Goal: Task Accomplishment & Management: Use online tool/utility

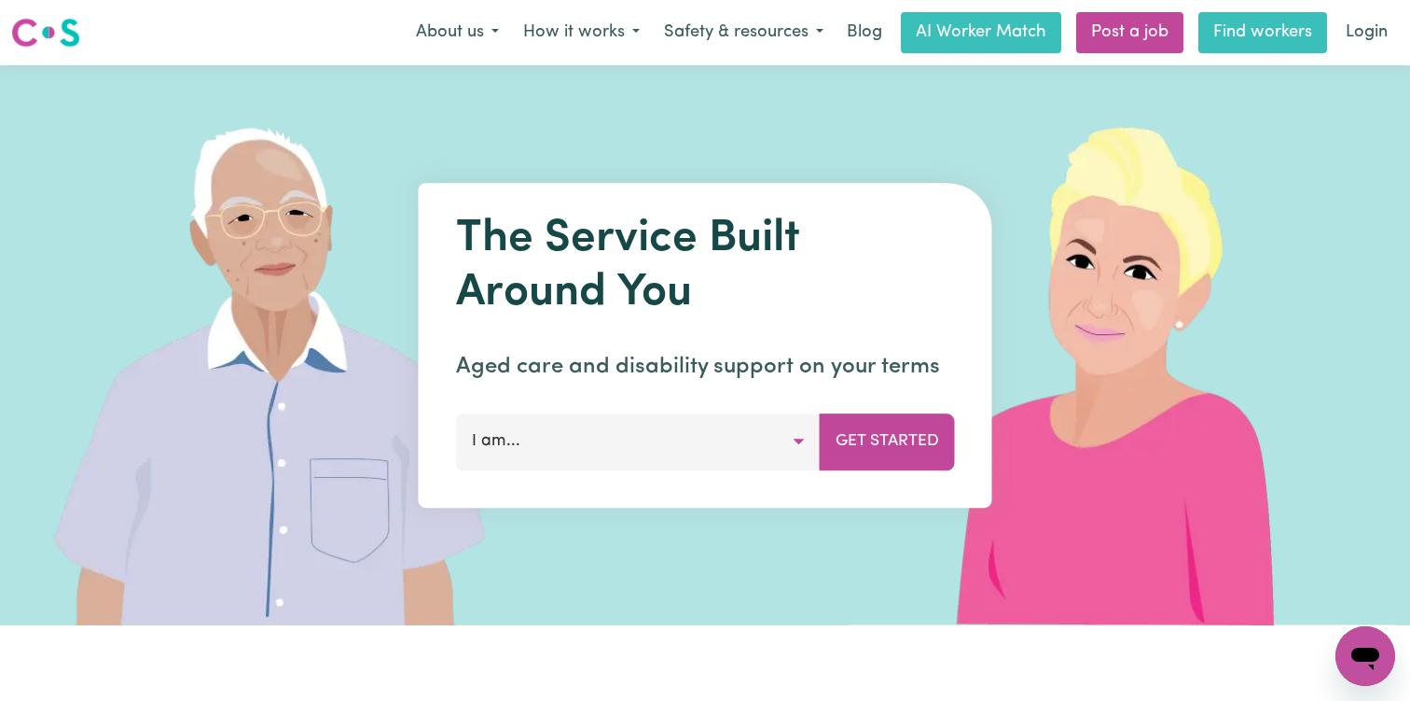
click at [1223, 35] on link "Find workers" at bounding box center [1263, 32] width 129 height 41
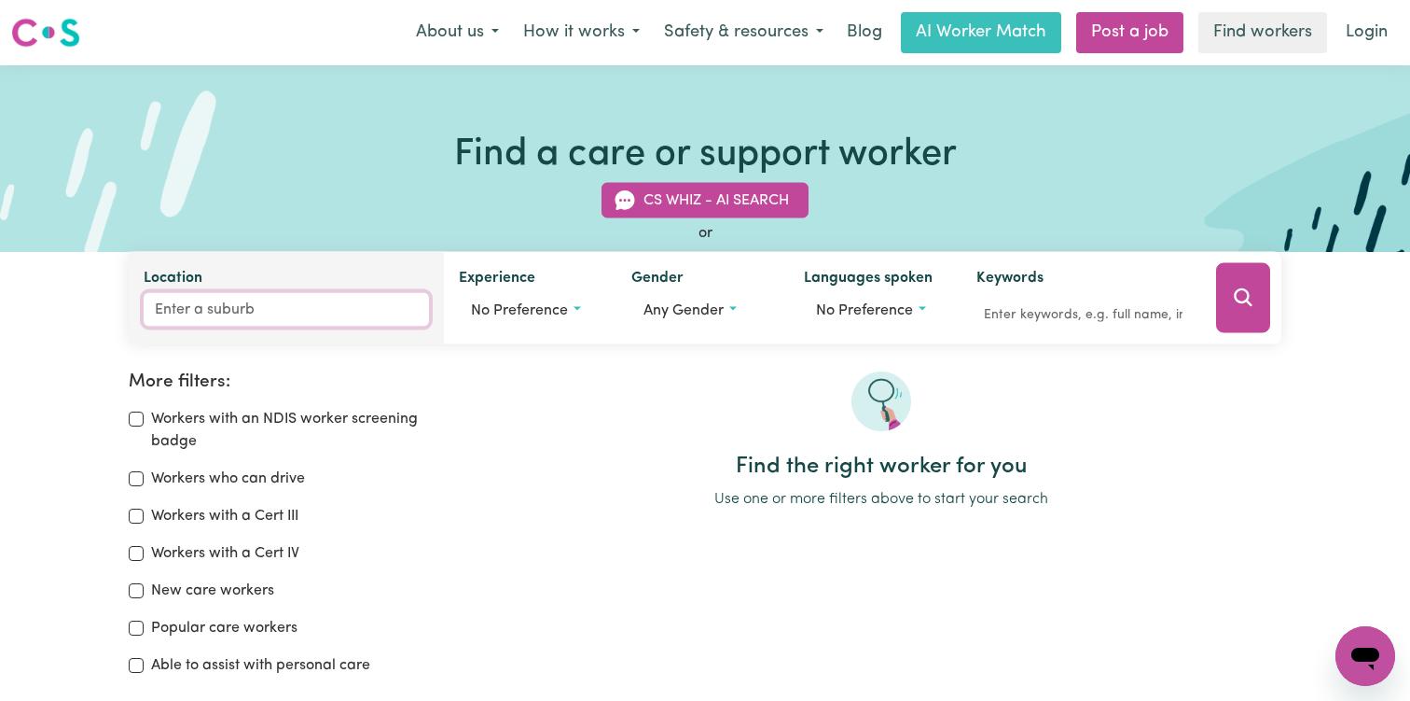
click at [235, 313] on input "Location" at bounding box center [286, 310] width 285 height 34
type input "Liv"
type input "LivERPOOL, New South Wales, 2170"
type input "Live"
type input "LiveRPOOL, New South Wales, 2170"
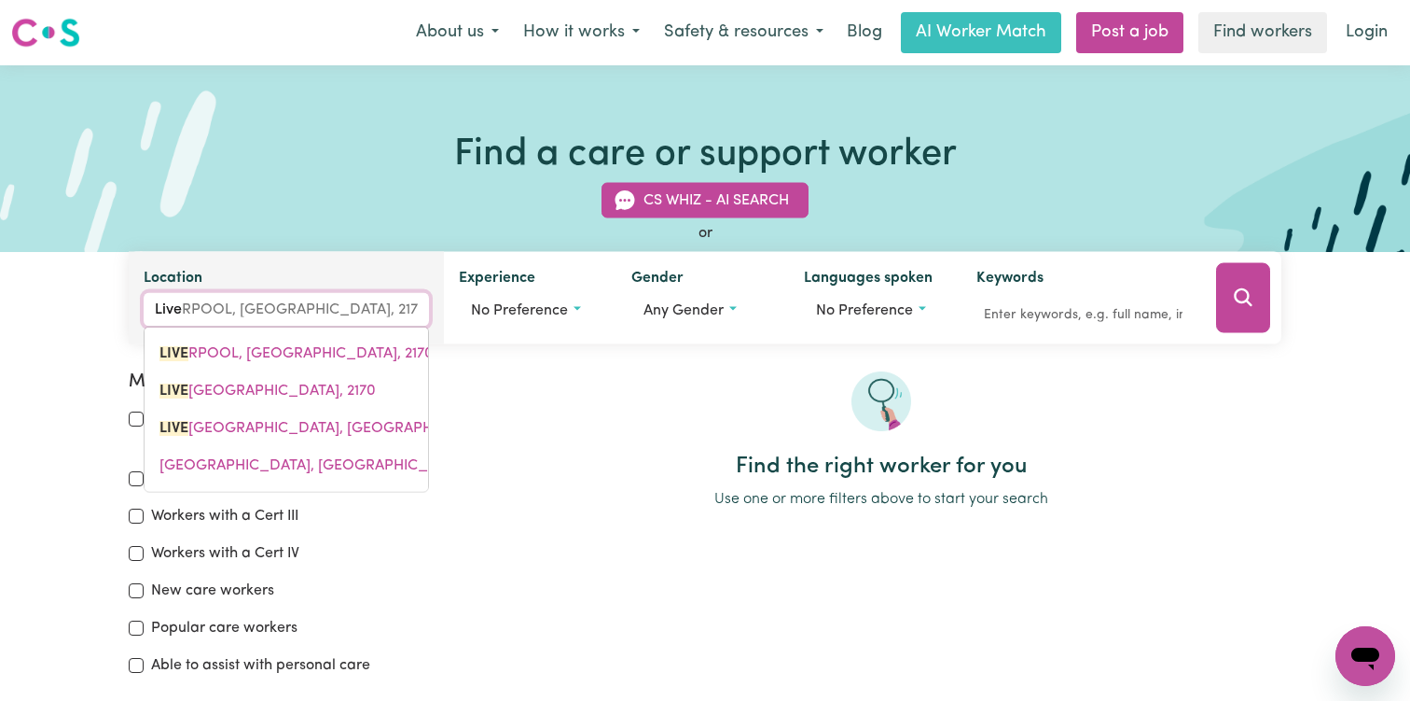
type input "Liver"
type input "LiverPOOL, New South Wales, 2170"
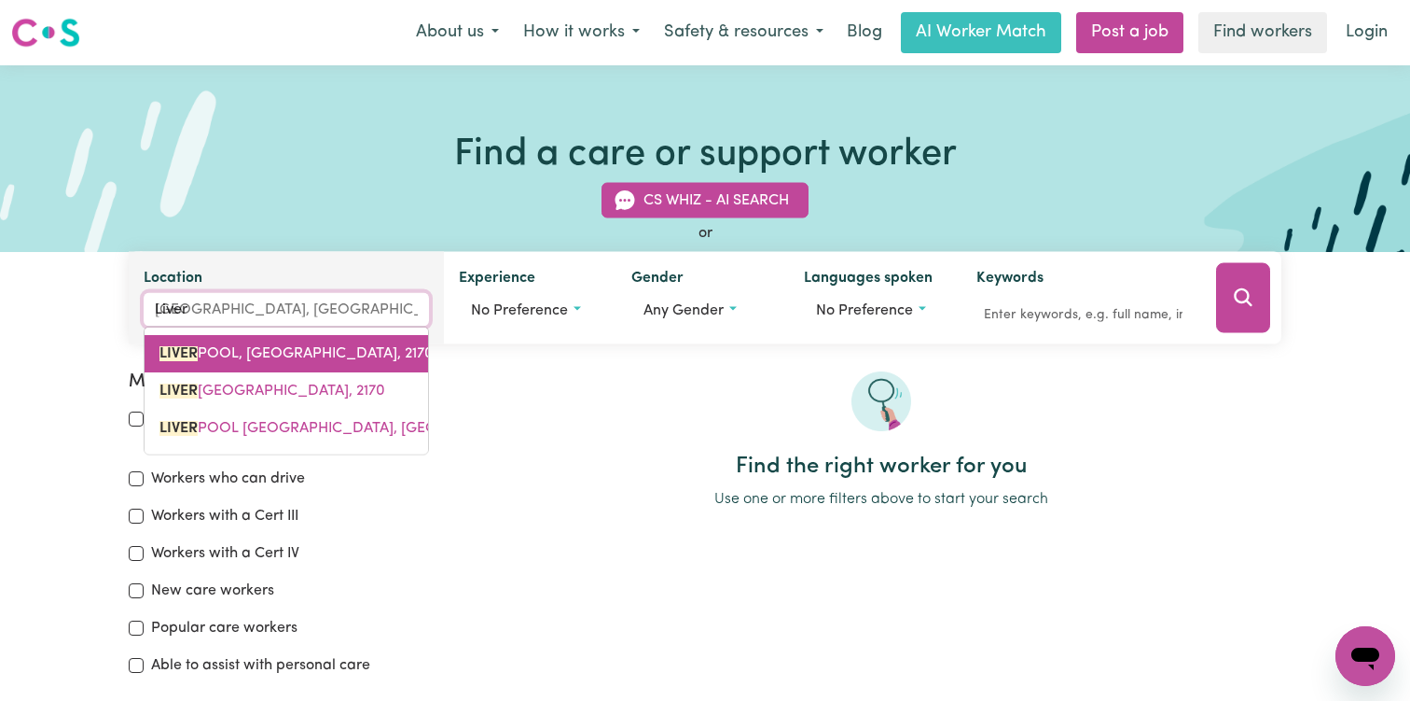
click at [233, 346] on span "LIVER POOL, New South Wales, 2170" at bounding box center [297, 353] width 274 height 15
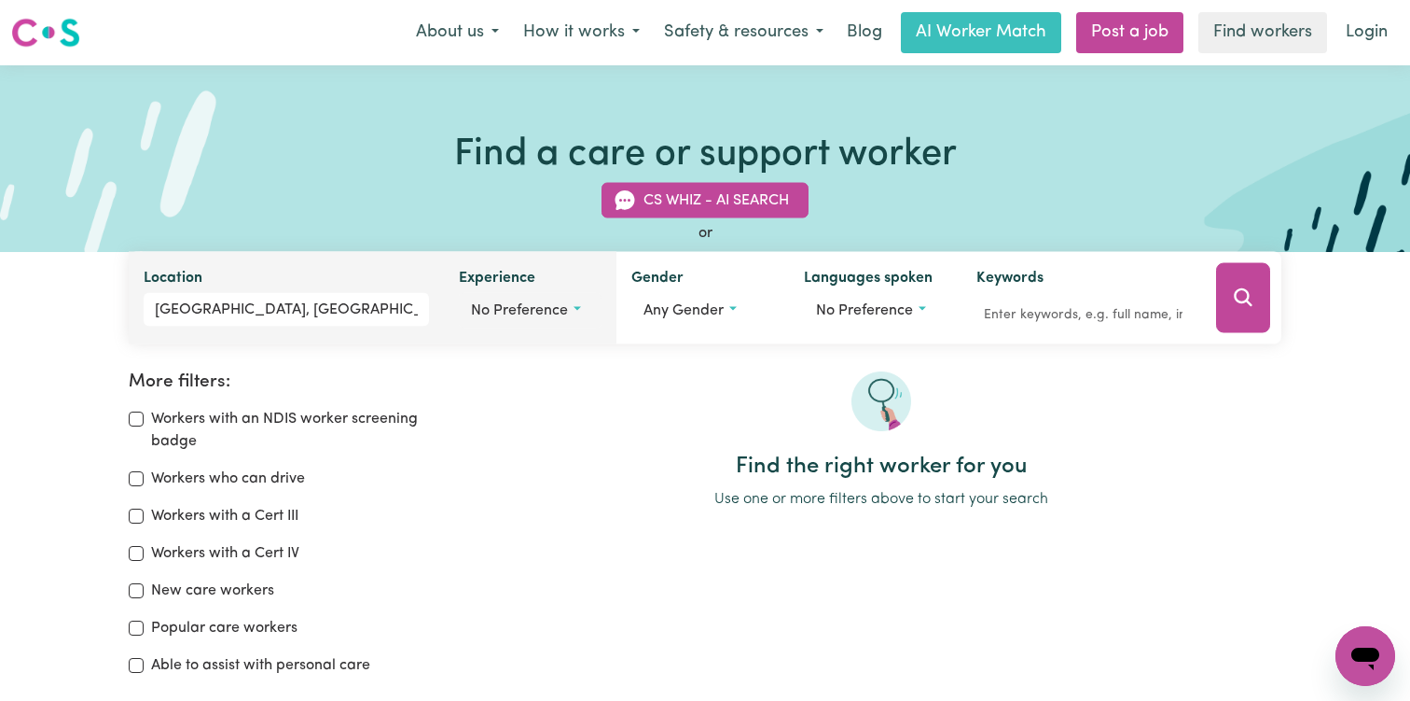
click at [532, 317] on span "No preference" at bounding box center [519, 310] width 97 height 15
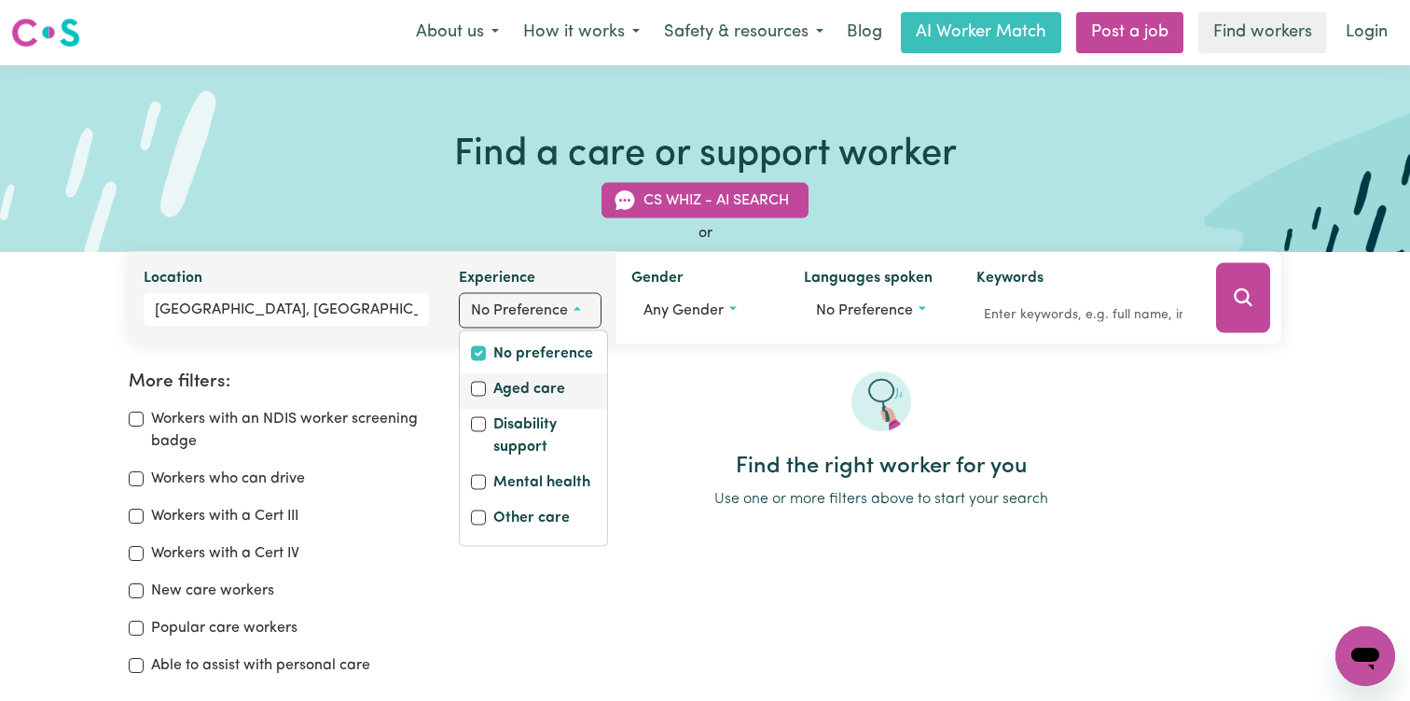
click at [532, 390] on label "Aged care" at bounding box center [529, 391] width 72 height 26
click at [486, 390] on input "Aged care" at bounding box center [478, 389] width 15 height 15
checkbox input "true"
checkbox input "false"
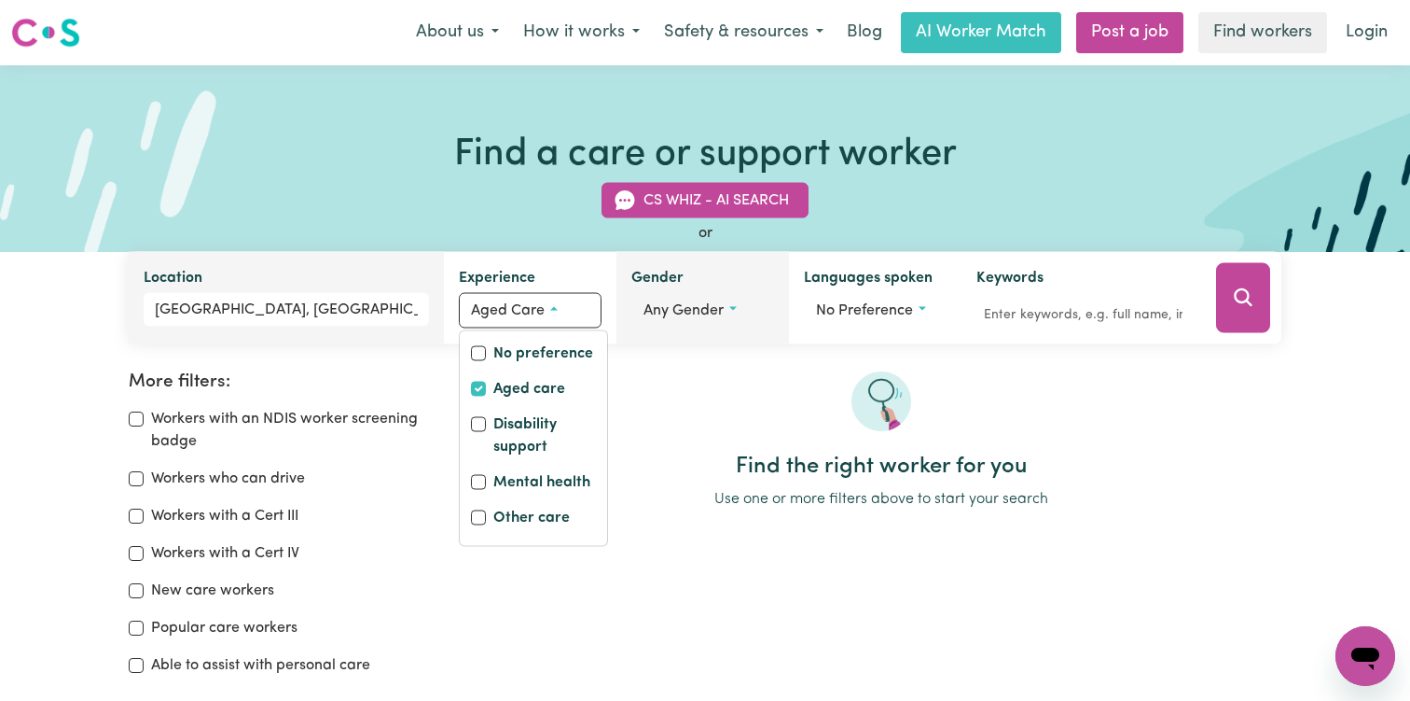
click at [692, 303] on span "Any gender" at bounding box center [684, 310] width 80 height 15
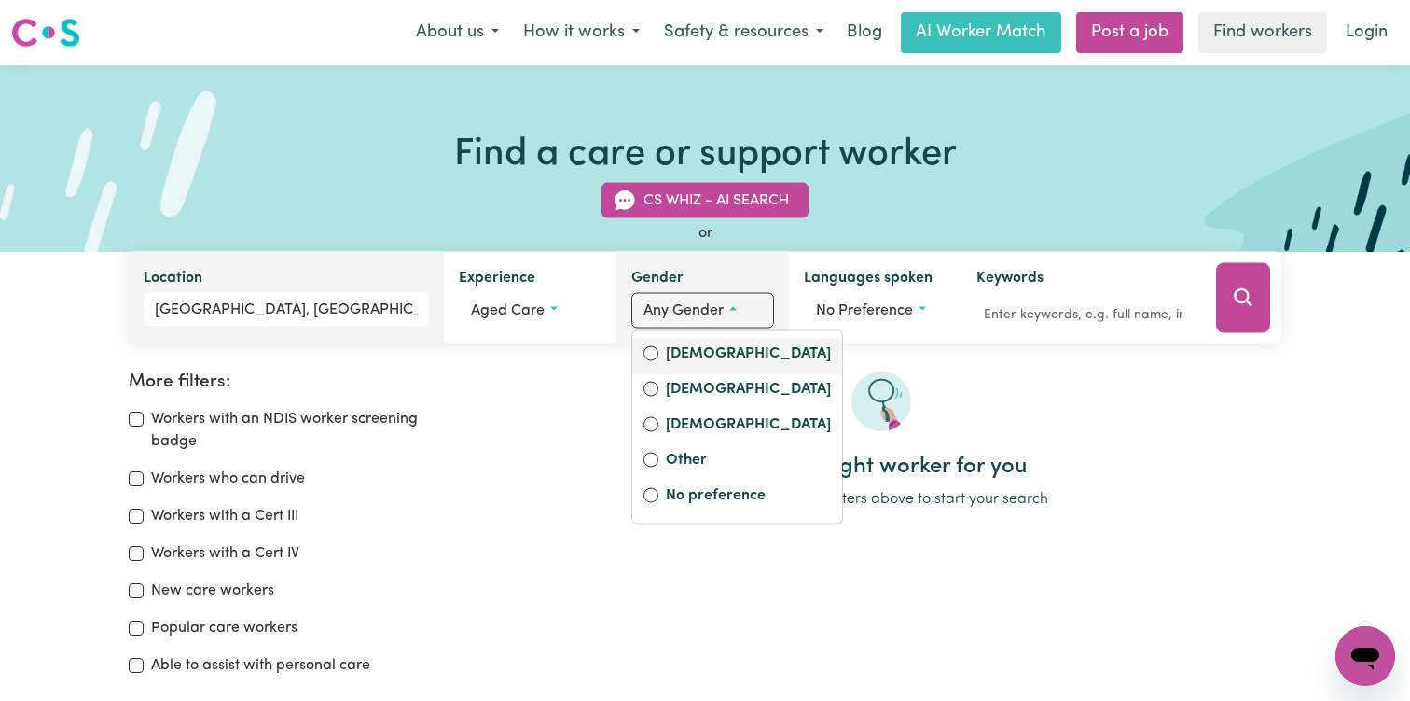
click at [699, 342] on label "[DEMOGRAPHIC_DATA]" at bounding box center [748, 355] width 165 height 26
click at [659, 346] on input "[DEMOGRAPHIC_DATA]" at bounding box center [651, 353] width 15 height 15
radio input "true"
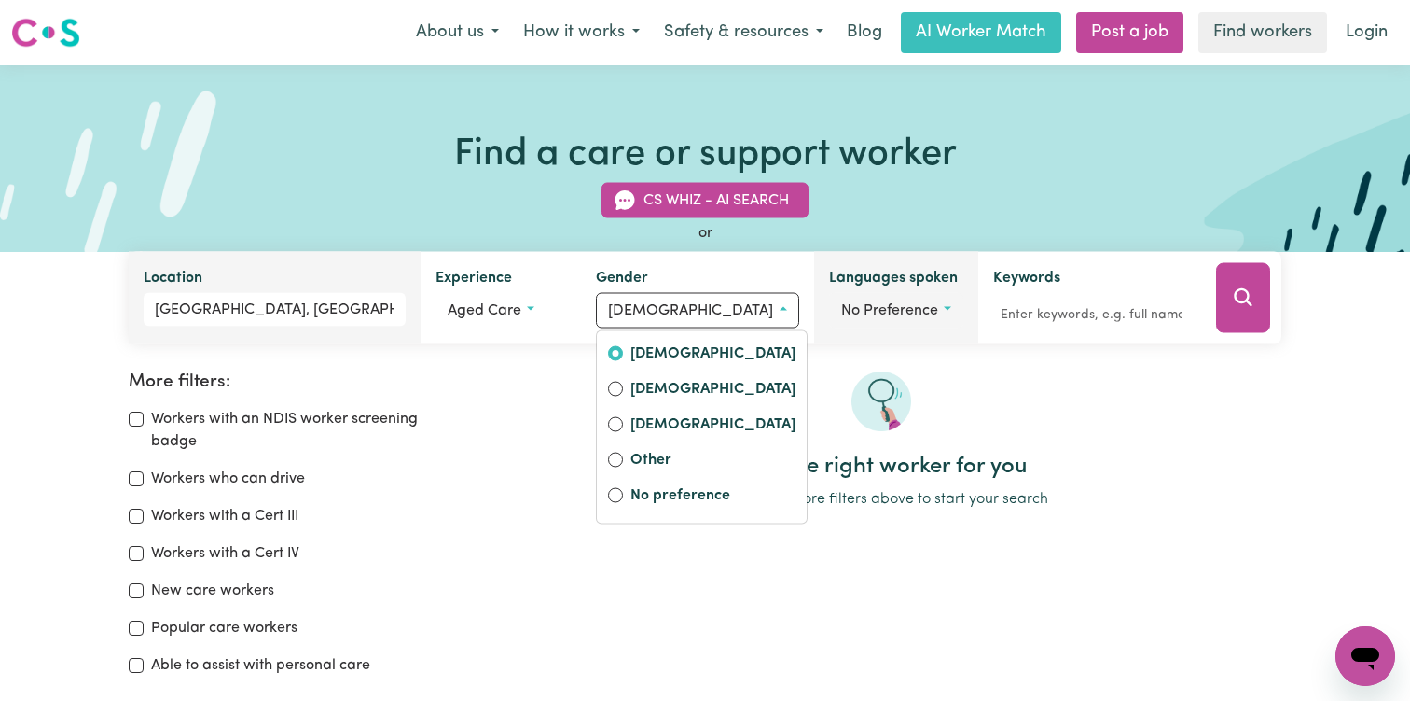
click at [882, 295] on button "No preference" at bounding box center [896, 310] width 134 height 35
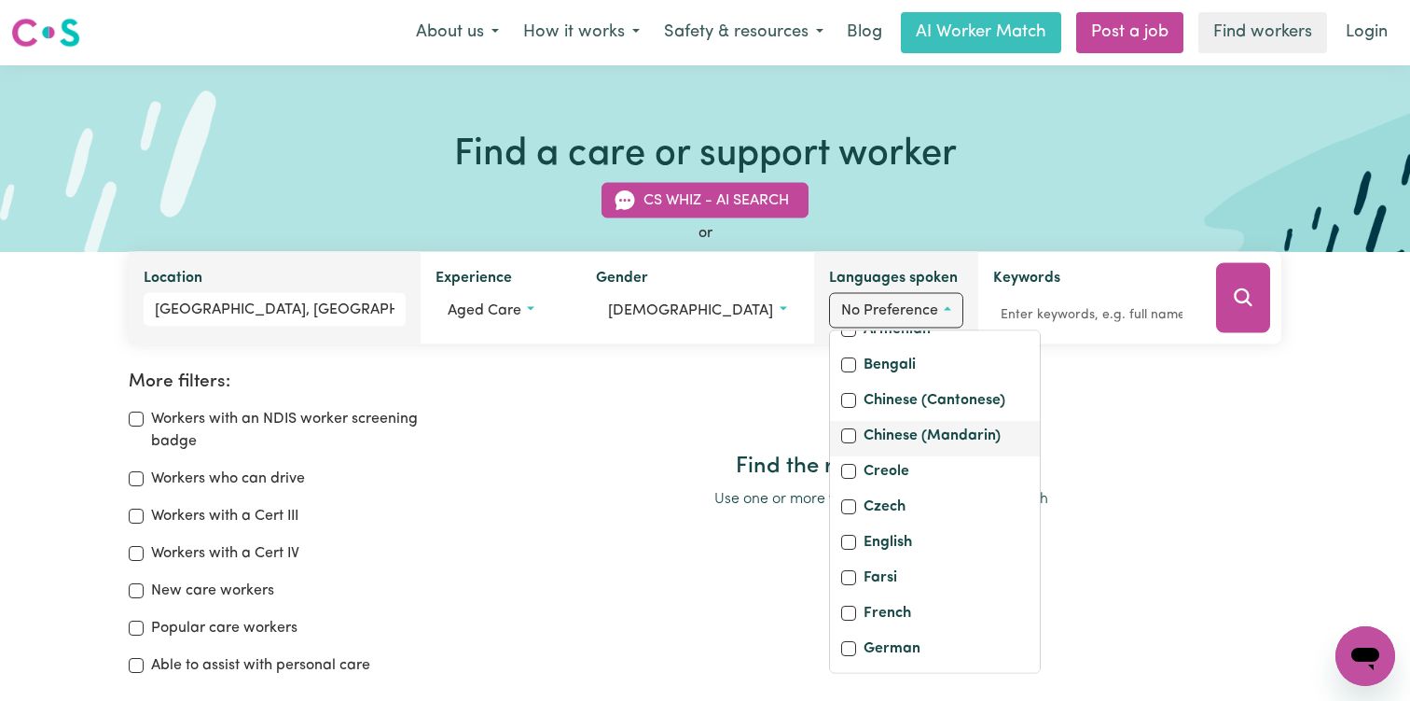
click at [872, 451] on label "Chinese (Mandarin)" at bounding box center [932, 437] width 137 height 26
click at [856, 443] on input "Chinese (Mandarin)" at bounding box center [848, 435] width 15 height 15
checkbox input "true"
checkbox input "false"
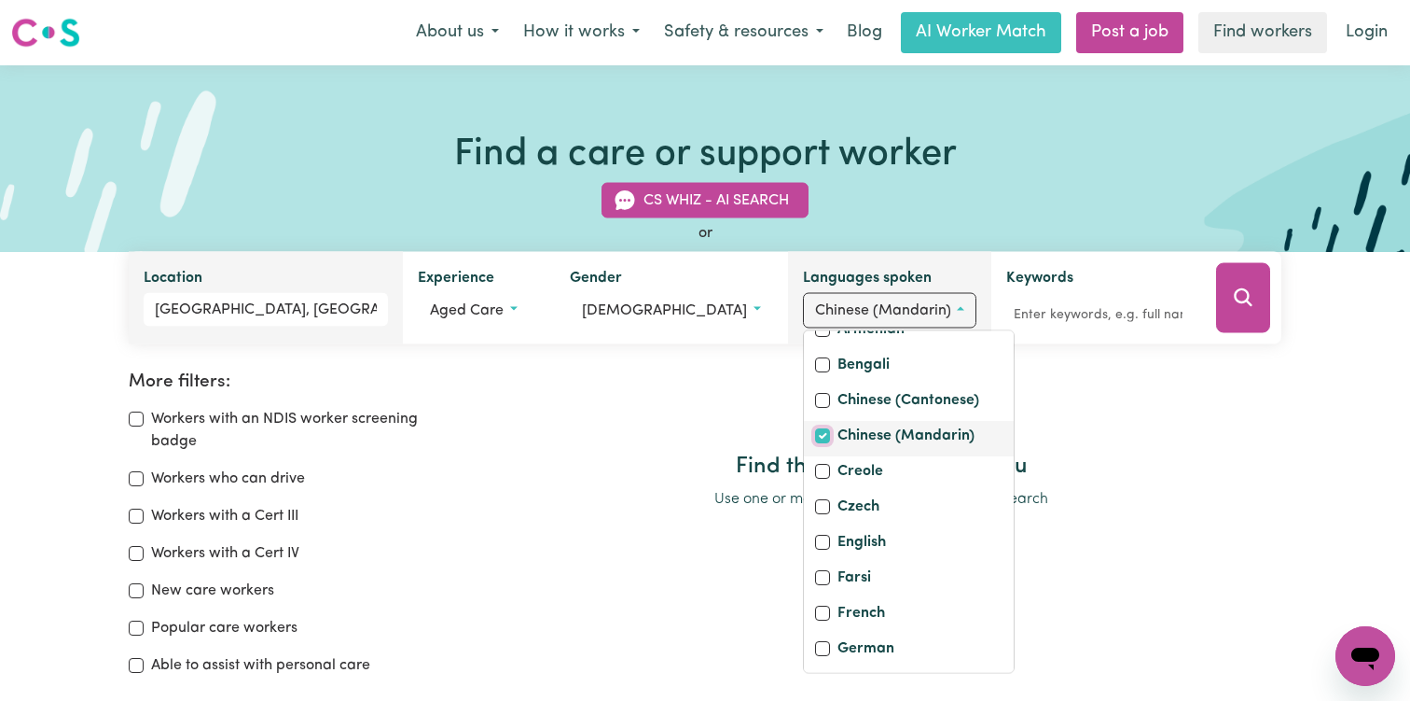
scroll to position [131, 0]
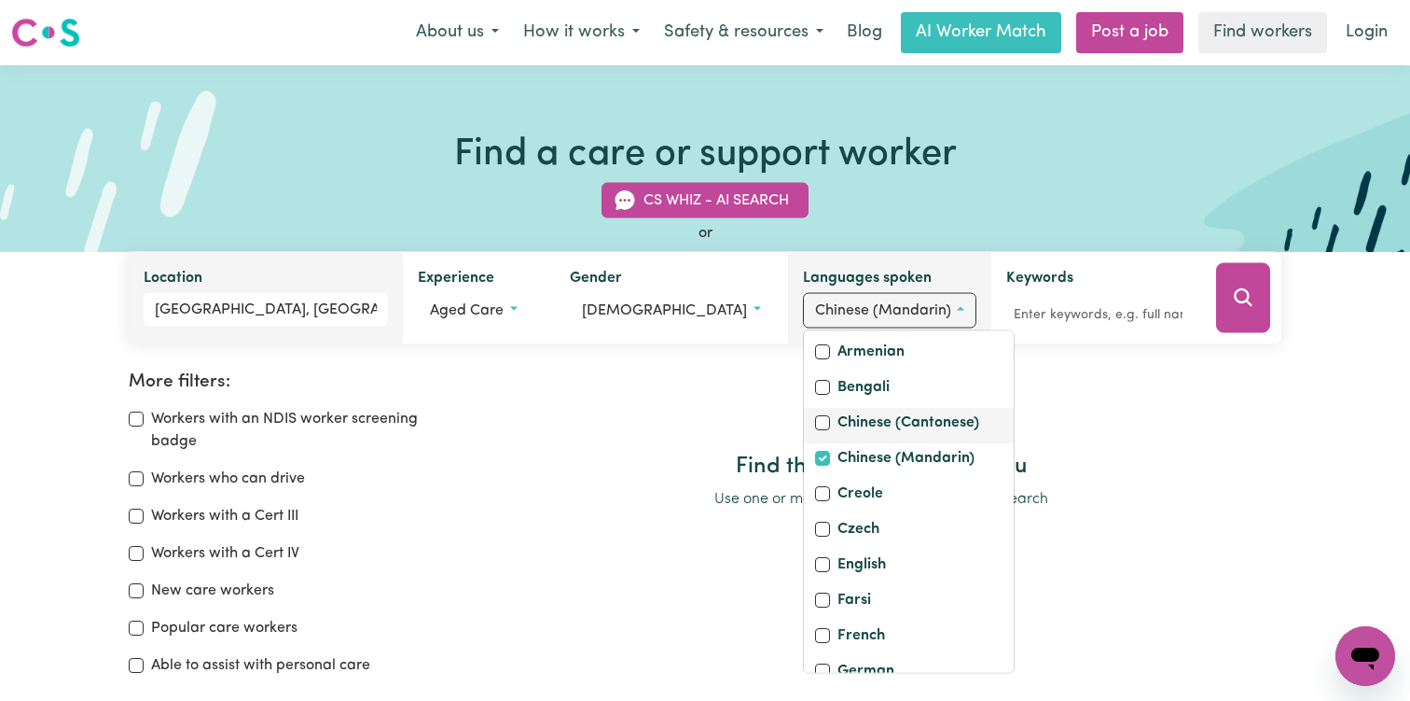
click at [882, 421] on label "Chinese (Cantonese)" at bounding box center [909, 424] width 142 height 26
click at [830, 421] on input "Chinese (Cantonese)" at bounding box center [822, 422] width 15 height 15
checkbox input "true"
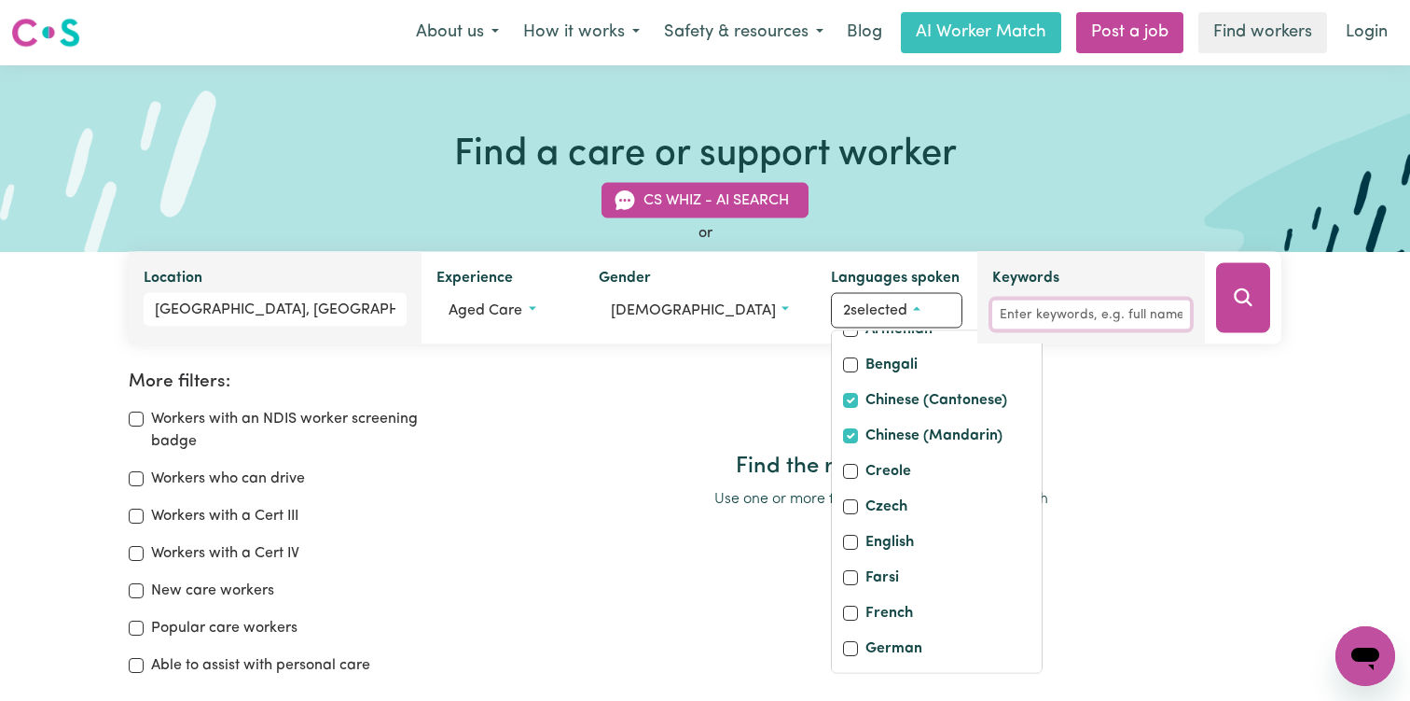
click at [1046, 311] on input "Keywords" at bounding box center [1091, 314] width 198 height 29
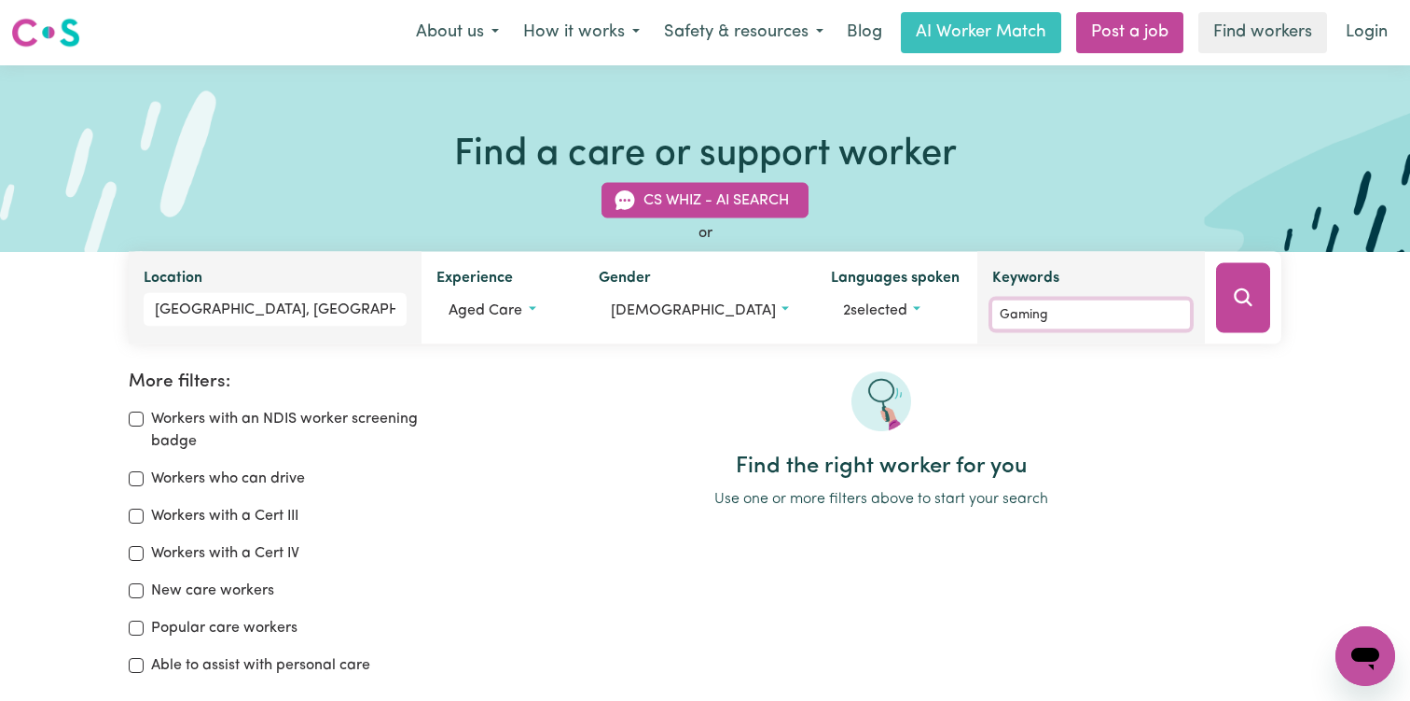
type input "Gaming"
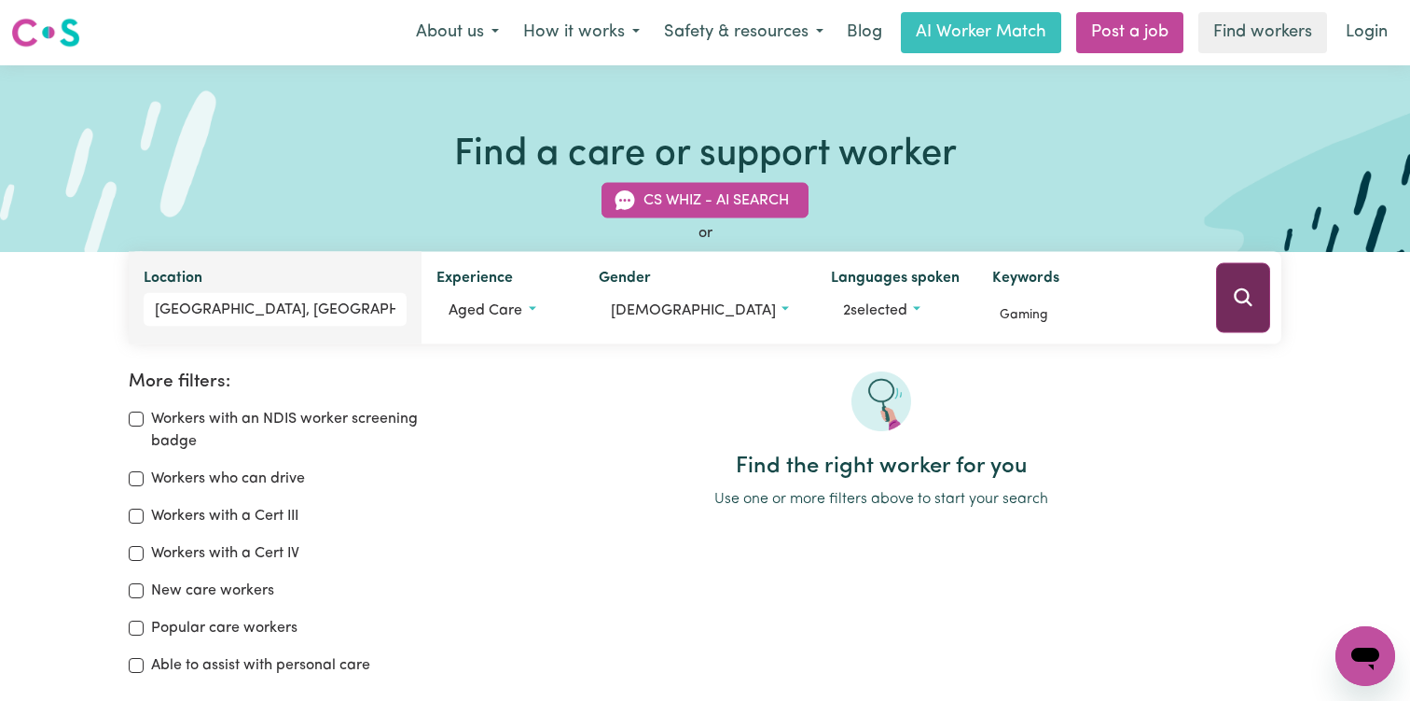
click at [1242, 298] on icon "Search" at bounding box center [1243, 297] width 22 height 22
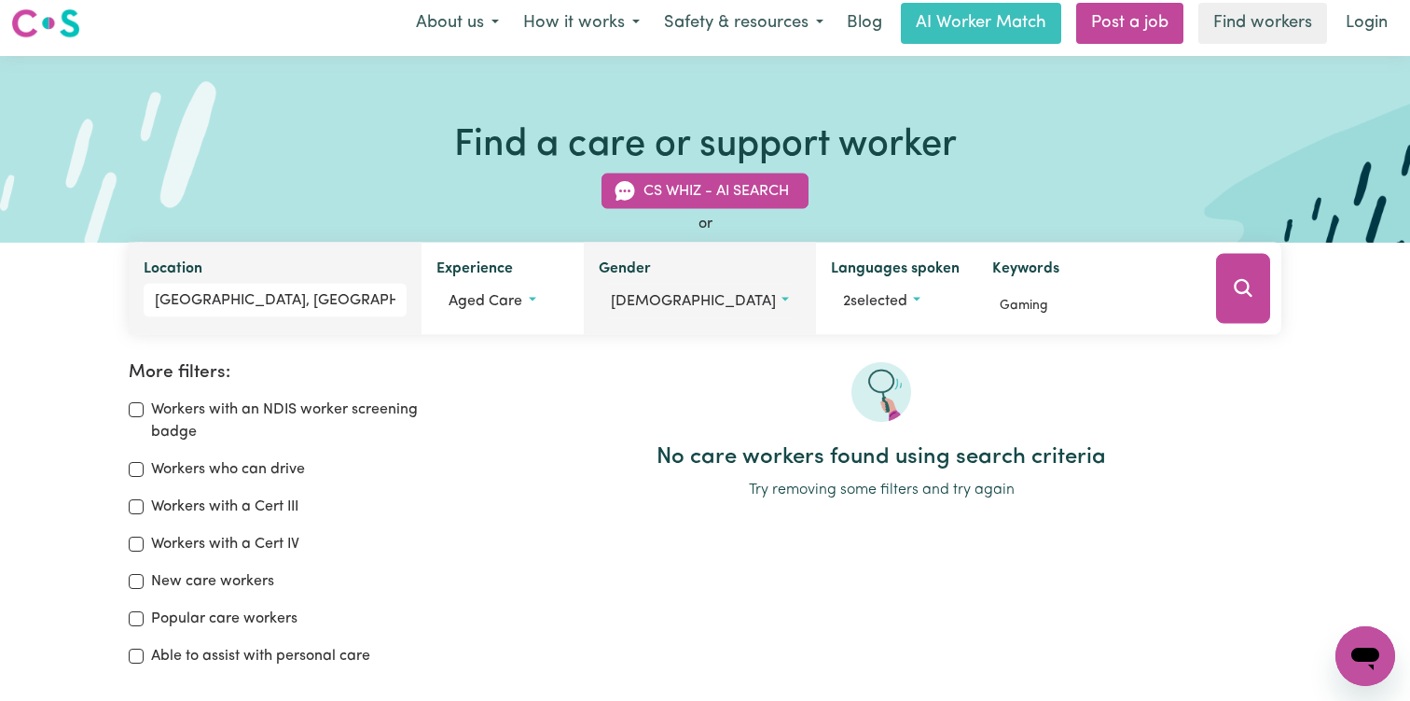
scroll to position [5, 0]
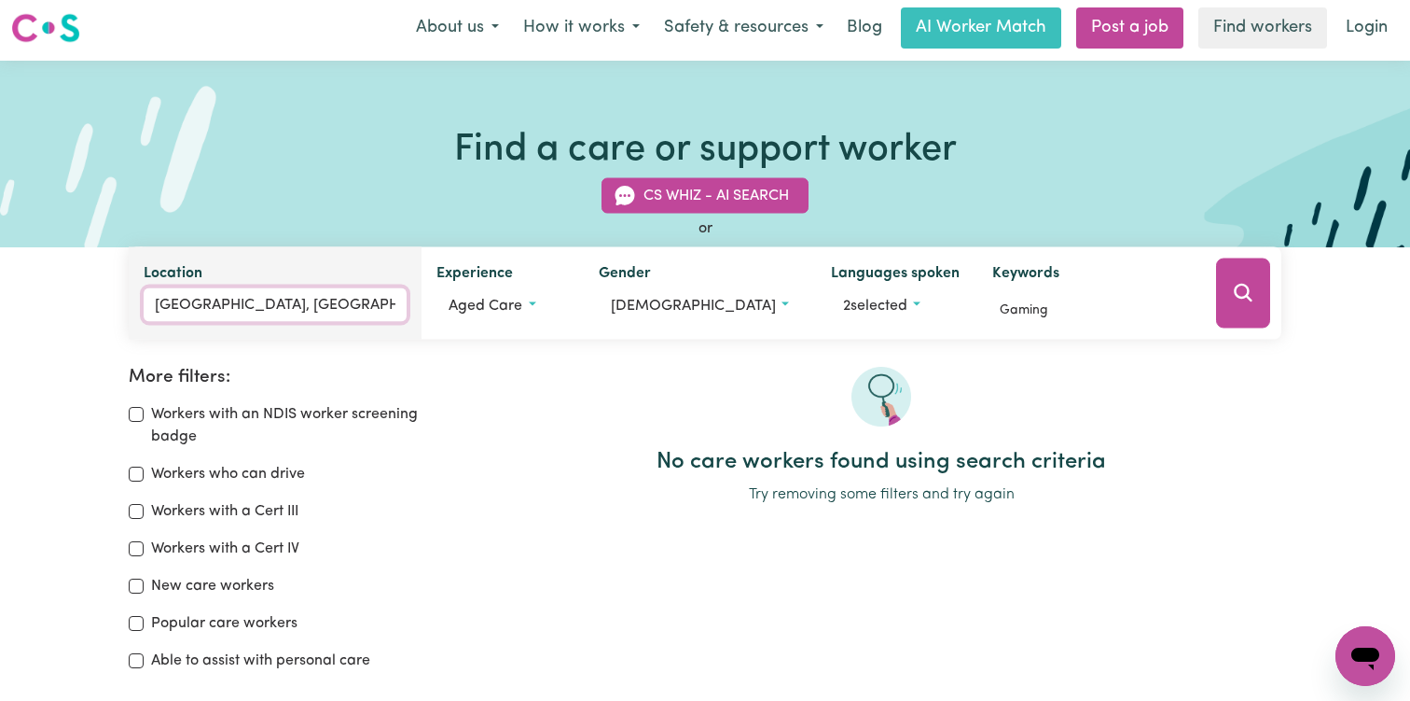
type input "LIVERPOOL, New South Wales, 2170"
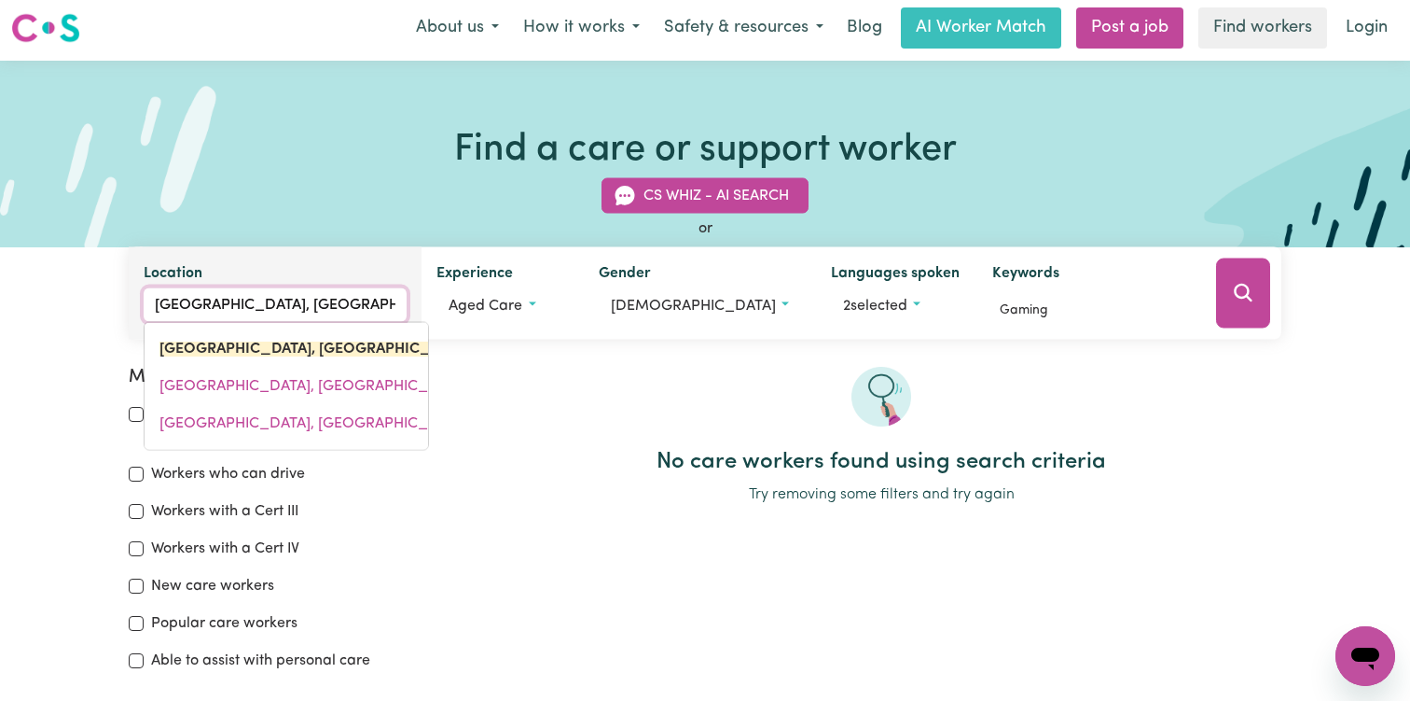
click at [363, 291] on input "LIVERPOOL, New South Wales" at bounding box center [275, 305] width 263 height 34
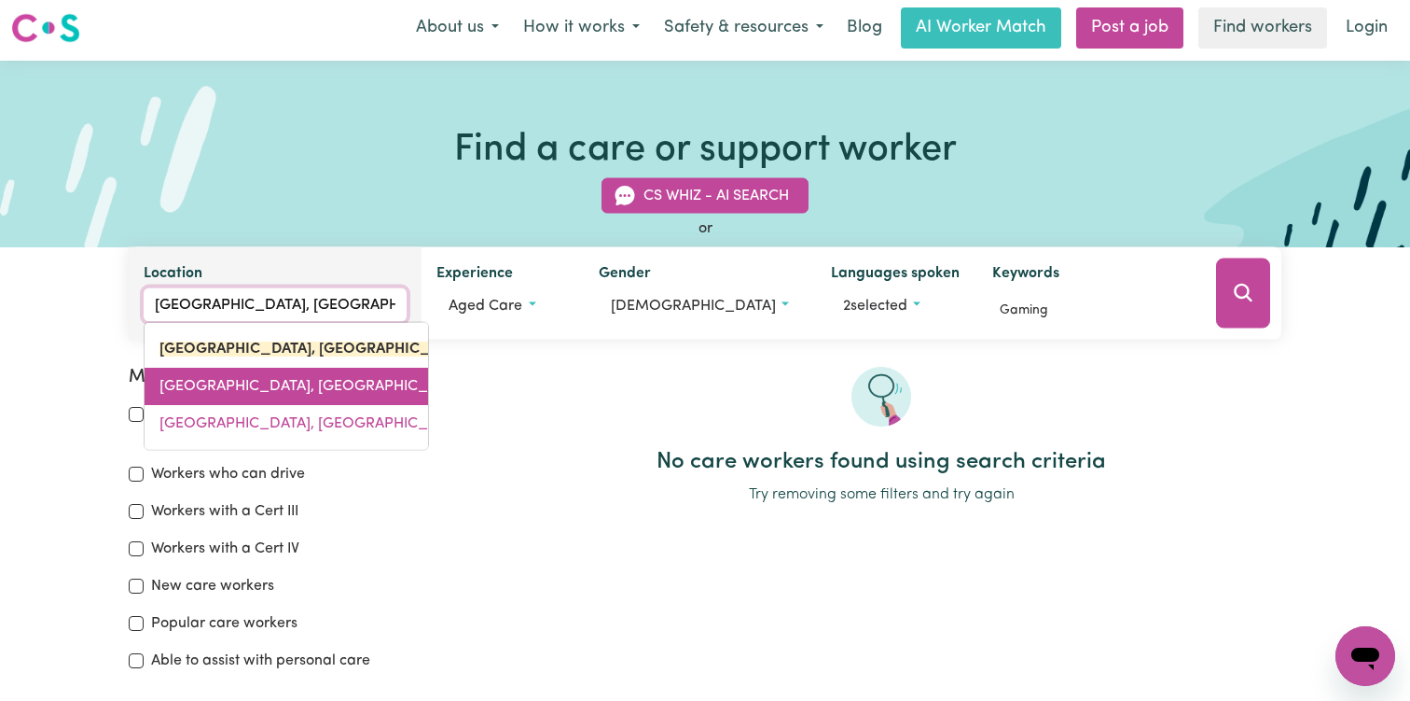
click at [355, 395] on link "LIVERPOOL SOUTH, New South Wales, 2170" at bounding box center [287, 386] width 284 height 37
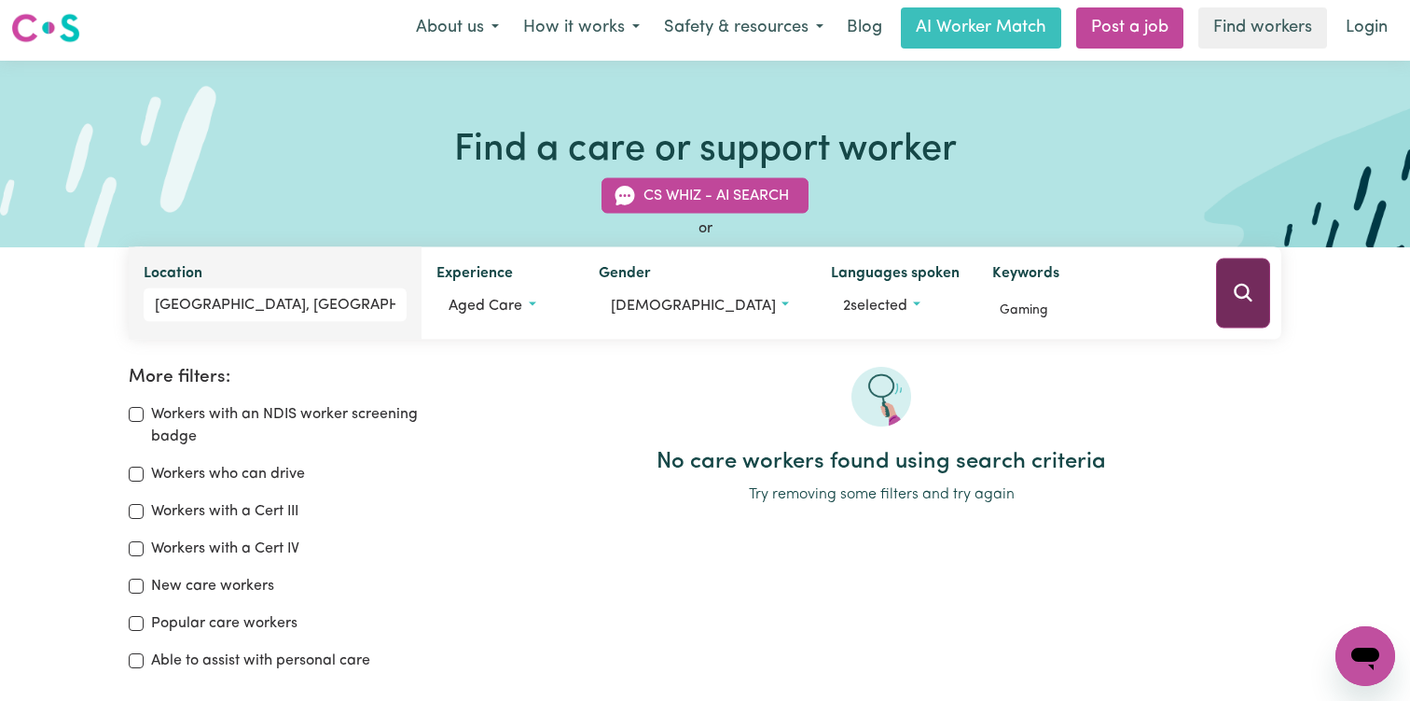
click at [1246, 287] on icon "Search" at bounding box center [1243, 293] width 18 height 18
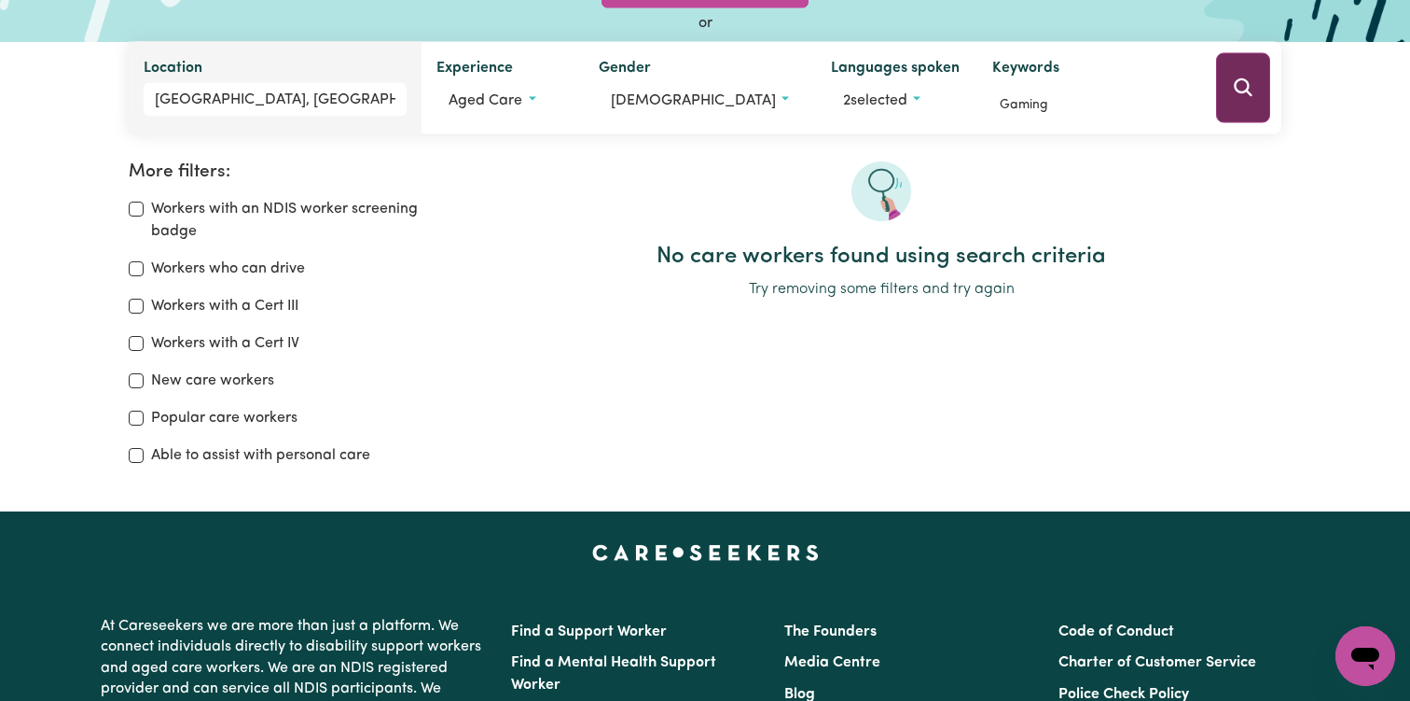
scroll to position [121, 0]
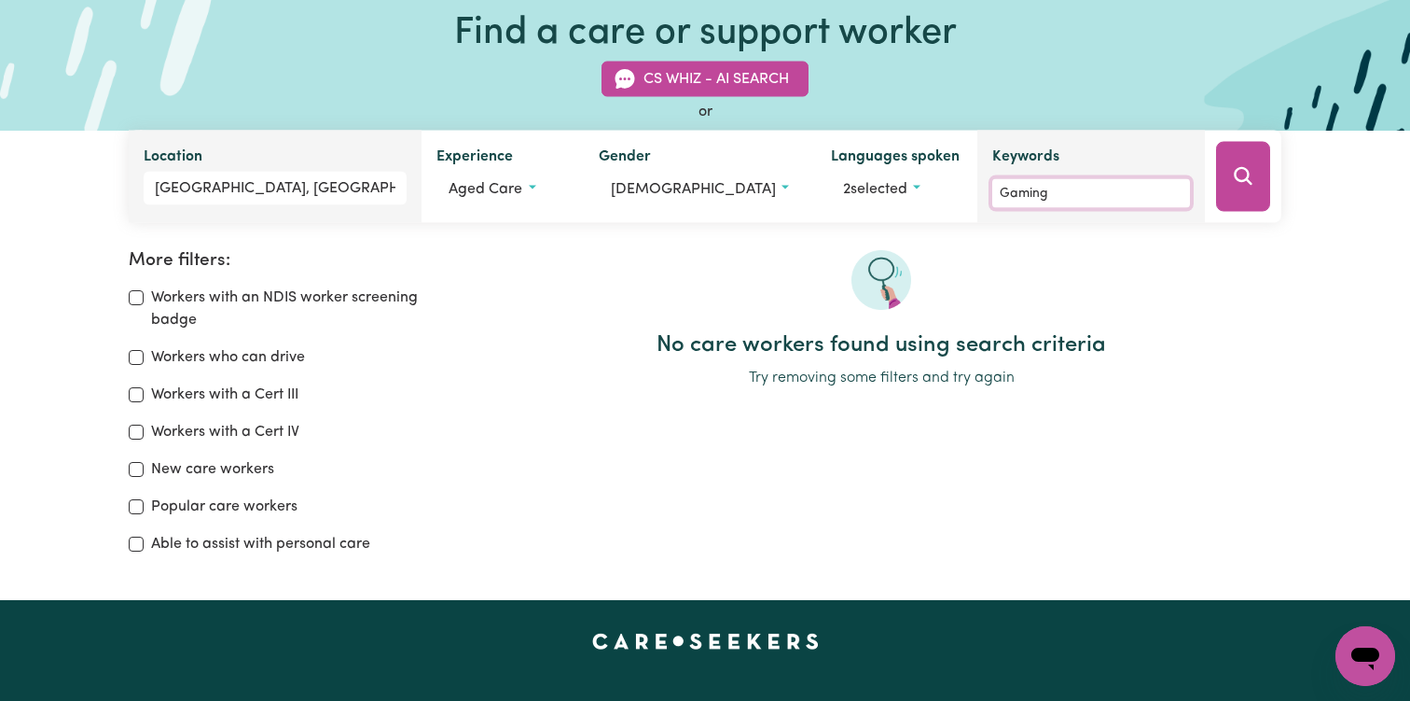
click at [1166, 187] on input "Gaming" at bounding box center [1091, 193] width 198 height 29
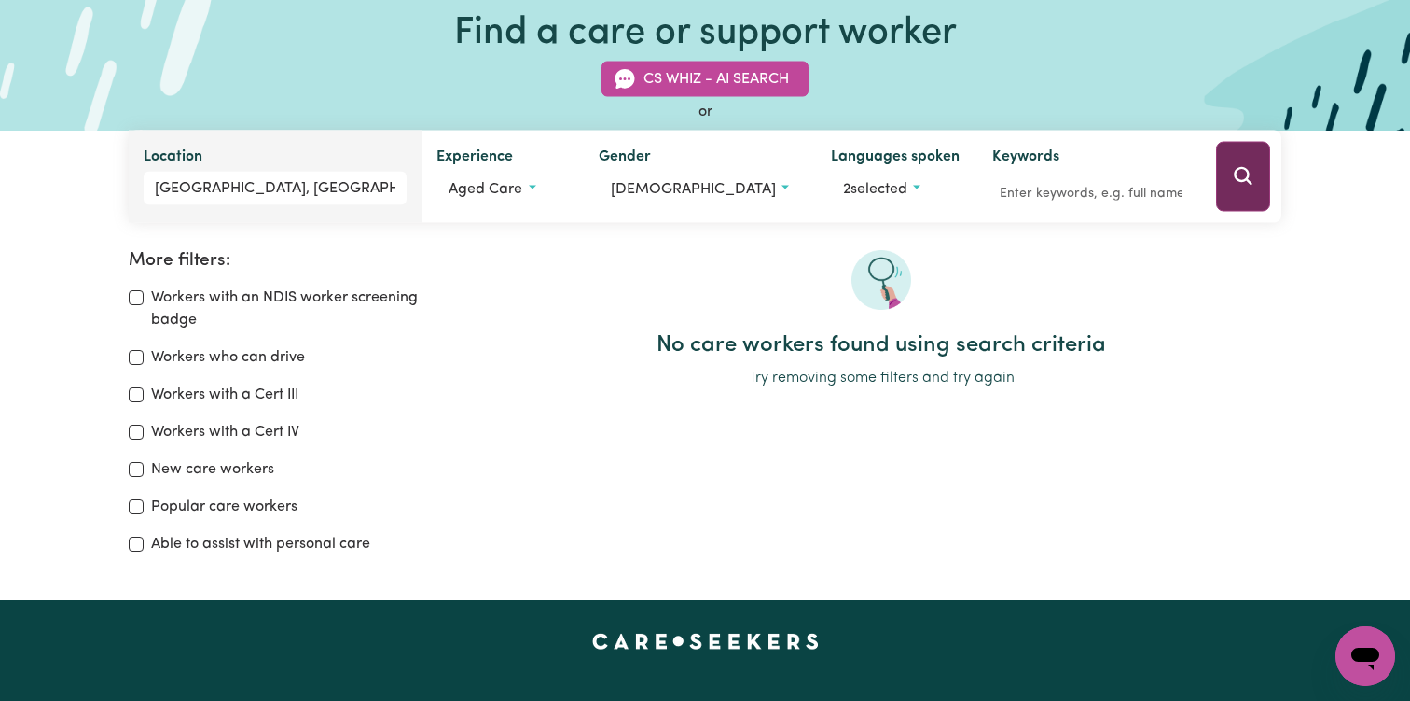
click at [1247, 173] on icon "Search" at bounding box center [1243, 176] width 18 height 18
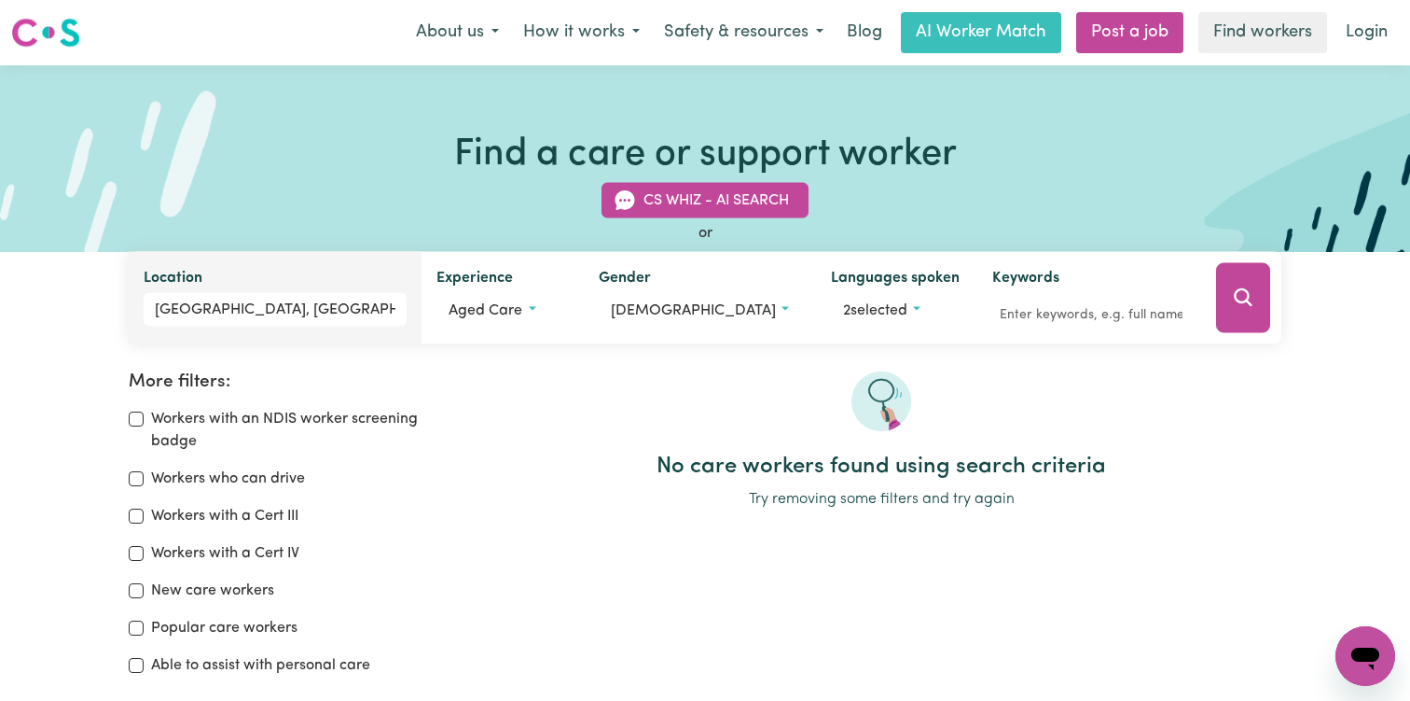
click at [1146, 196] on div "CS Whiz - AI Search or Location LIVERPOOL SOUTH, New South Wales Experience Age…" at bounding box center [705, 252] width 1175 height 184
click at [451, 189] on div "CS Whiz - AI Search or Location LIVERPOOL SOUTH, New South Wales Experience Age…" at bounding box center [705, 252] width 1175 height 184
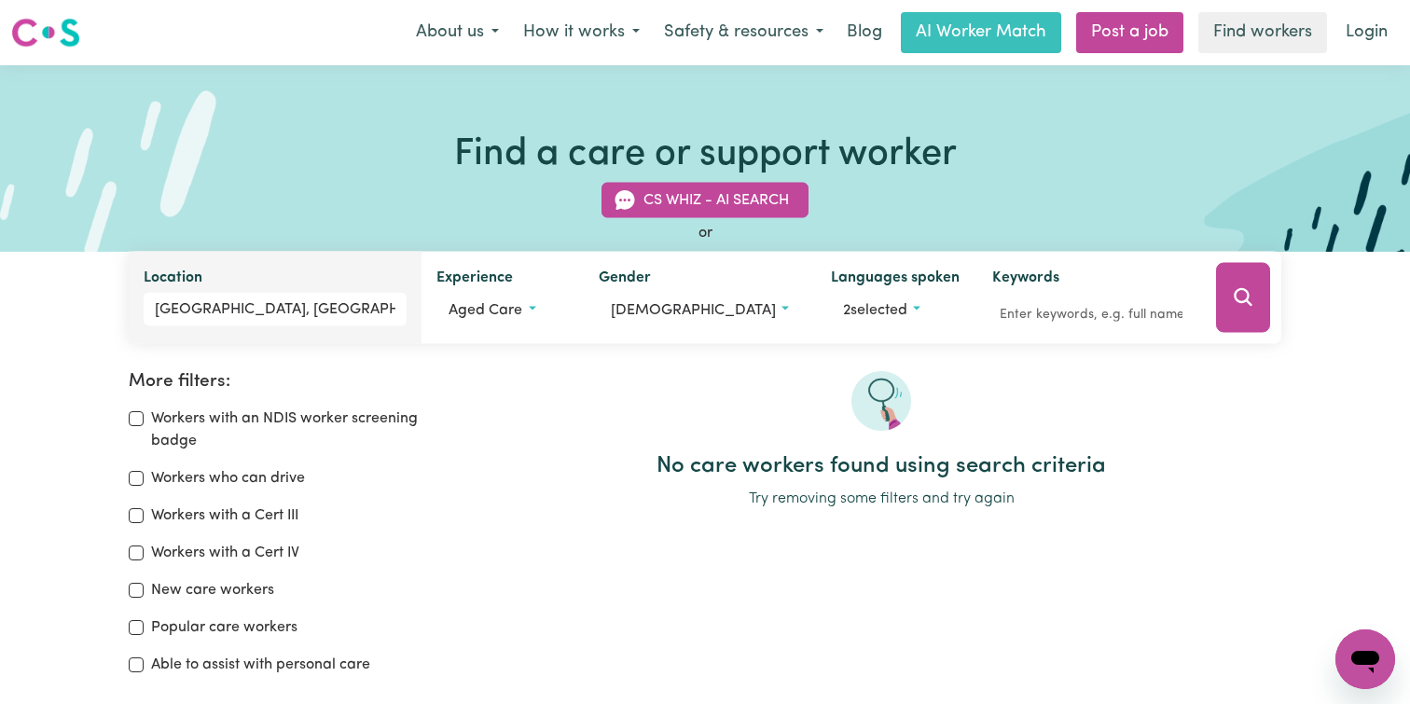
click at [617, 128] on div "Find a care or support worker CS Whiz - AI Search or Location LIVERPOOL SOUTH, …" at bounding box center [705, 158] width 1410 height 187
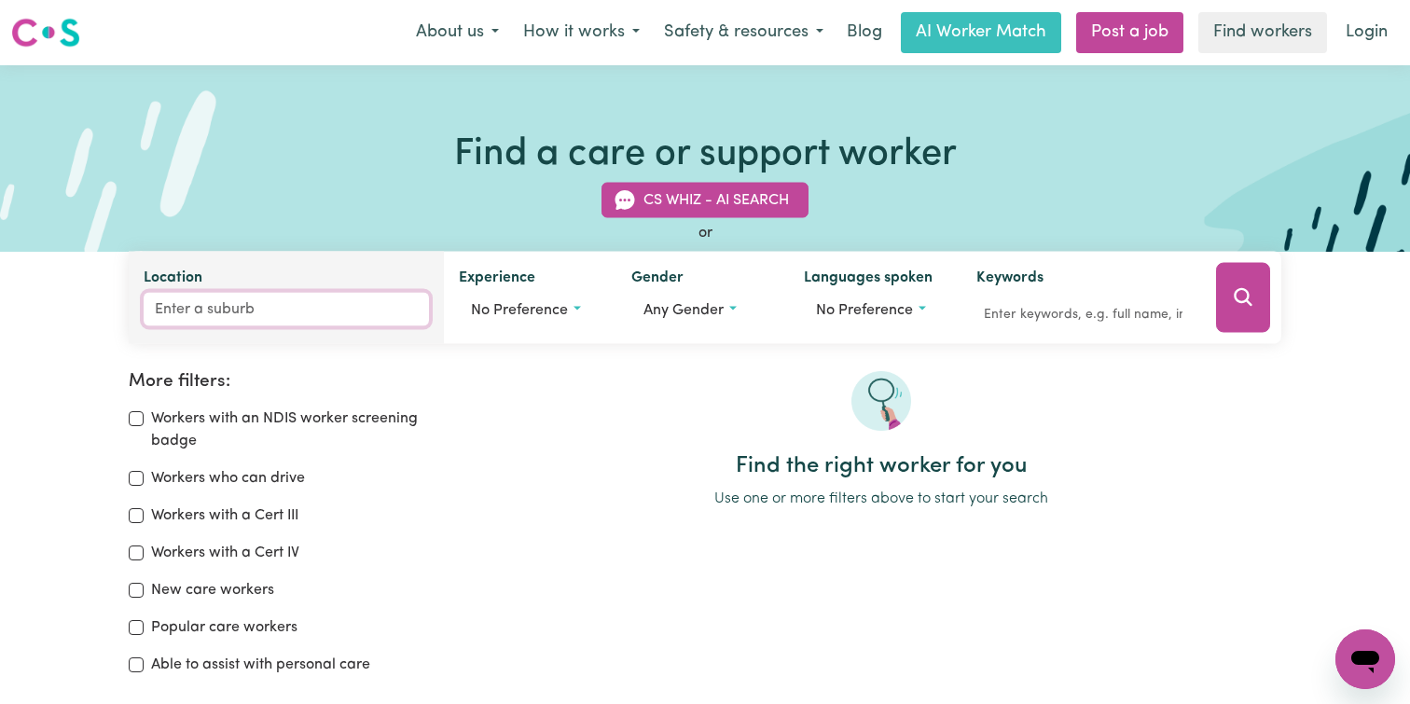
click at [235, 310] on input "Location" at bounding box center [286, 310] width 285 height 34
type input "gran"
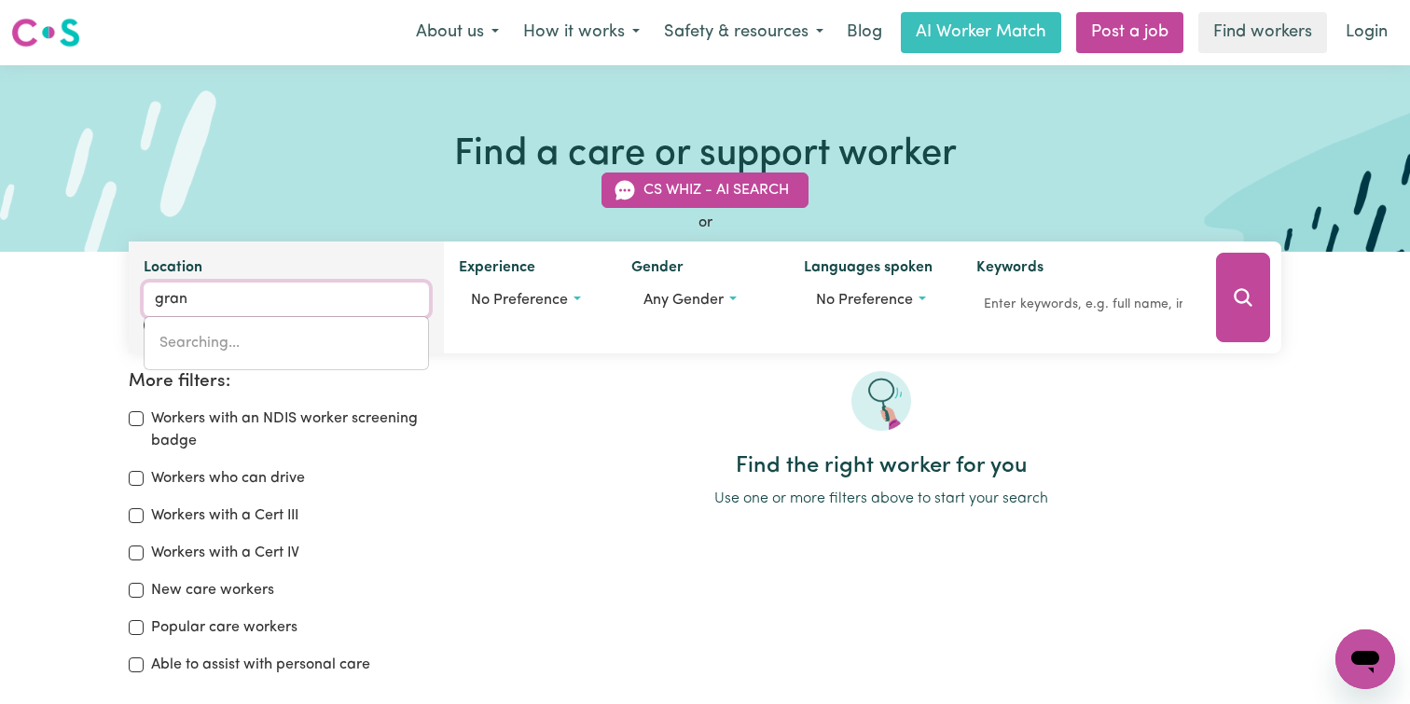
type input "granADILLA, [GEOGRAPHIC_DATA], 4855"
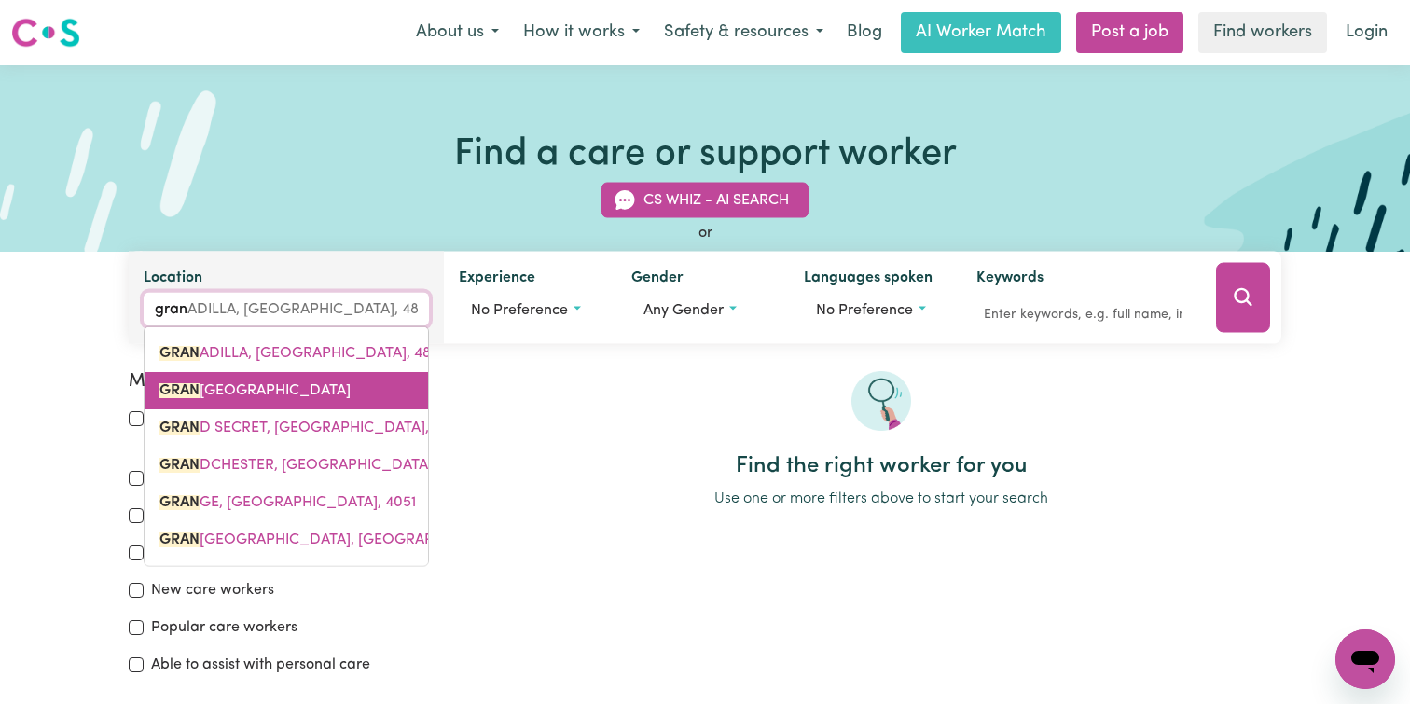
type input "granv"
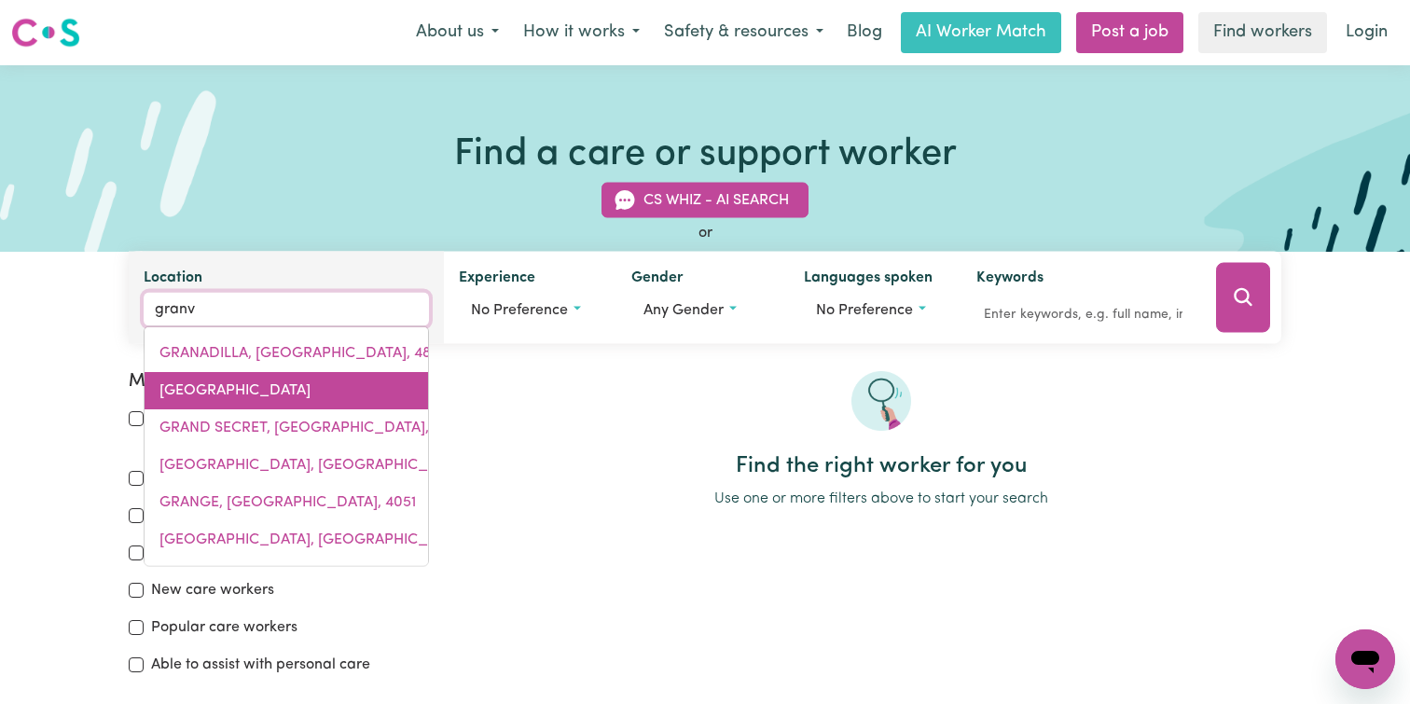
type input "granvILLE, [GEOGRAPHIC_DATA], 2142"
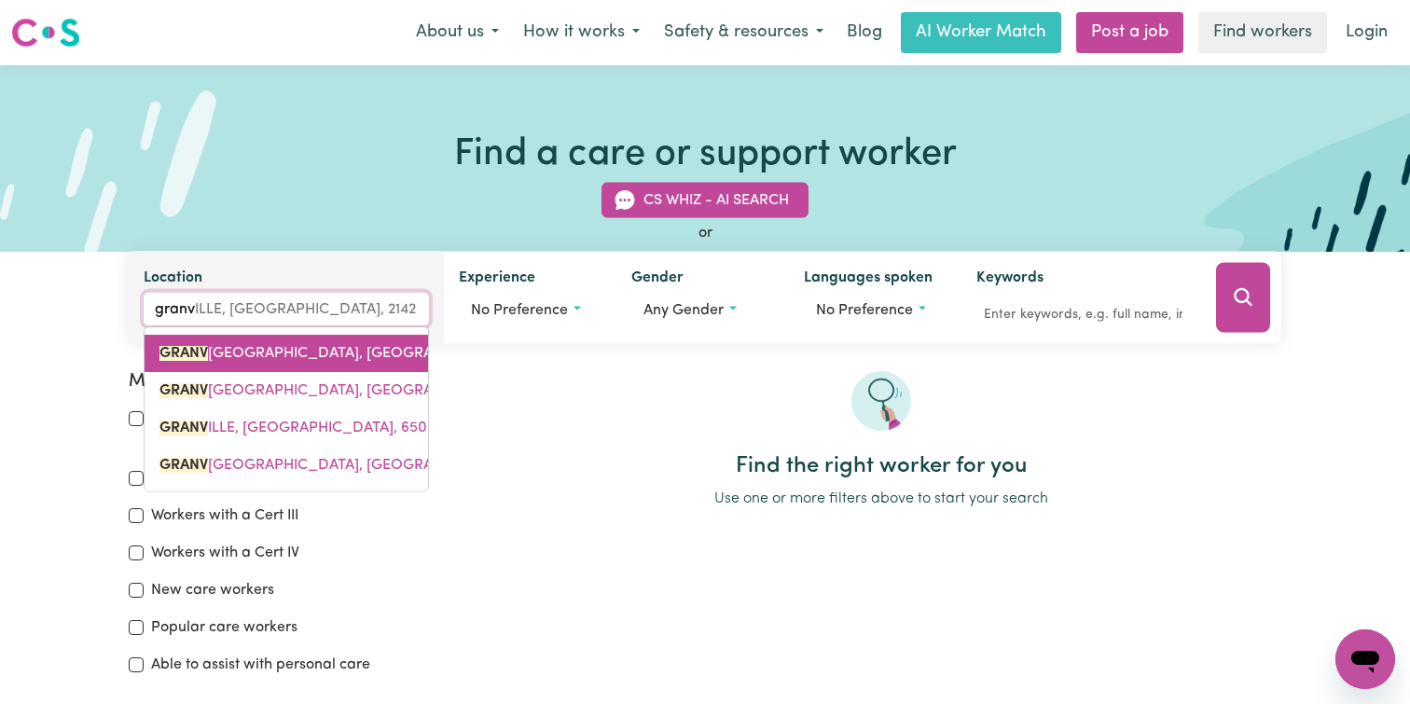
click at [243, 355] on span "GRANV ILLE, [GEOGRAPHIC_DATA], 2142" at bounding box center [357, 353] width 394 height 15
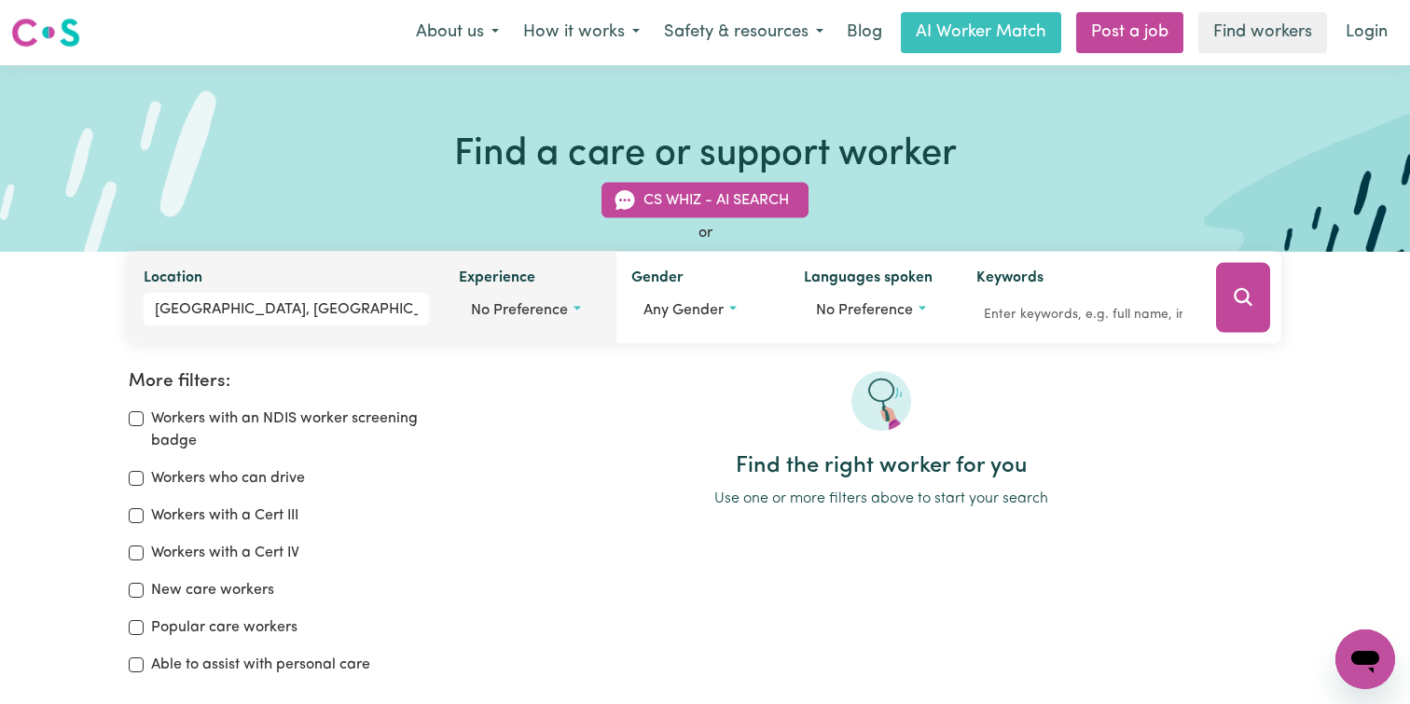
click at [524, 320] on button "No preference" at bounding box center [530, 310] width 143 height 35
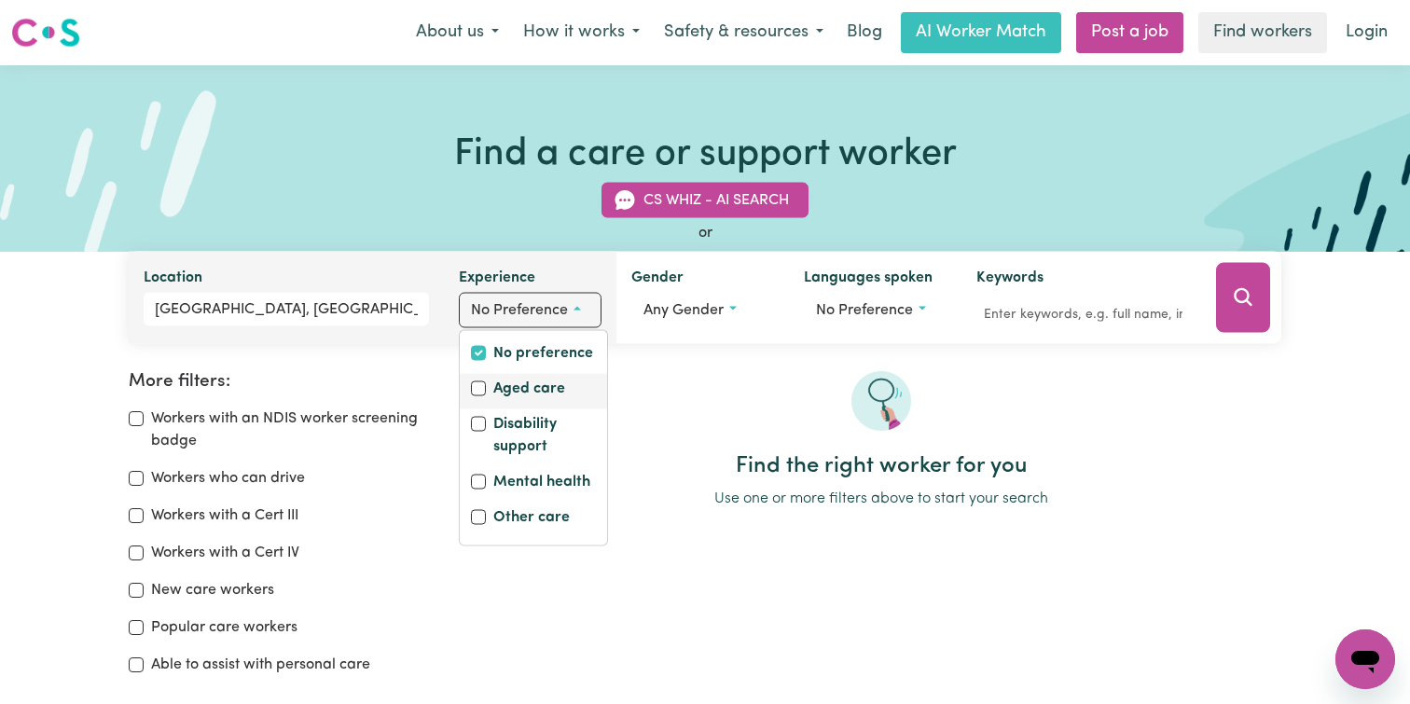
click at [536, 387] on label "Aged care" at bounding box center [529, 391] width 72 height 26
click at [486, 387] on input "Aged care" at bounding box center [478, 389] width 15 height 15
checkbox input "true"
checkbox input "false"
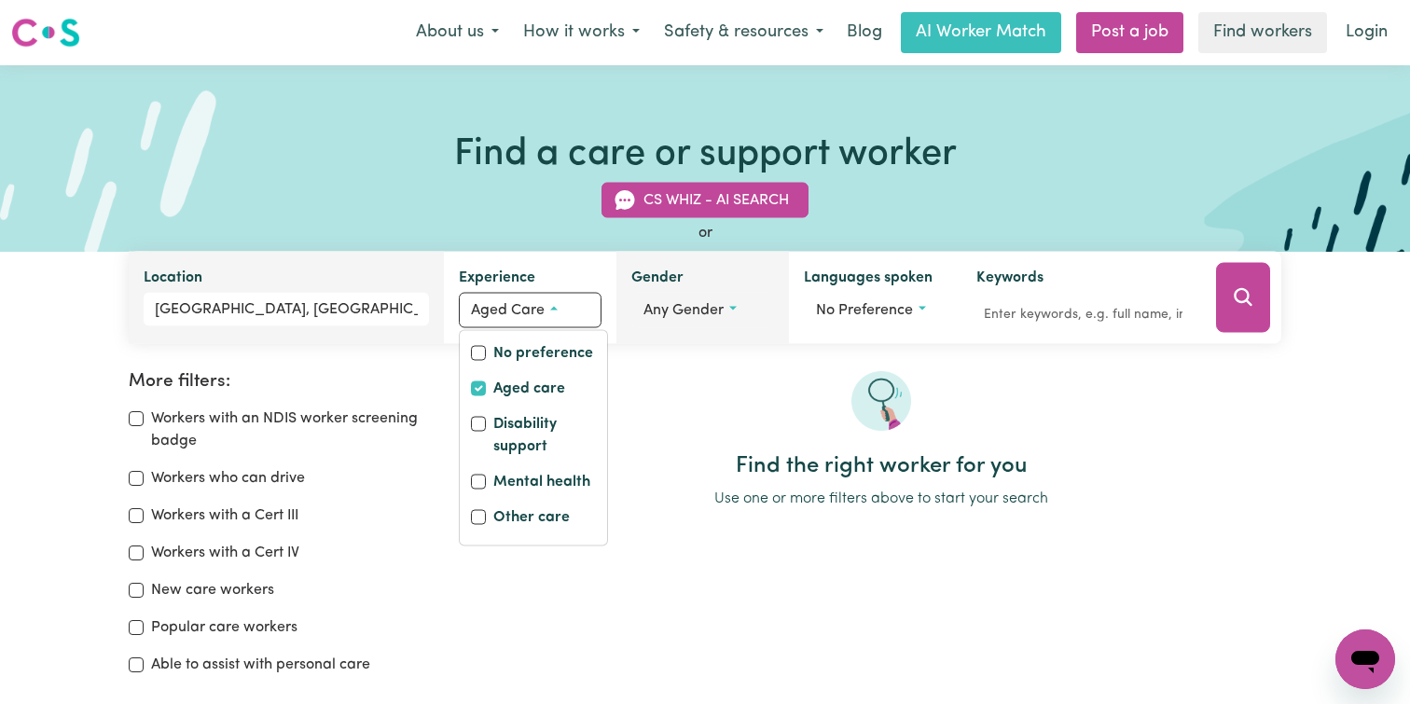
click at [669, 321] on button "Any gender" at bounding box center [702, 310] width 143 height 35
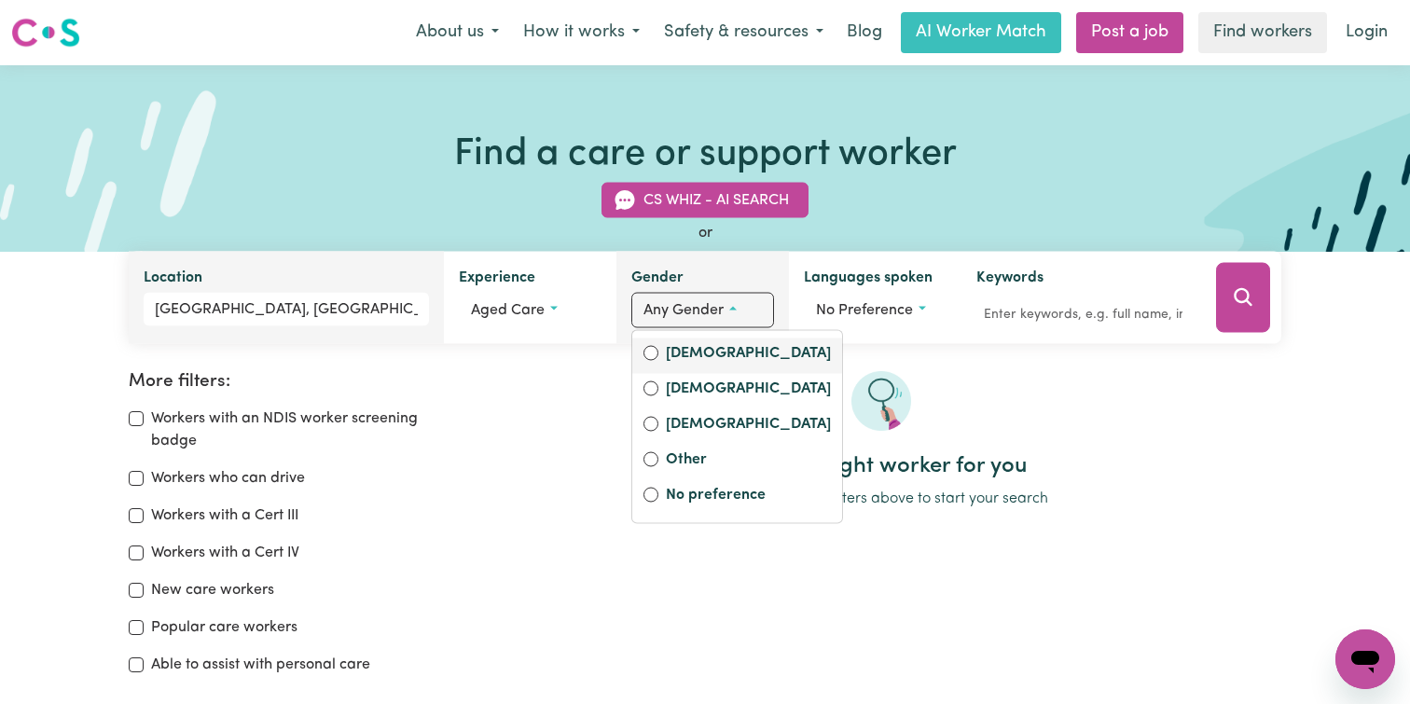
click at [669, 362] on label "[DEMOGRAPHIC_DATA]" at bounding box center [748, 355] width 165 height 26
click at [659, 361] on input "[DEMOGRAPHIC_DATA]" at bounding box center [651, 353] width 15 height 15
radio input "true"
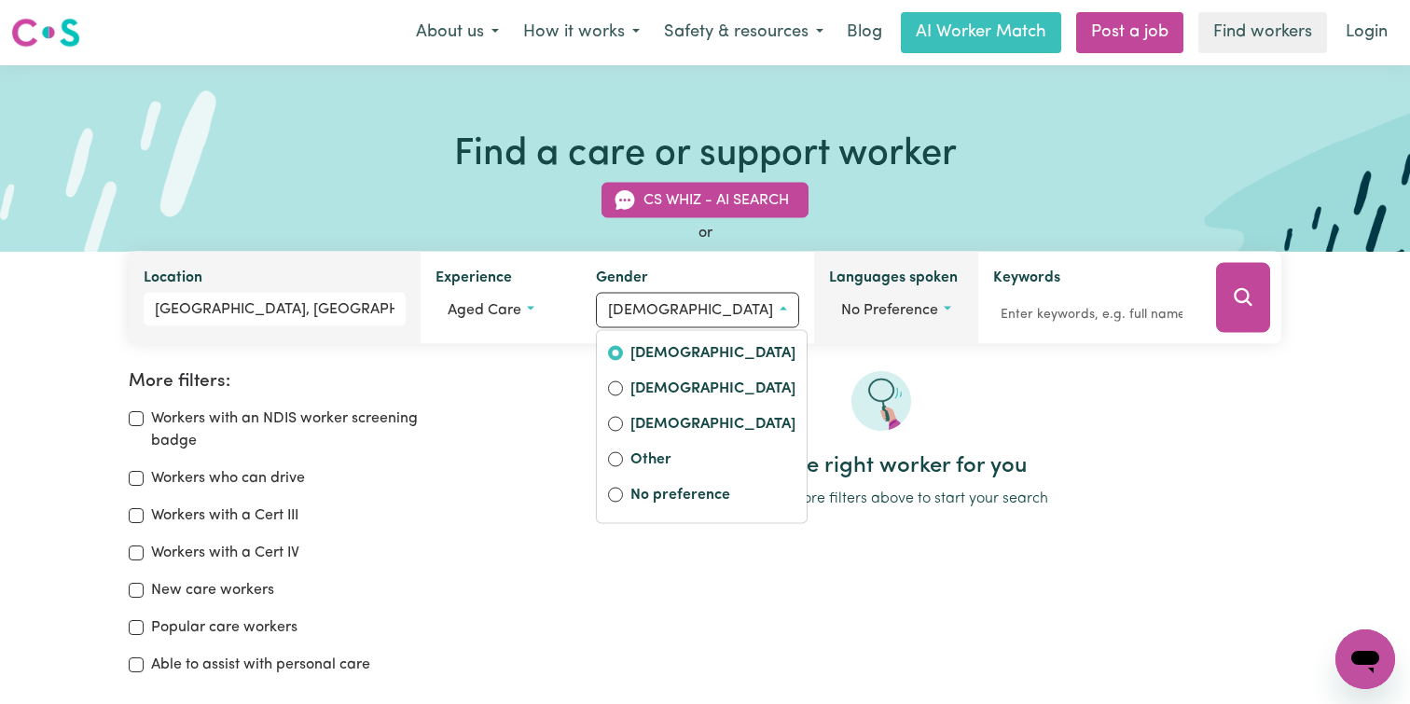
click at [669, 308] on button "No preference" at bounding box center [896, 310] width 134 height 35
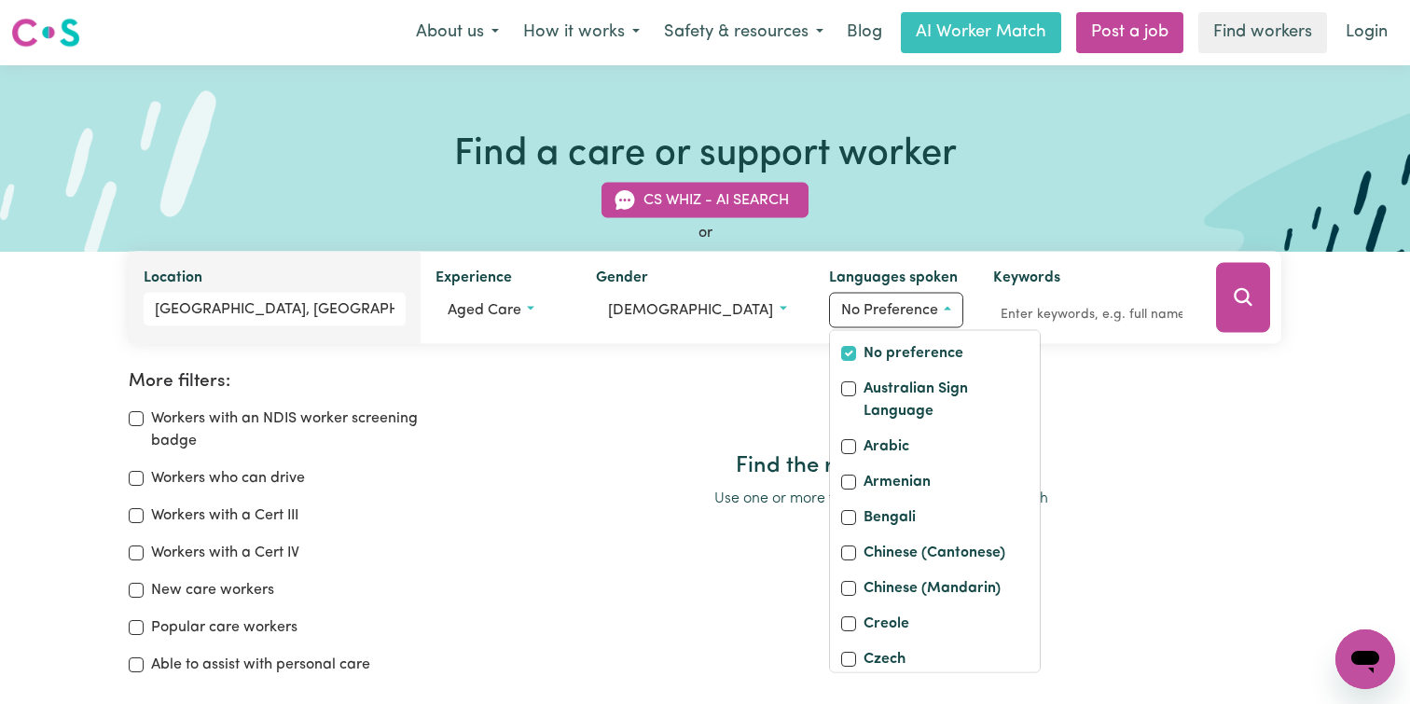
click at [669, 383] on div at bounding box center [881, 412] width 800 height 82
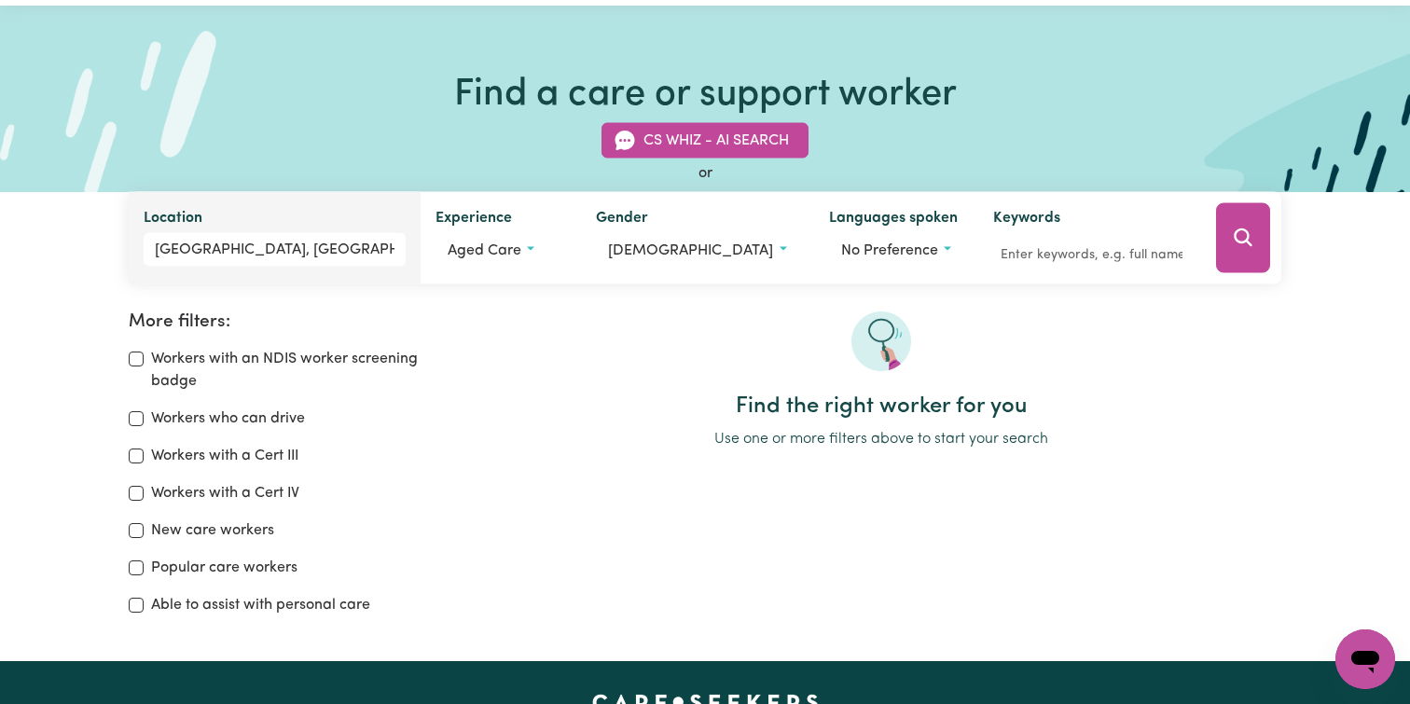
scroll to position [63, 0]
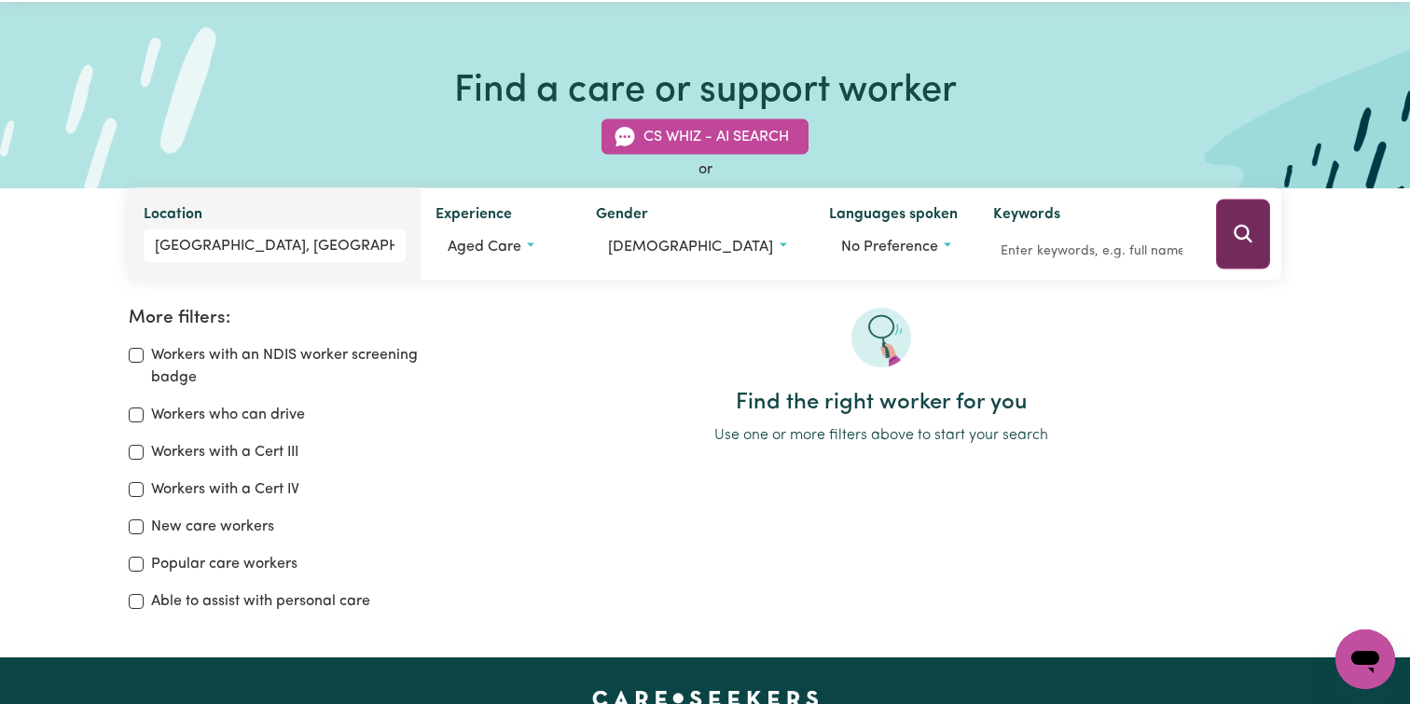
click at [669, 215] on button "Search" at bounding box center [1243, 235] width 54 height 70
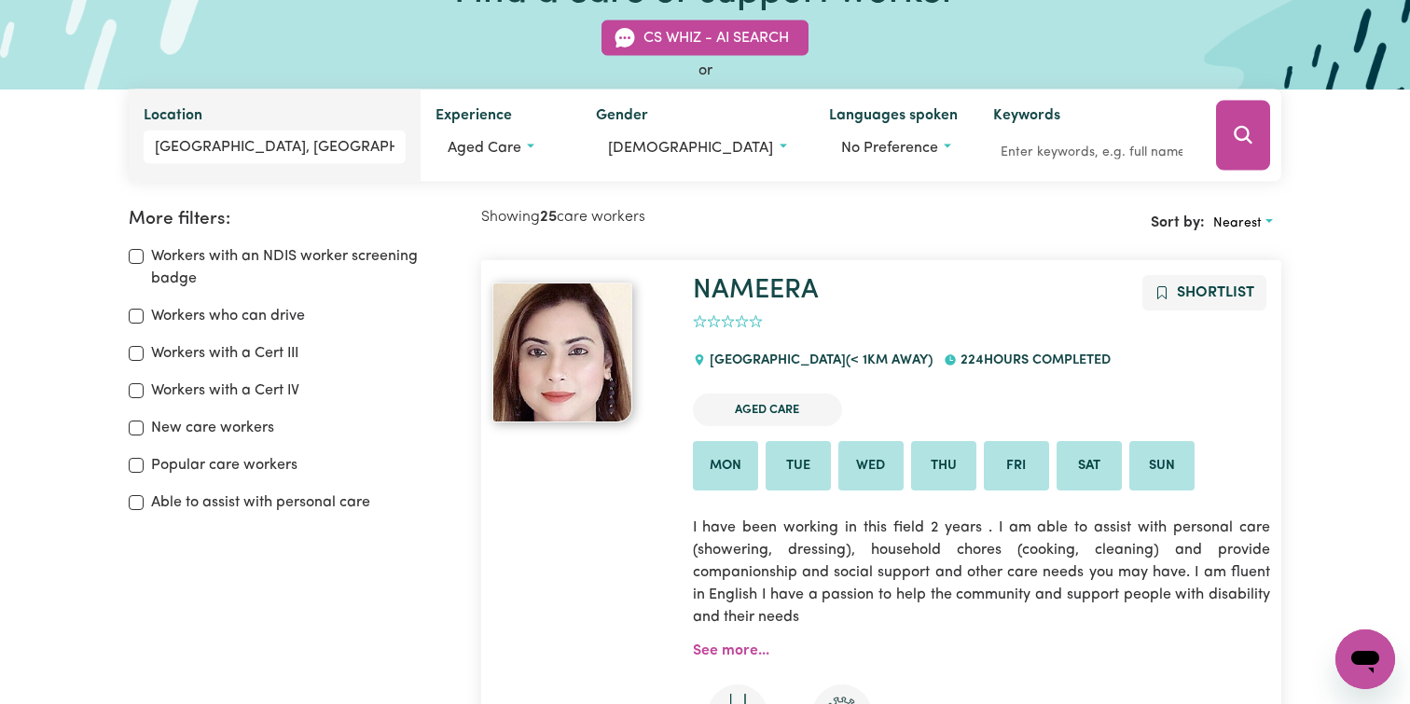
scroll to position [71, 0]
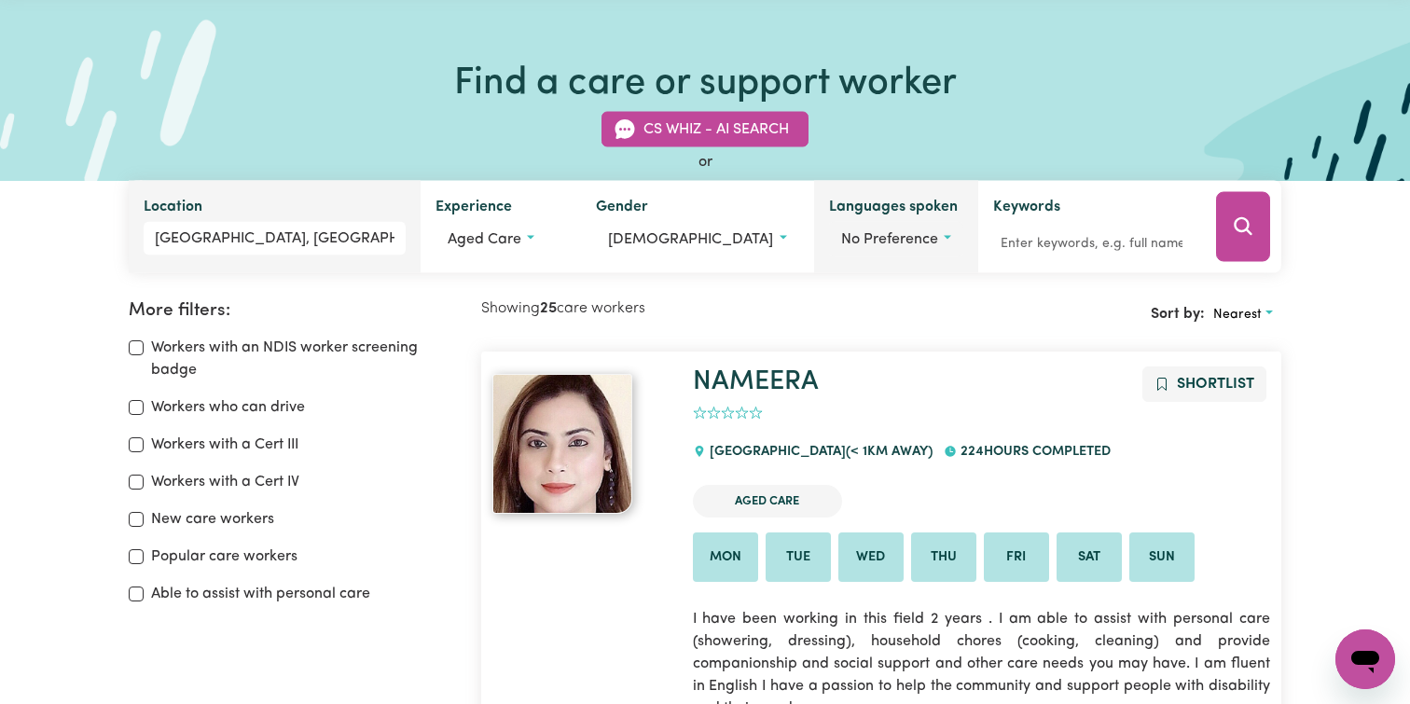
click at [669, 242] on span "No preference" at bounding box center [889, 239] width 97 height 15
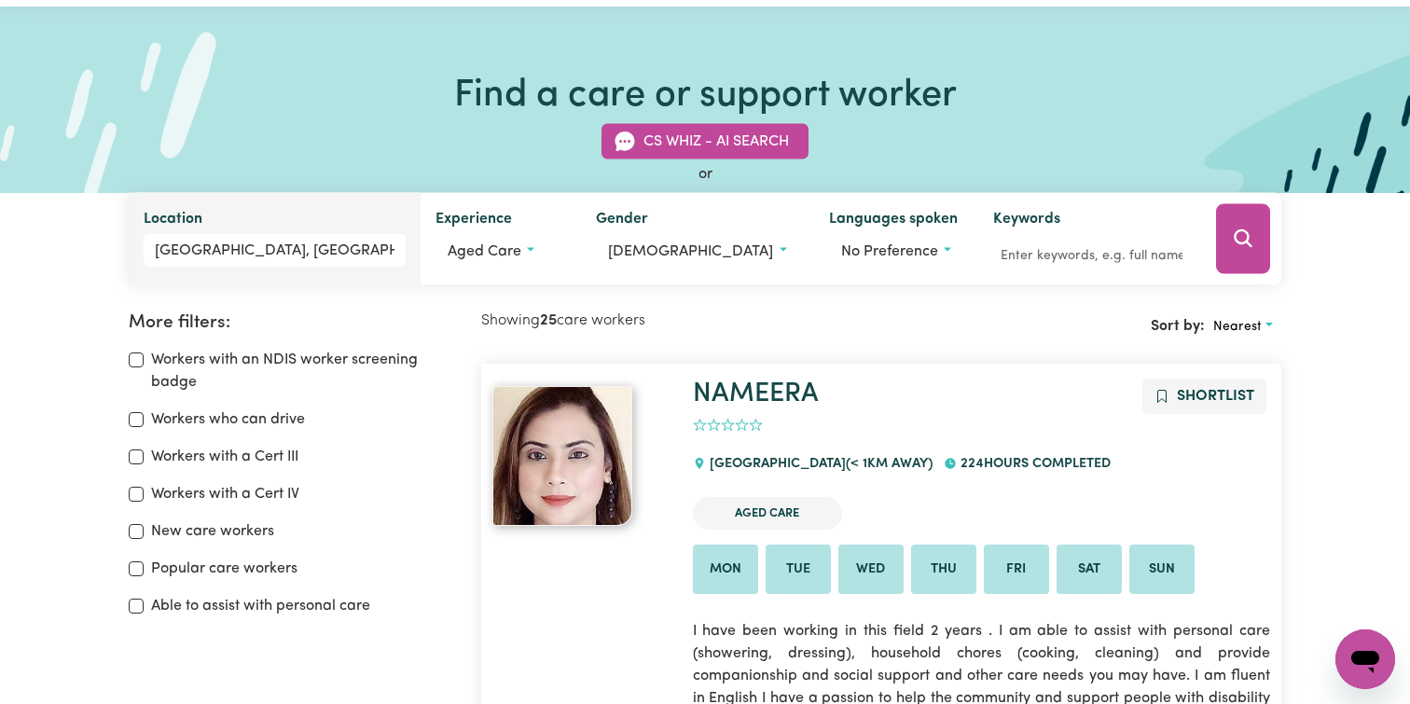
scroll to position [0, 0]
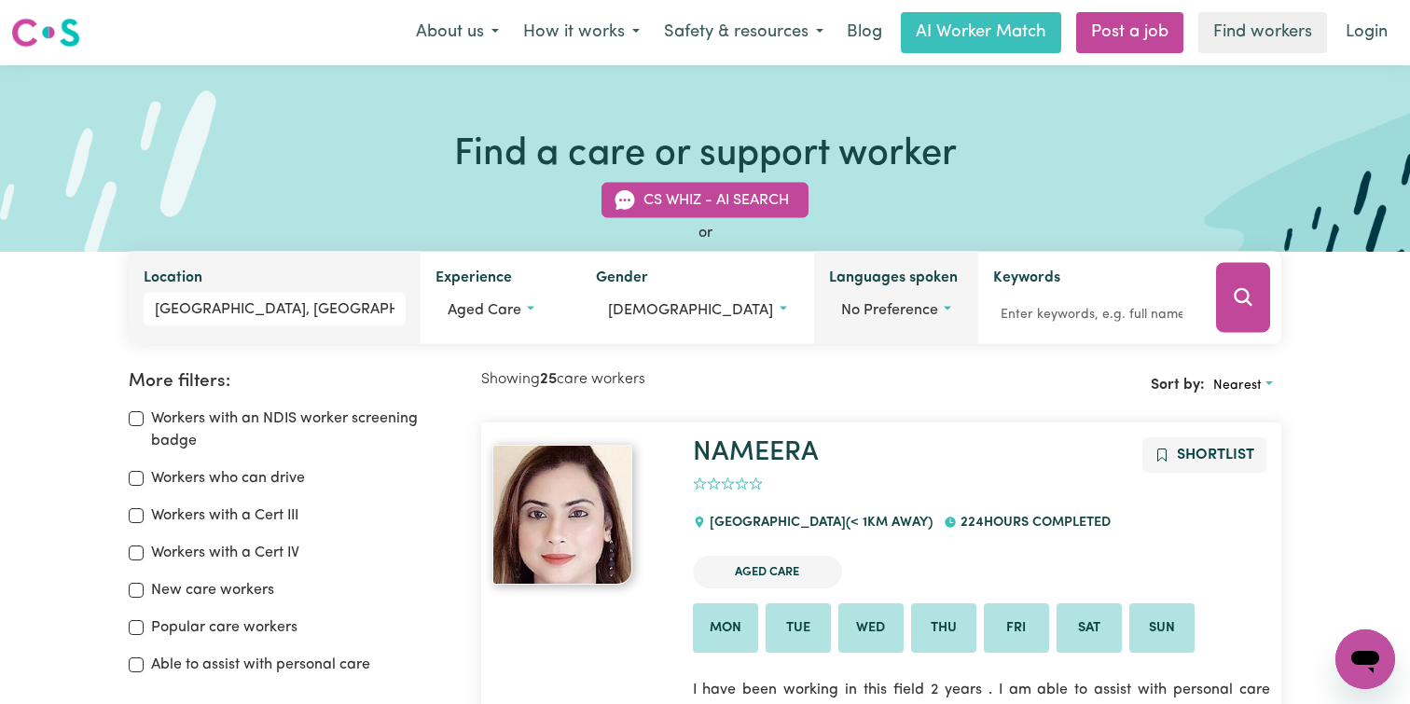
click at [669, 313] on span "No preference" at bounding box center [889, 310] width 97 height 15
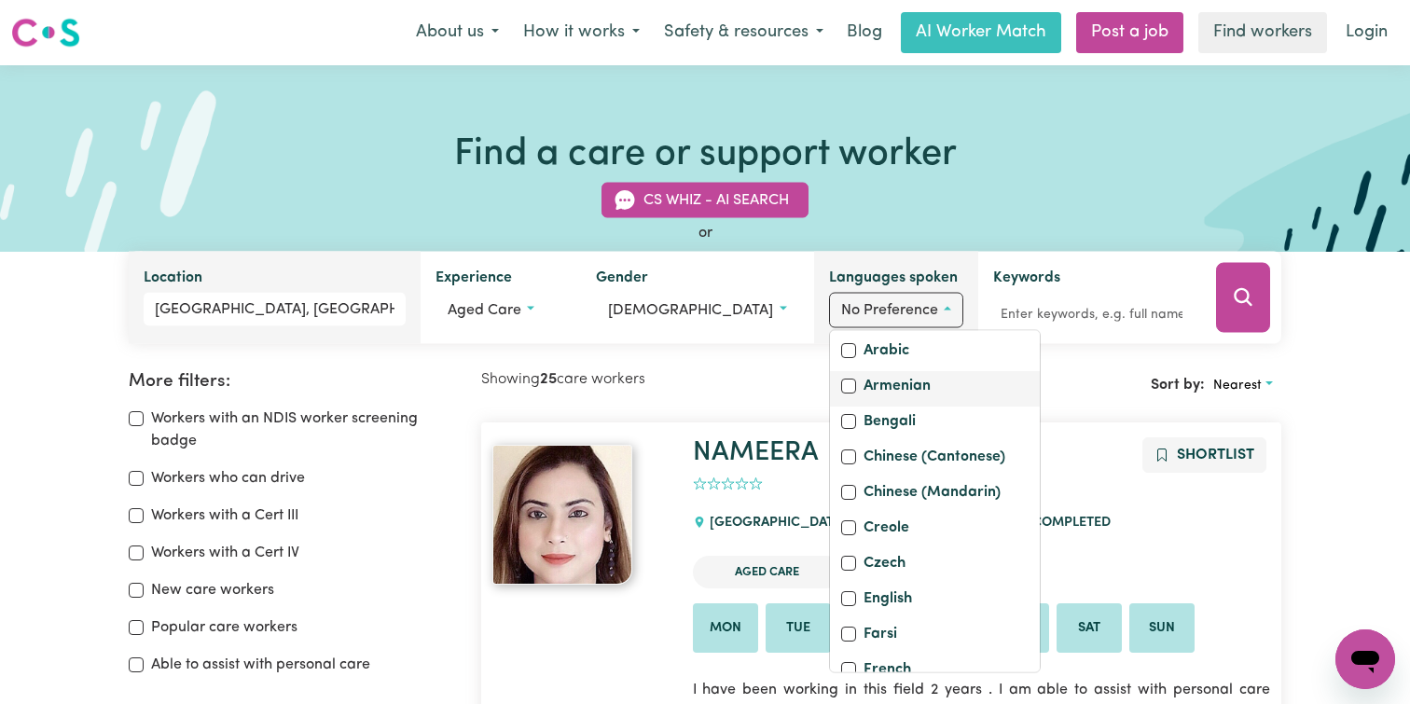
scroll to position [103, 0]
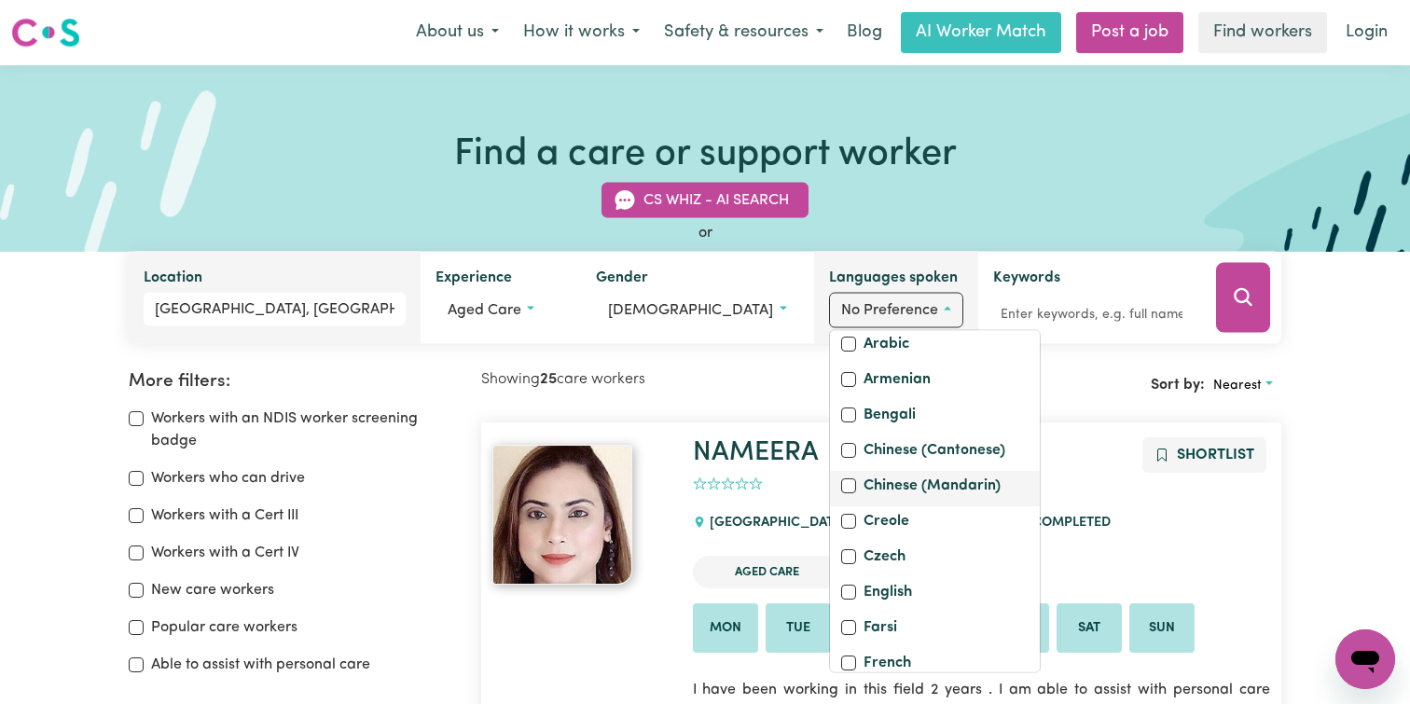
click at [669, 501] on label "Chinese (Mandarin)" at bounding box center [932, 488] width 137 height 26
click at [669, 493] on input "Chinese (Mandarin)" at bounding box center [848, 486] width 15 height 15
checkbox input "true"
checkbox input "false"
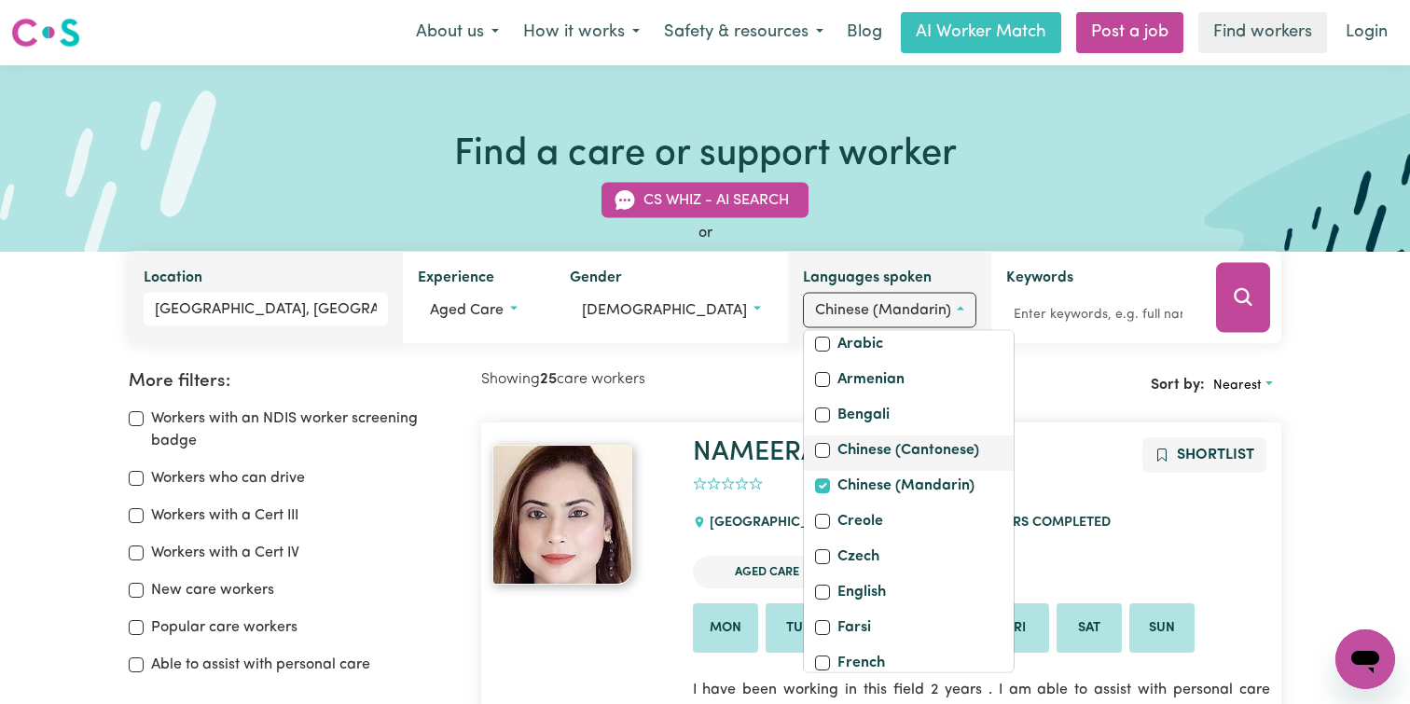
click at [669, 465] on label "Chinese (Cantonese)" at bounding box center [909, 452] width 142 height 26
click at [669, 458] on input "Chinese (Cantonese)" at bounding box center [822, 450] width 15 height 15
checkbox input "true"
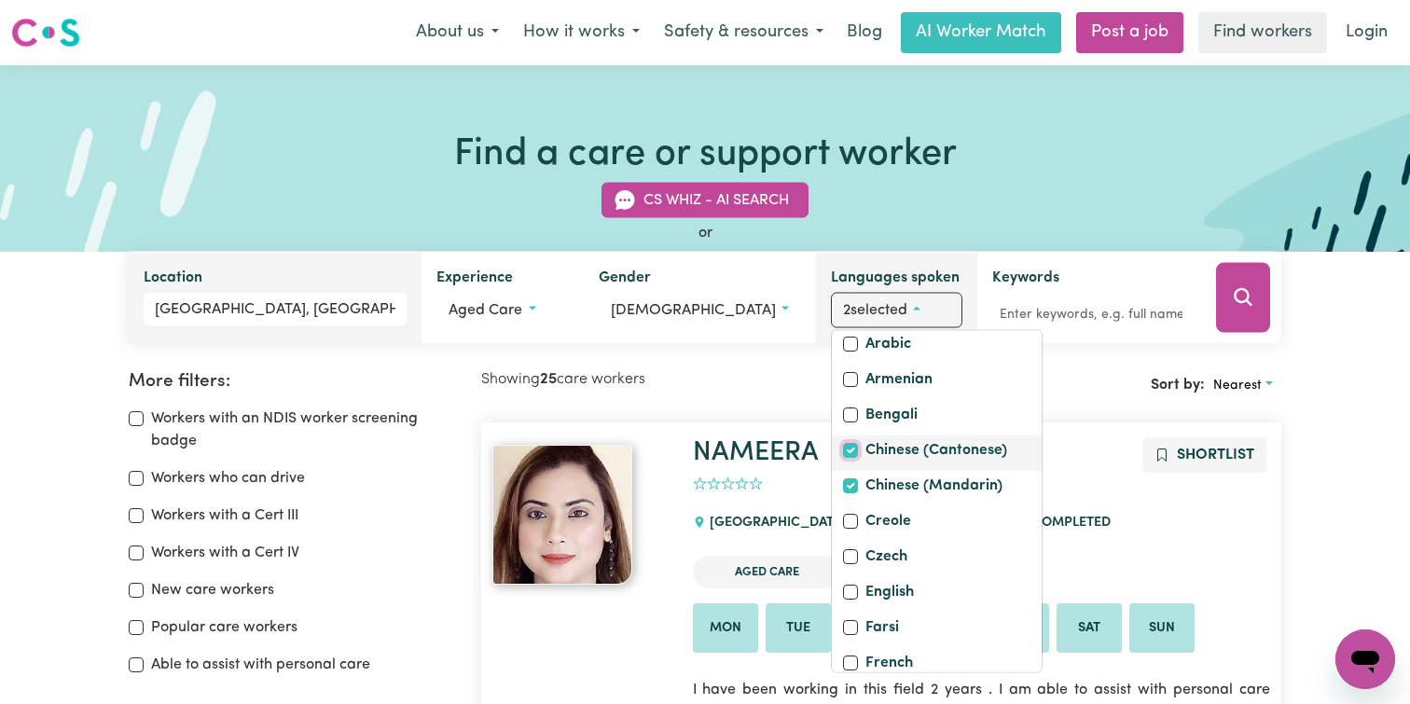
scroll to position [125, 0]
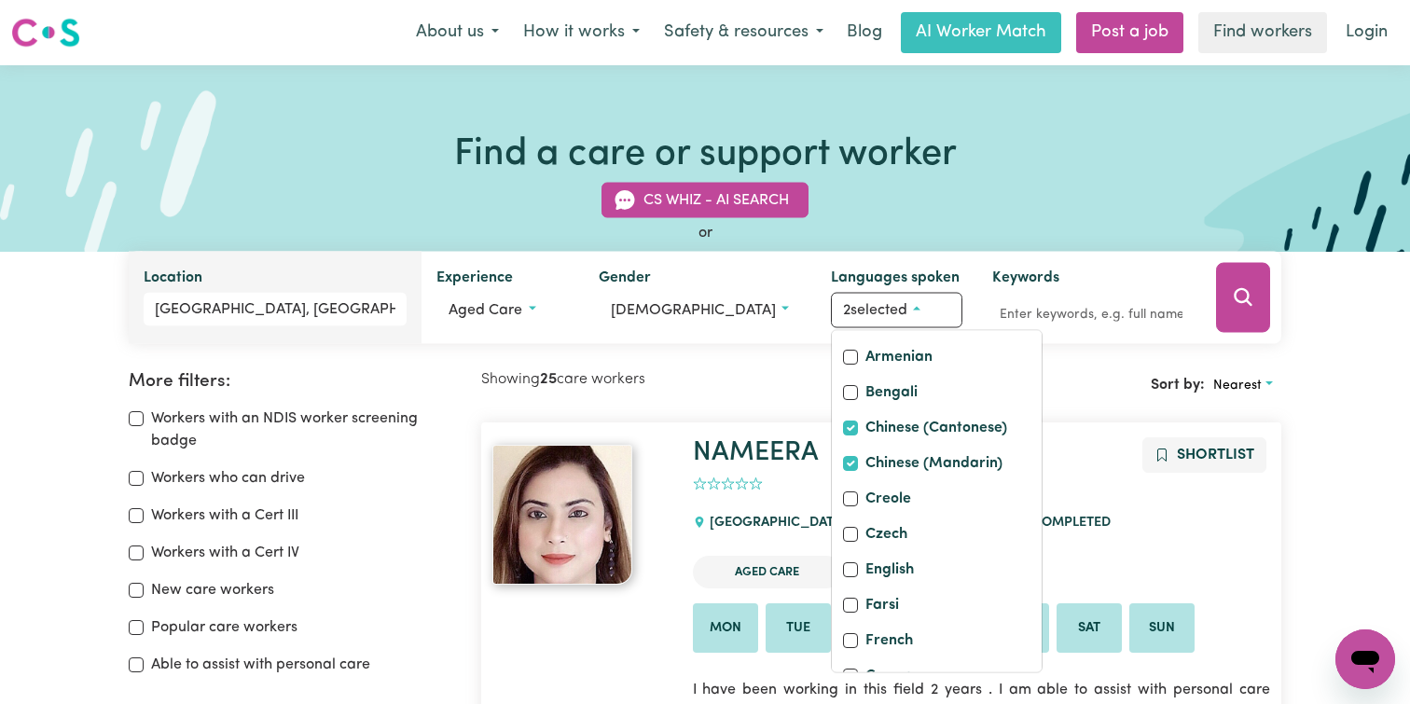
click at [669, 458] on h1 "NAMEERA" at bounding box center [982, 453] width 578 height 33
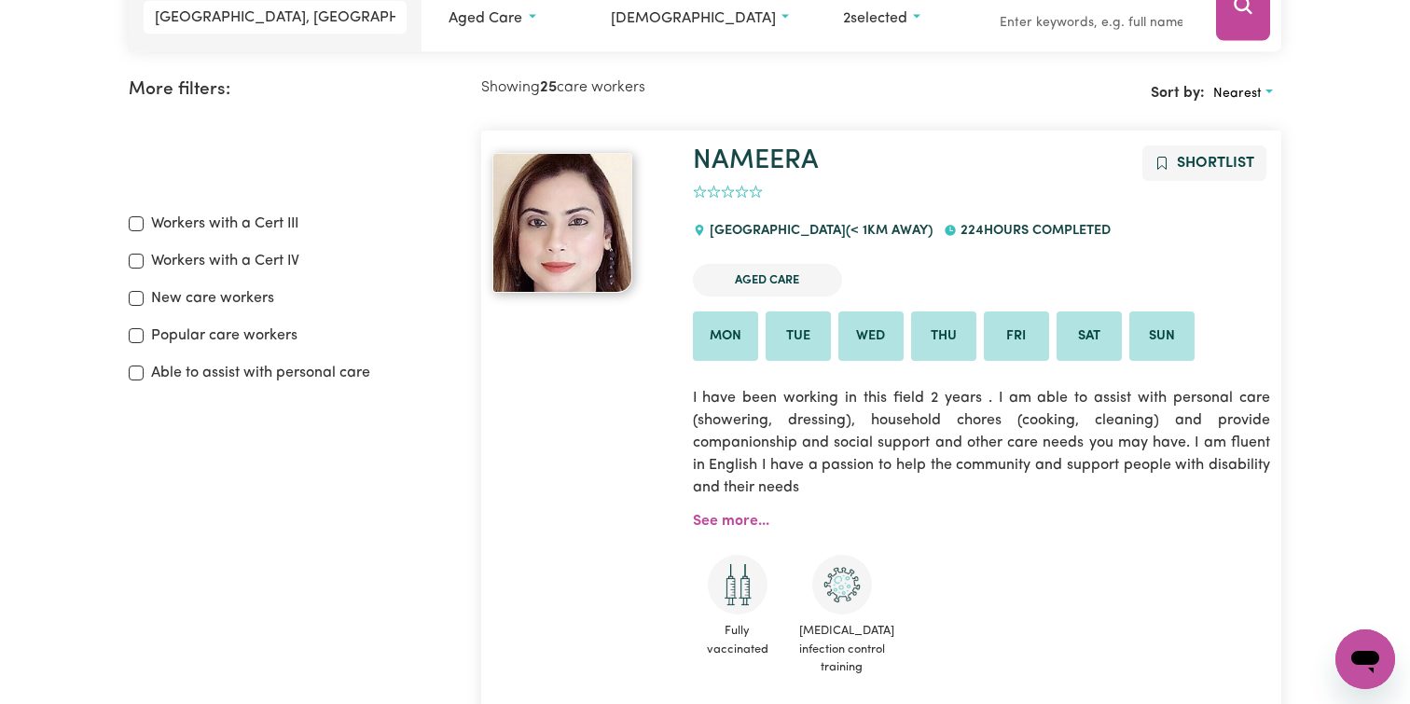
scroll to position [0, 0]
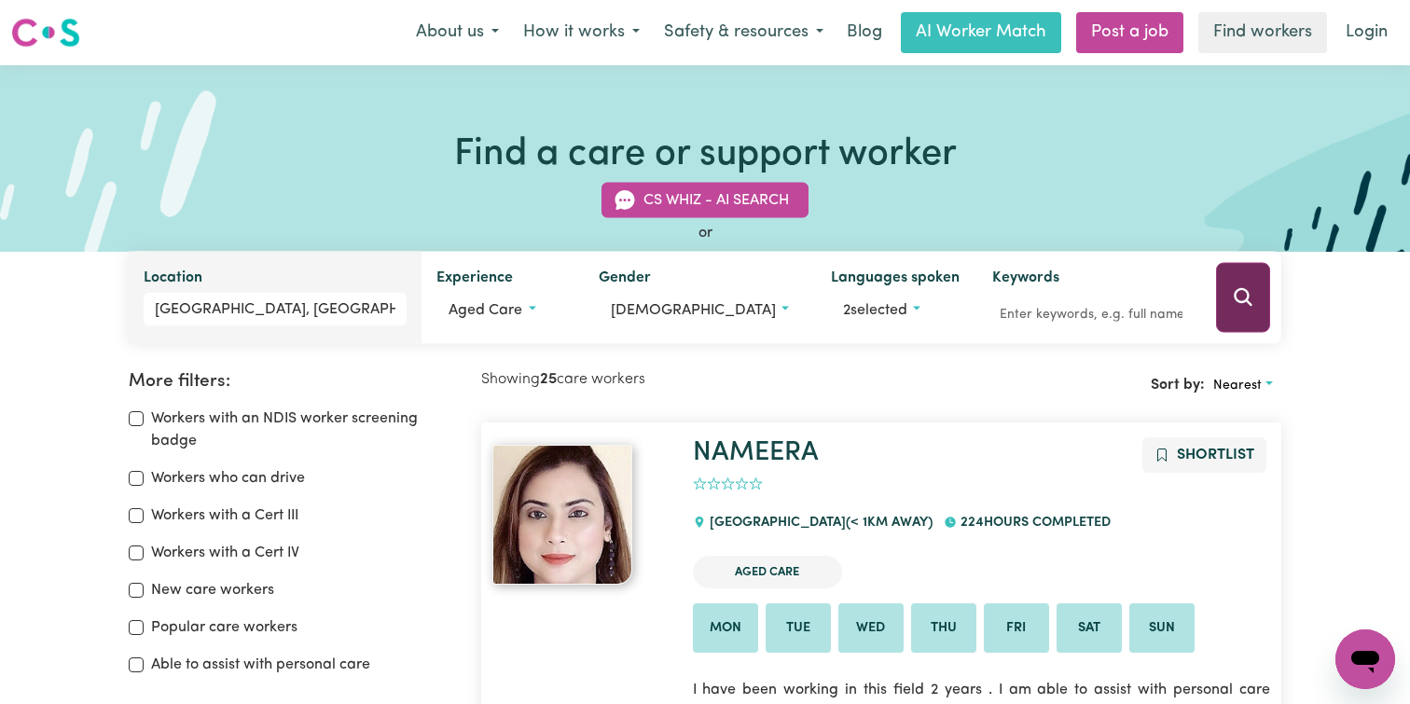
click at [669, 287] on button "Search" at bounding box center [1243, 298] width 54 height 70
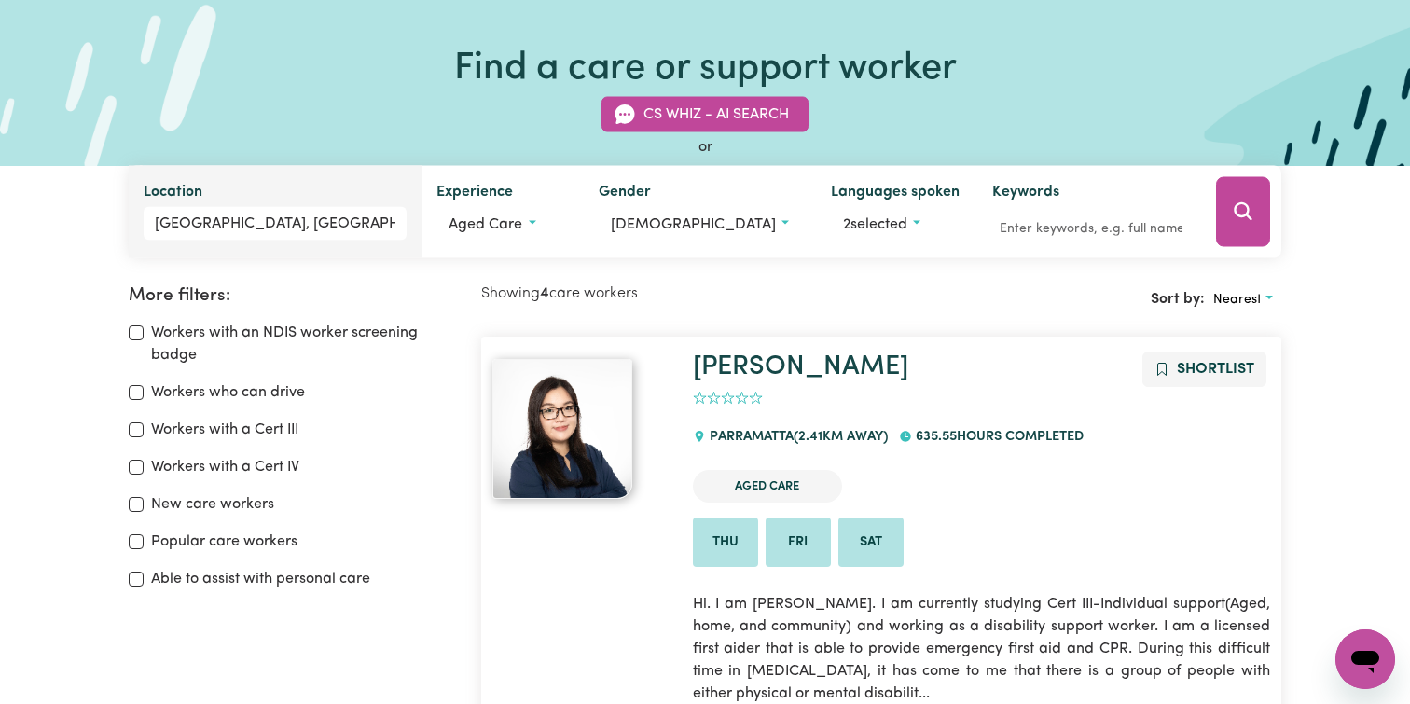
scroll to position [91, 0]
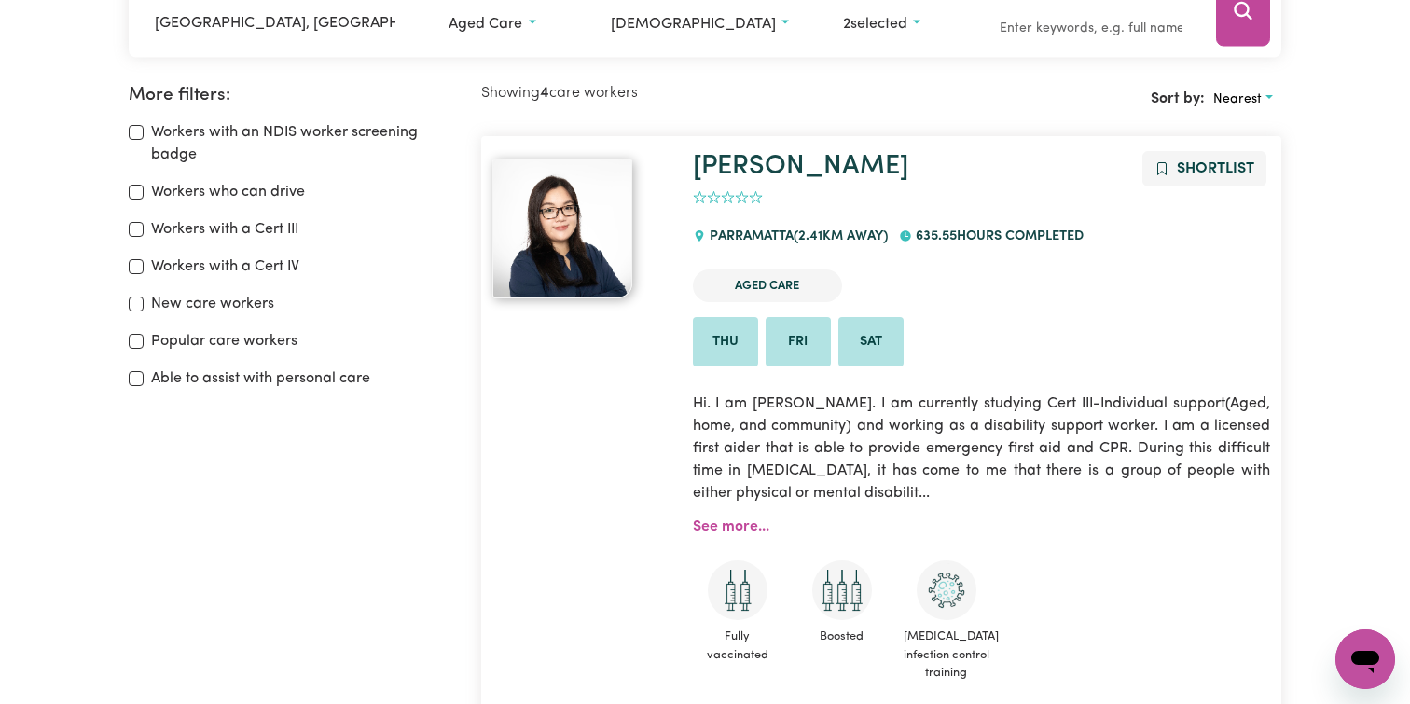
scroll to position [207, 0]
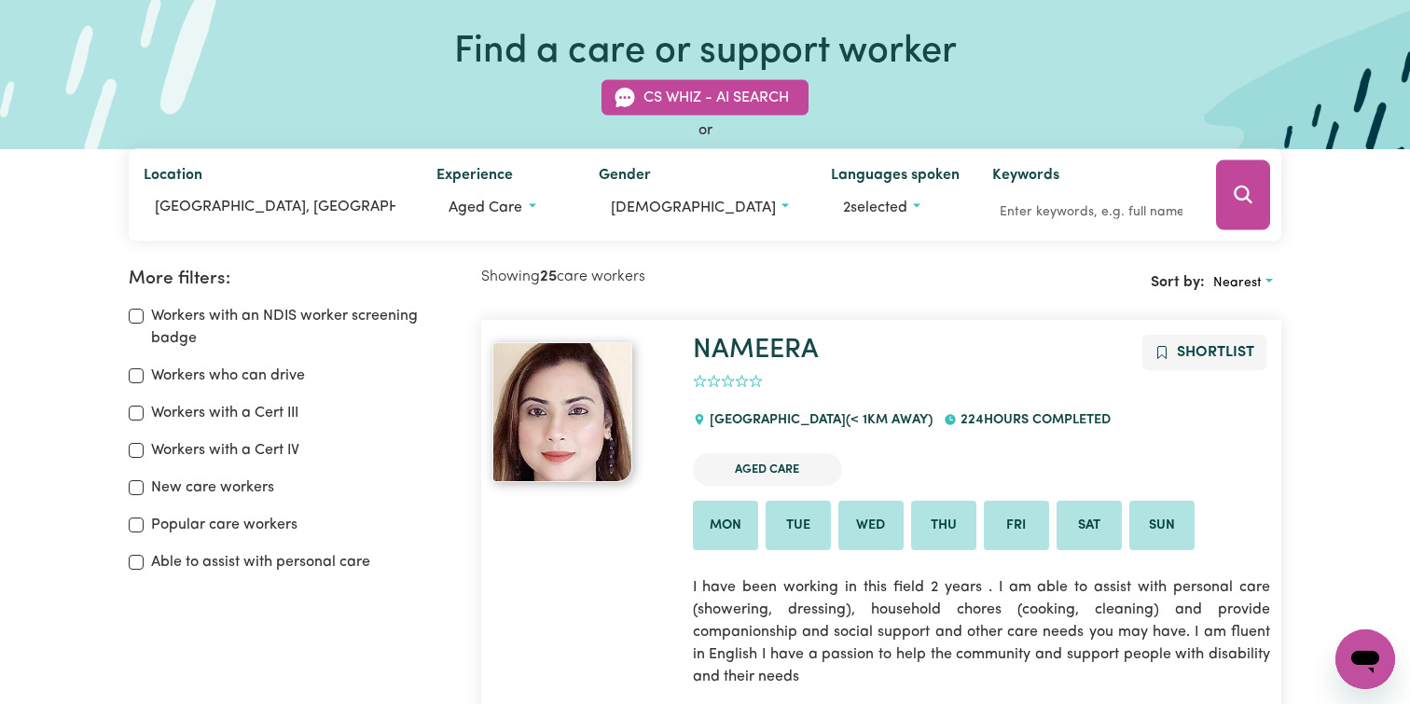
scroll to position [63, 0]
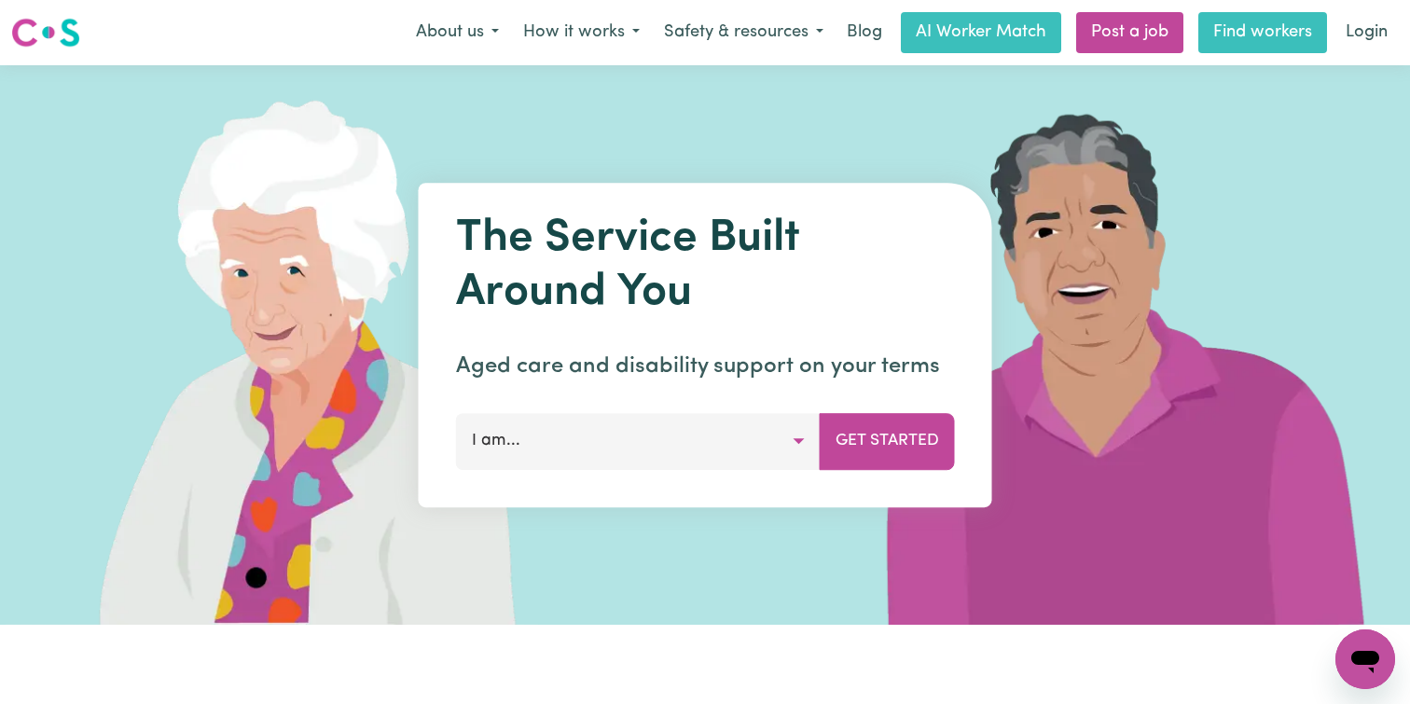
click at [1237, 25] on link "Find workers" at bounding box center [1263, 32] width 129 height 41
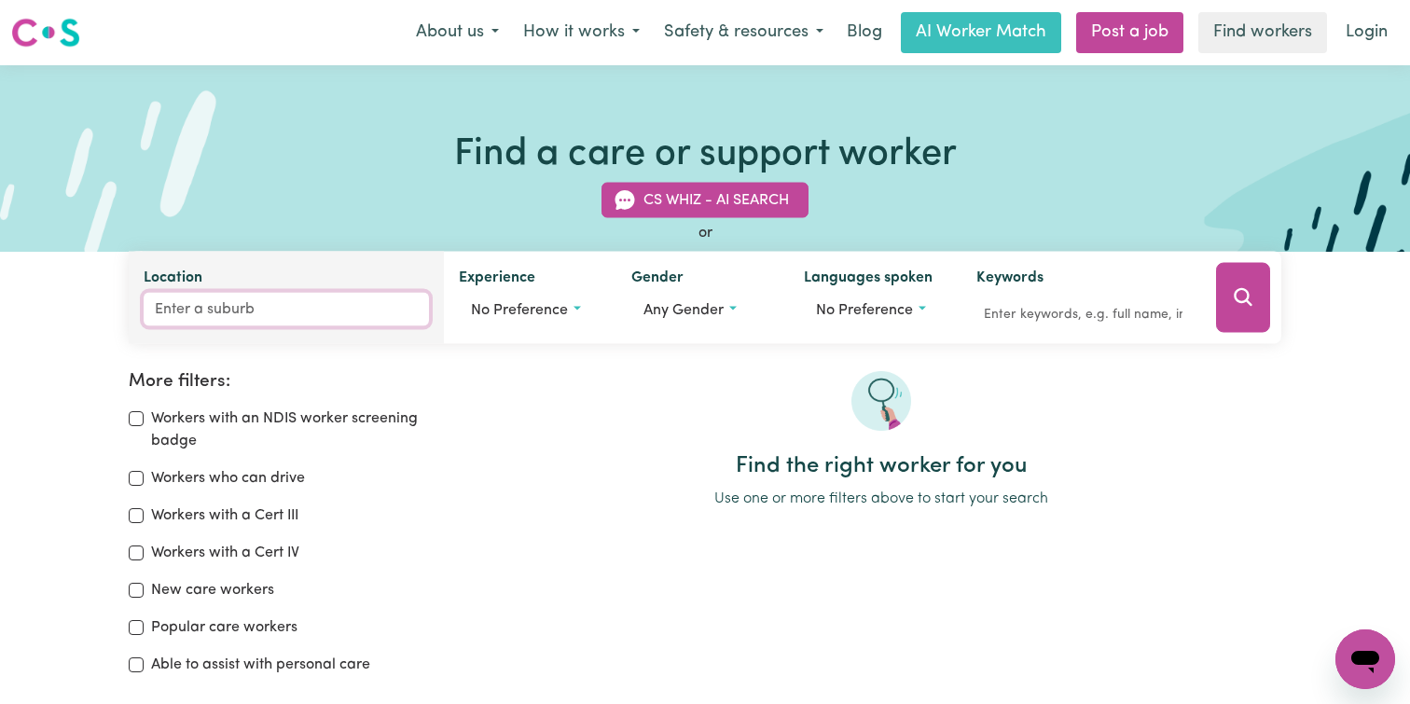
click at [267, 302] on input "Location" at bounding box center [286, 310] width 285 height 34
type input "Gran"
type input "GranADILLA, Queensland, 4855"
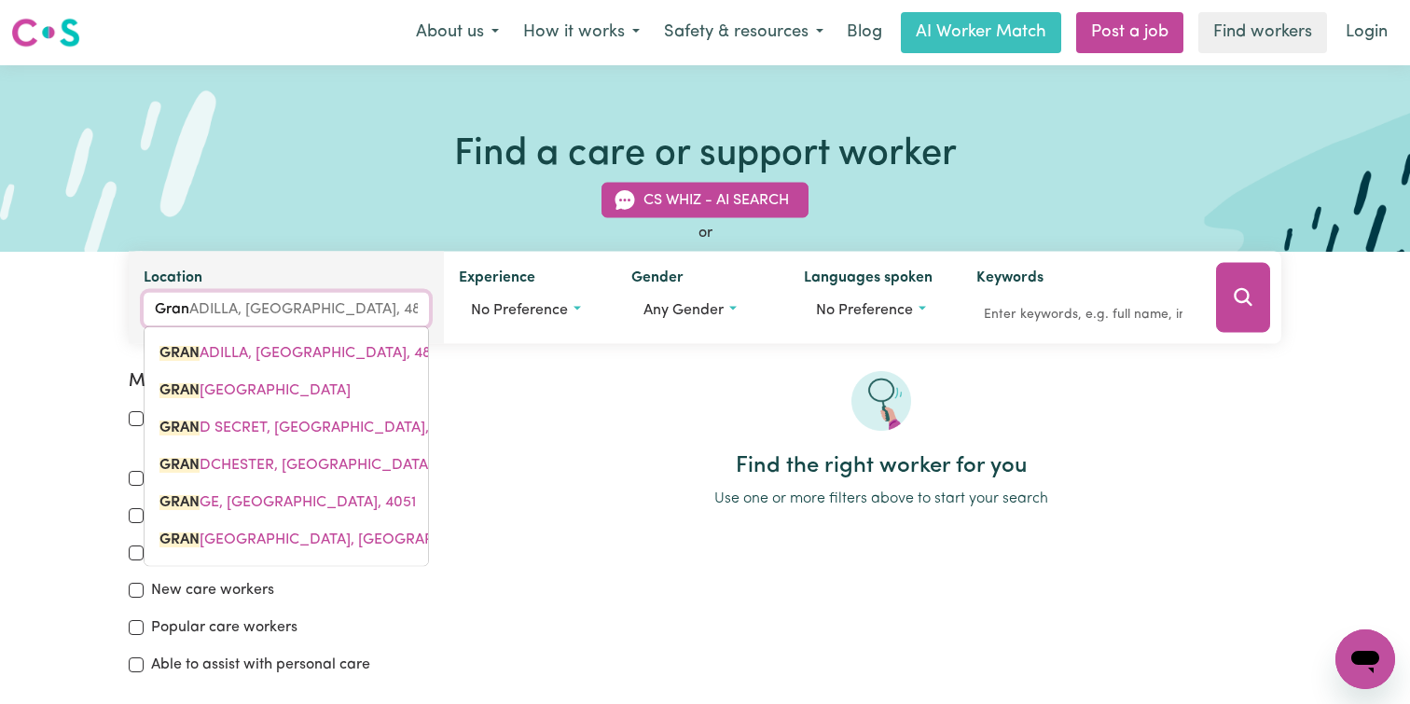
type input "Granv"
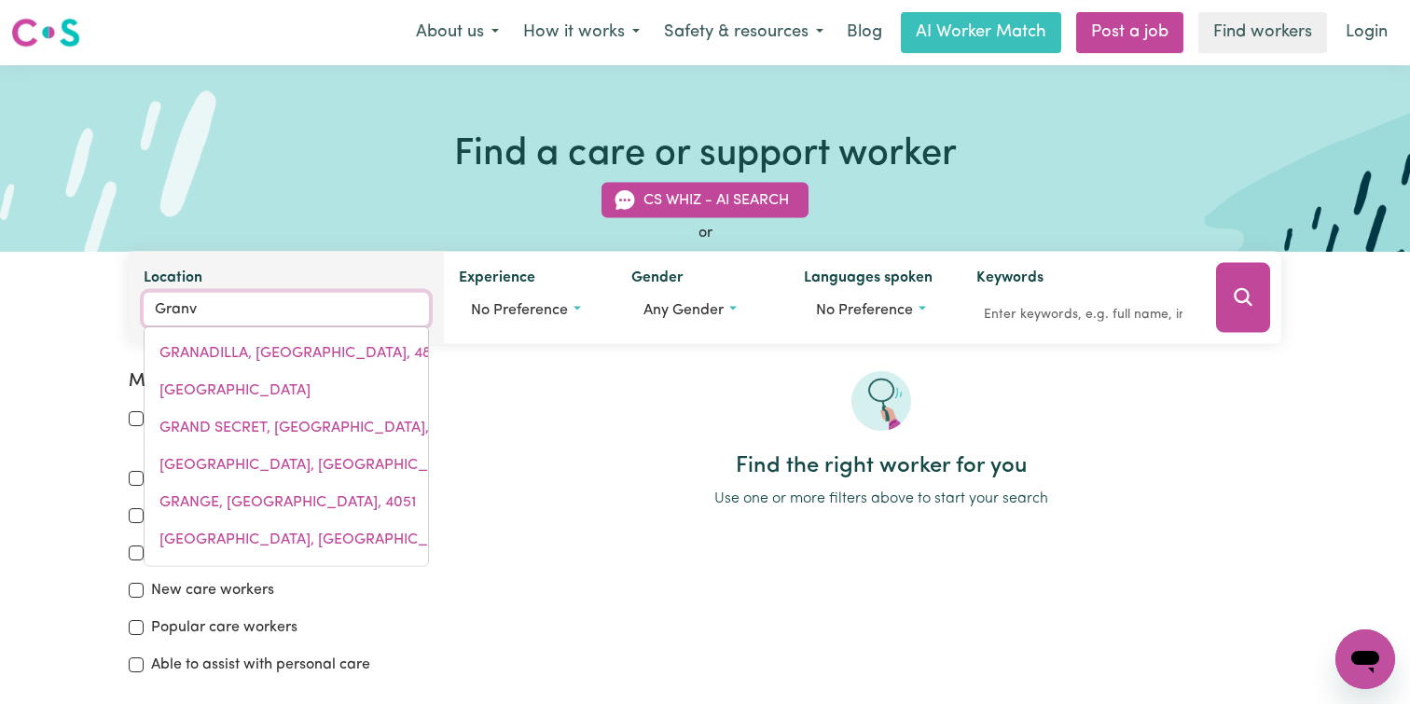
type input "Granvi"
type input "GranviLLE, New South Wales, 2142"
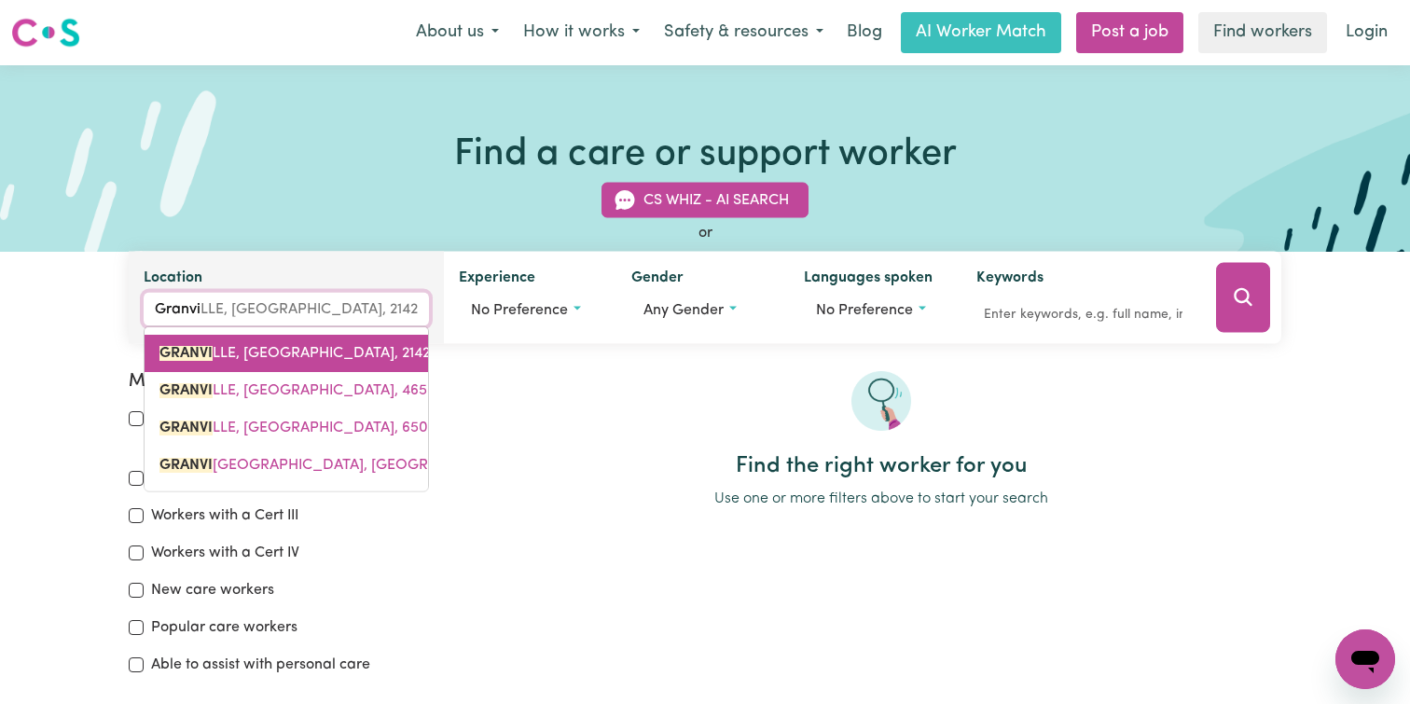
click at [204, 349] on mark "GRANVI" at bounding box center [186, 353] width 53 height 15
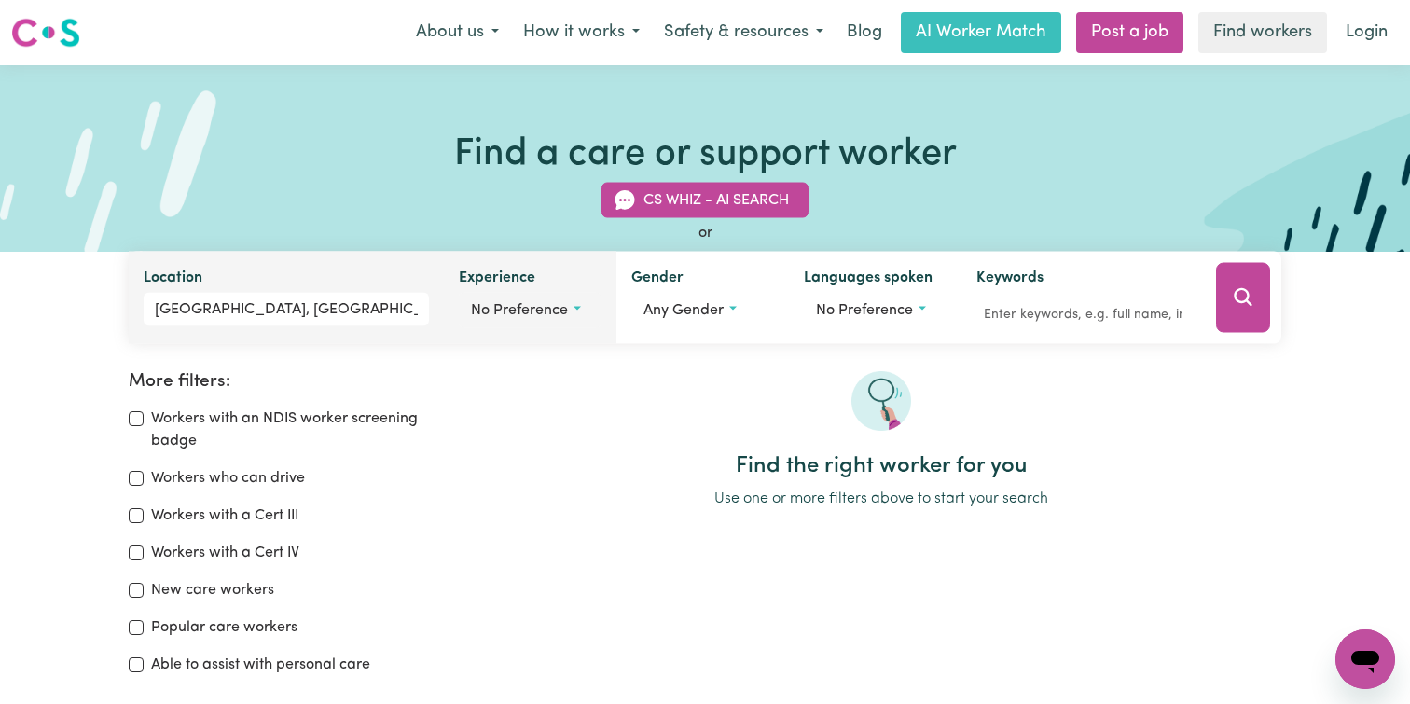
click at [528, 294] on button "No preference" at bounding box center [530, 310] width 143 height 35
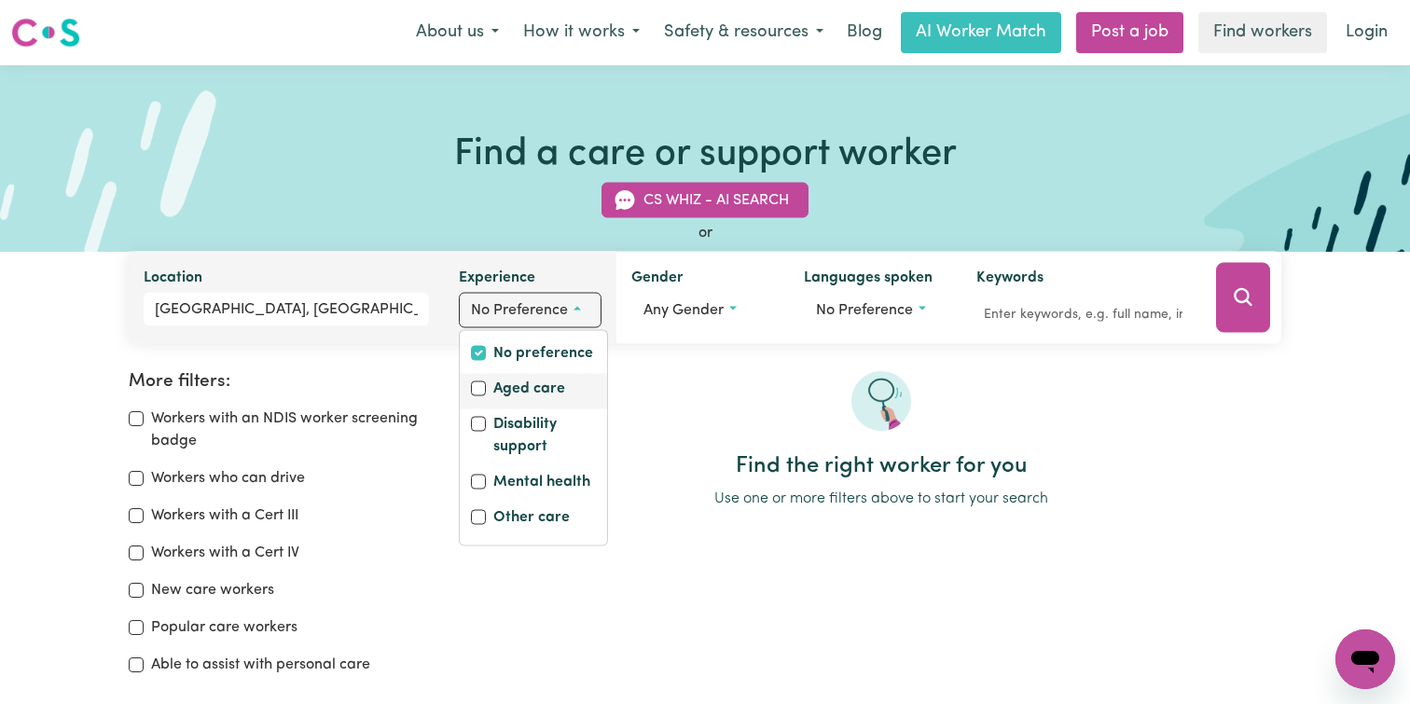
click at [563, 389] on label "Aged care" at bounding box center [529, 391] width 72 height 26
click at [486, 389] on input "Aged care" at bounding box center [478, 389] width 15 height 15
checkbox input "true"
checkbox input "false"
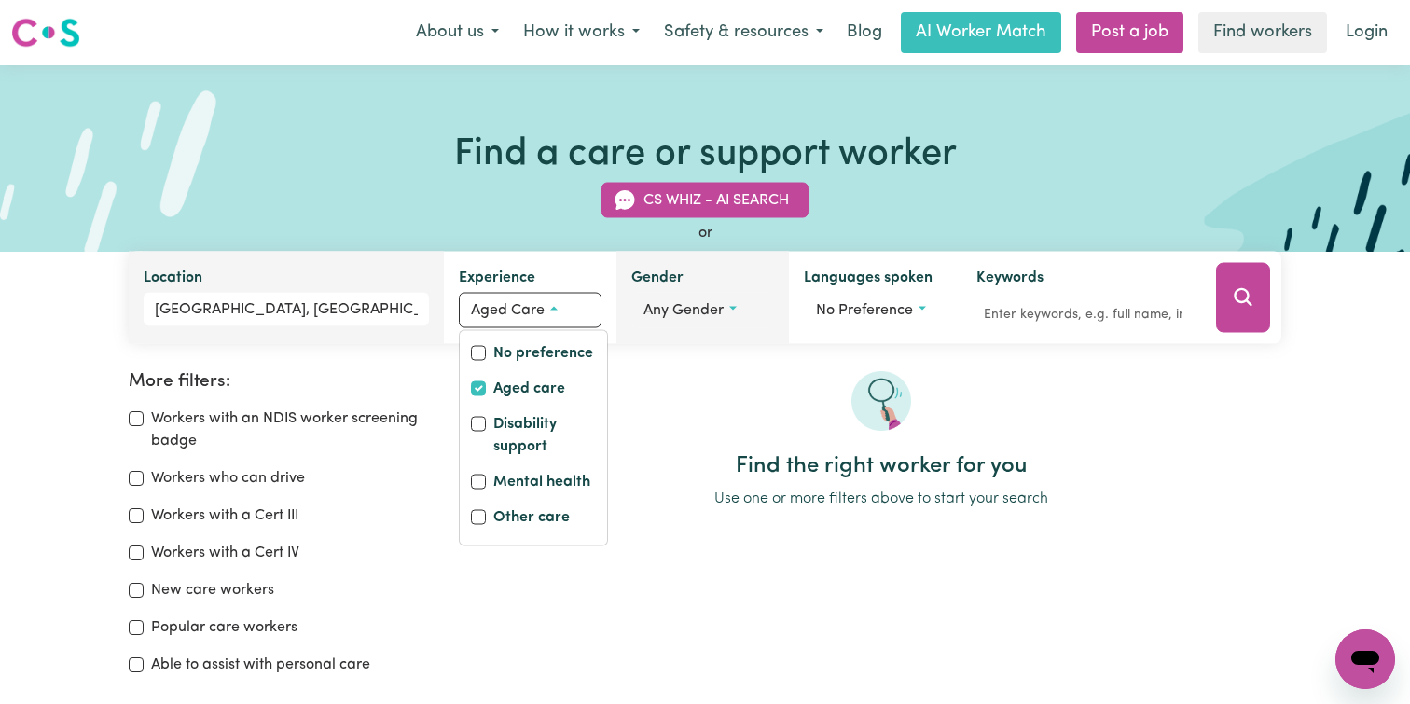
click at [700, 298] on button "Any gender" at bounding box center [702, 310] width 143 height 35
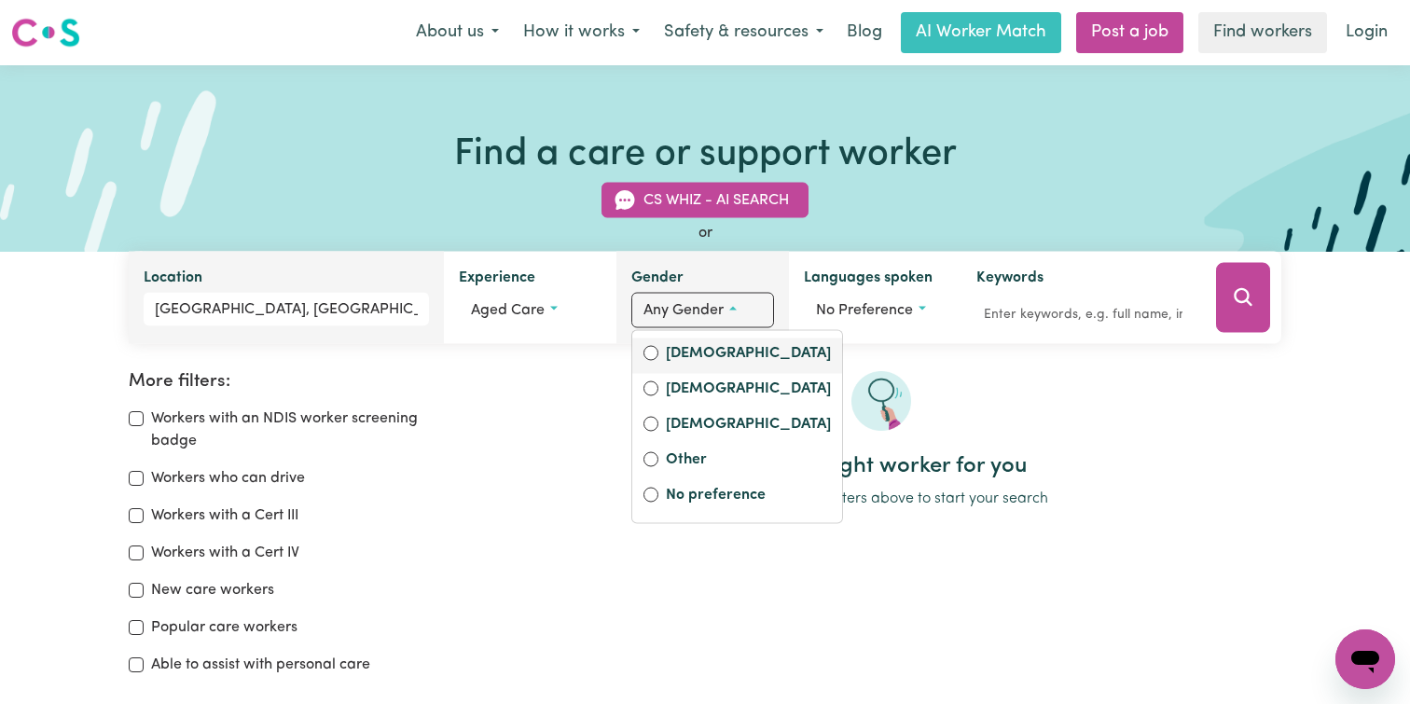
click at [700, 356] on label "[DEMOGRAPHIC_DATA]" at bounding box center [748, 355] width 165 height 26
click at [659, 356] on input "[DEMOGRAPHIC_DATA]" at bounding box center [651, 353] width 15 height 15
radio input "true"
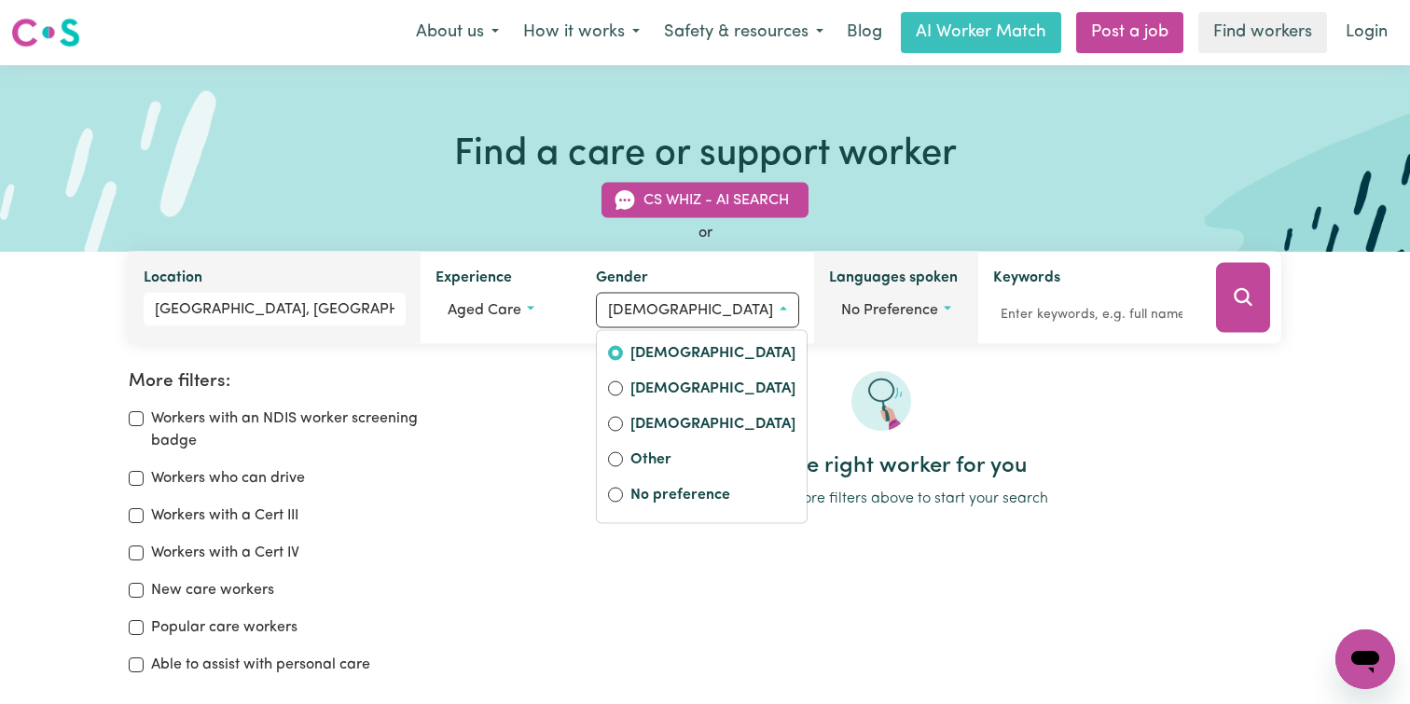
click at [894, 305] on span "No preference" at bounding box center [889, 310] width 97 height 15
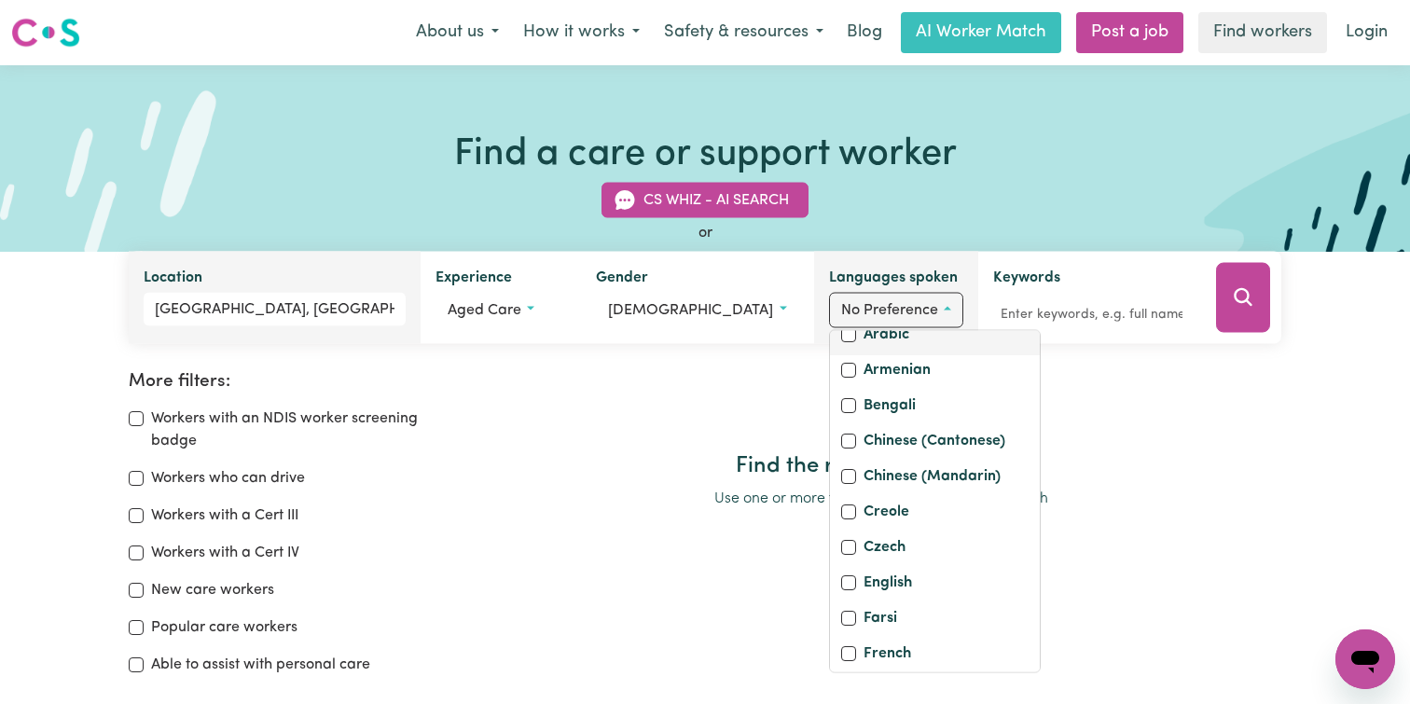
scroll to position [114, 0]
click at [864, 454] on label "Chinese (Cantonese)" at bounding box center [935, 441] width 142 height 26
click at [853, 447] on input "Chinese (Cantonese)" at bounding box center [848, 439] width 15 height 15
checkbox input "true"
checkbox input "false"
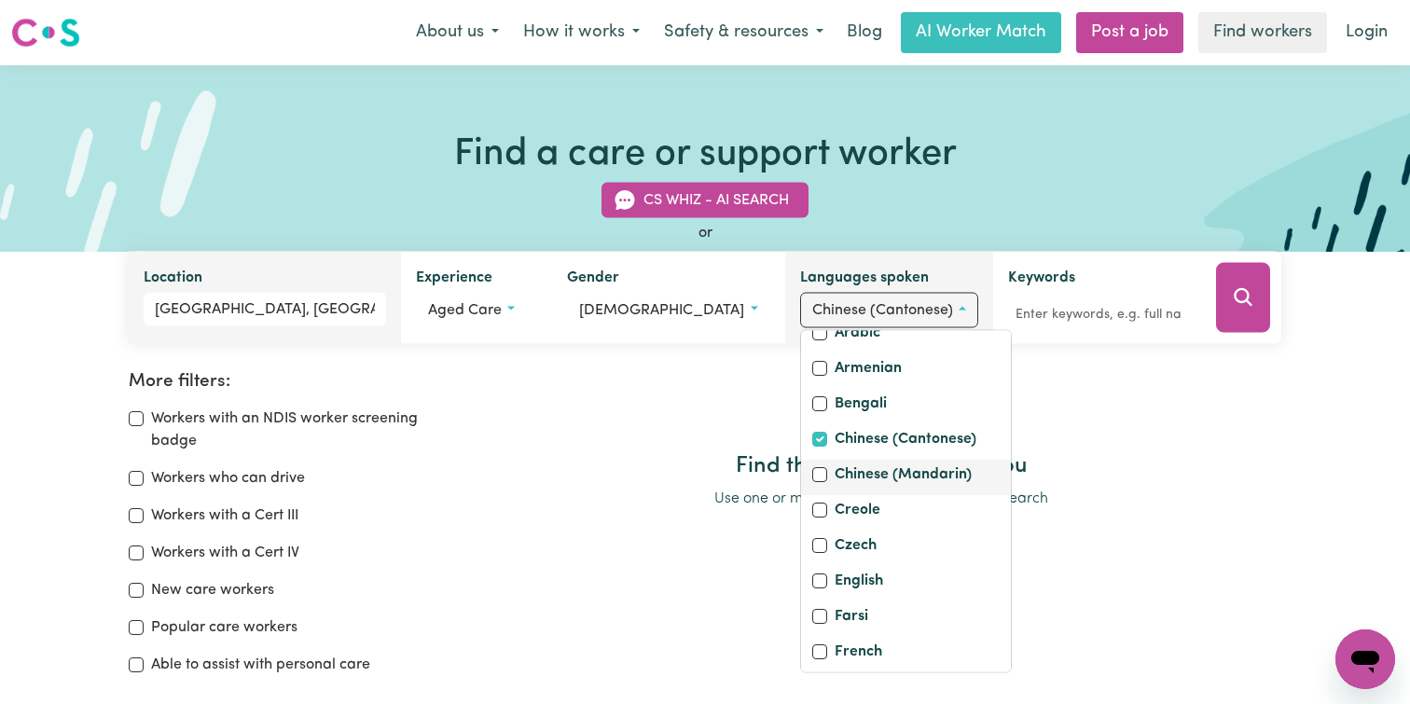
click at [853, 490] on label "Chinese (Mandarin)" at bounding box center [903, 477] width 137 height 26
click at [827, 482] on input "Chinese (Mandarin)" at bounding box center [819, 474] width 15 height 15
checkbox input "true"
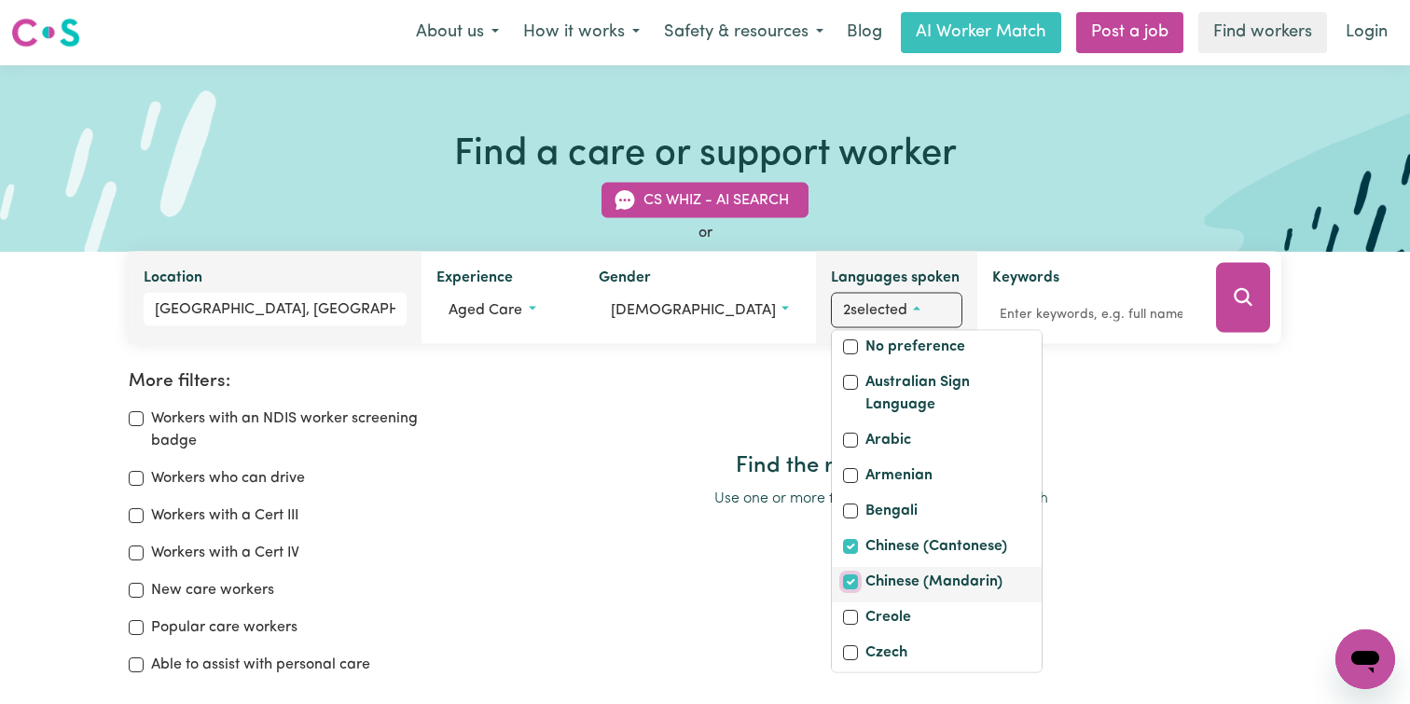
scroll to position [0, 0]
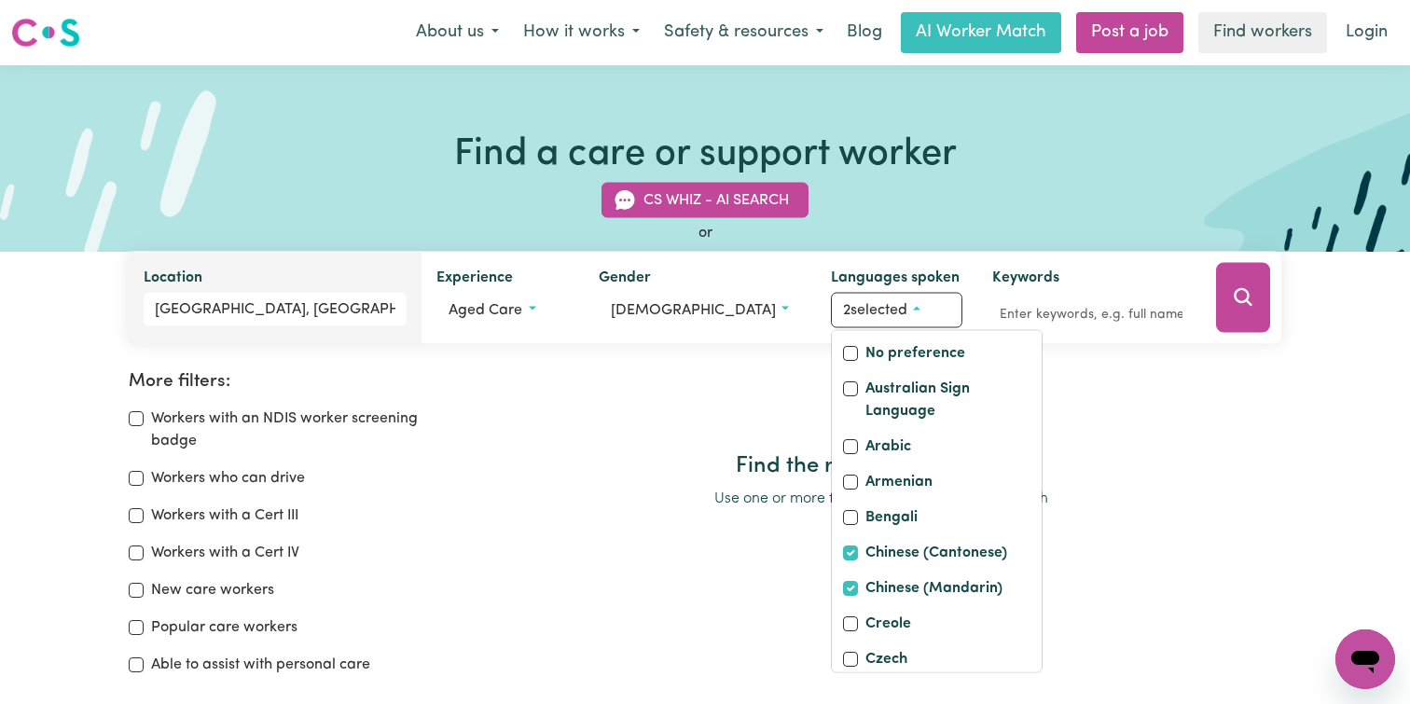
click at [1060, 362] on div "More filters: Workers with an NDIS worker screening badge Workers who can drive…" at bounding box center [705, 509] width 1410 height 395
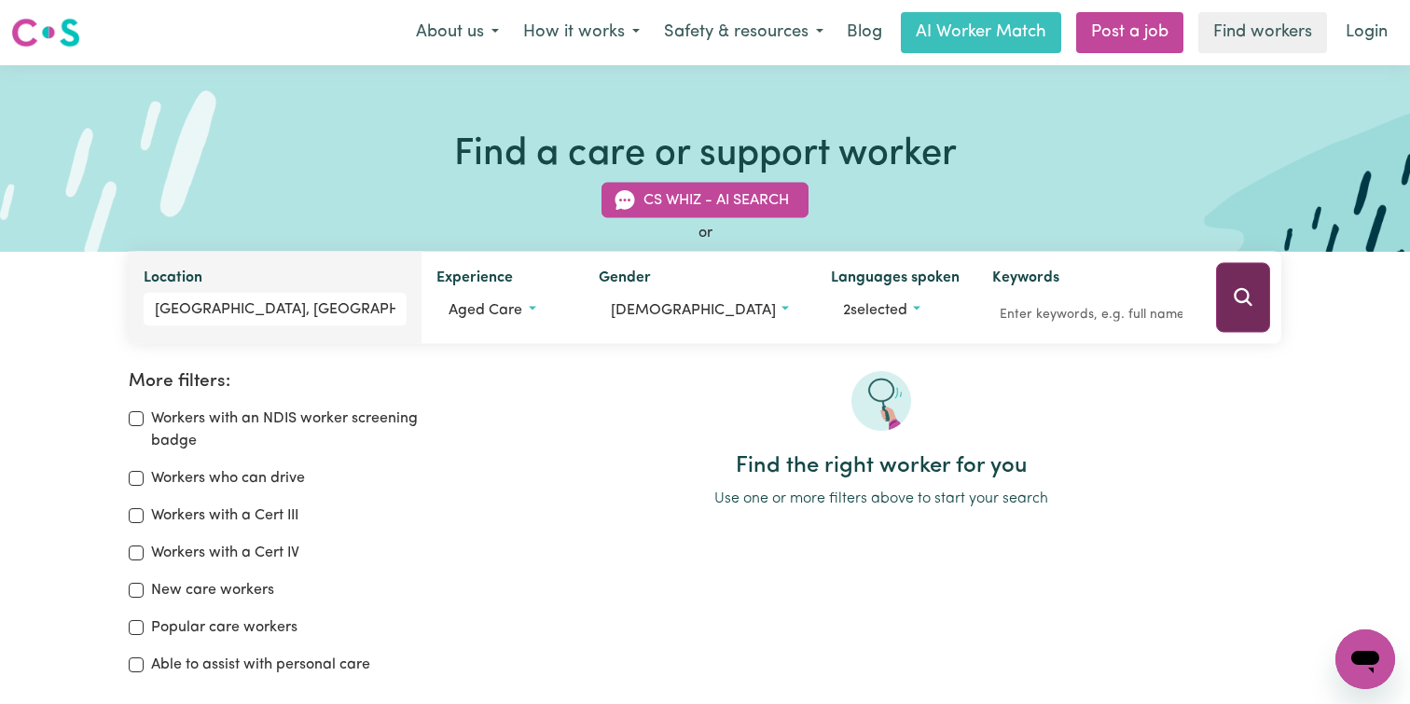
click at [1260, 294] on button "Search" at bounding box center [1243, 298] width 54 height 70
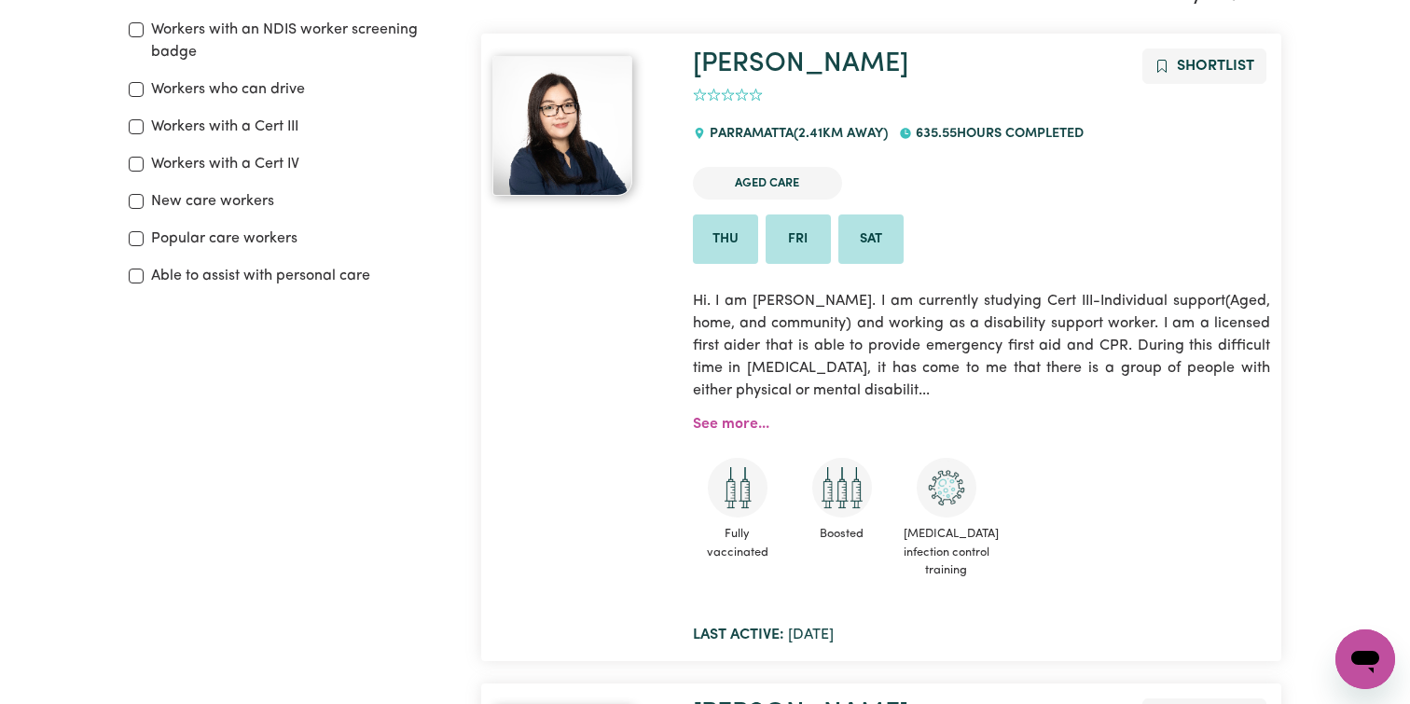
scroll to position [370, 0]
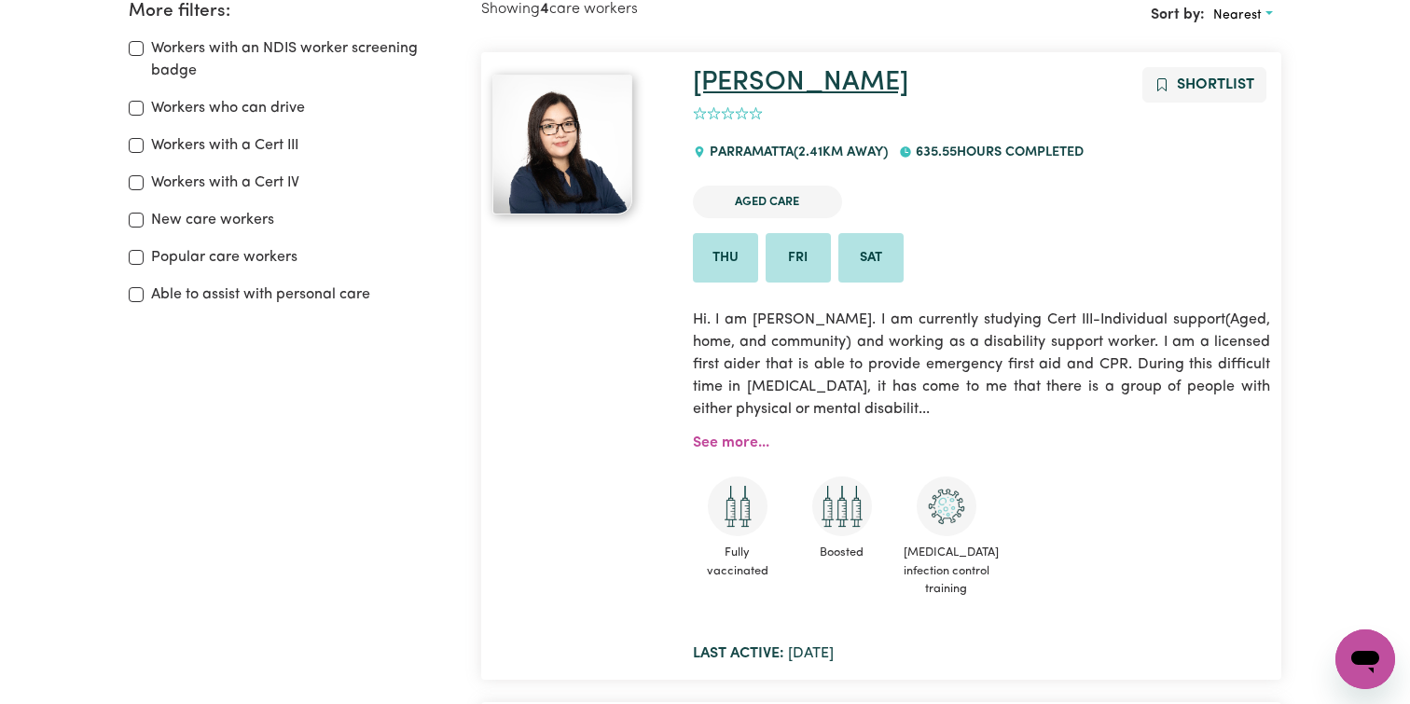
click at [736, 89] on link "[PERSON_NAME]" at bounding box center [800, 82] width 215 height 27
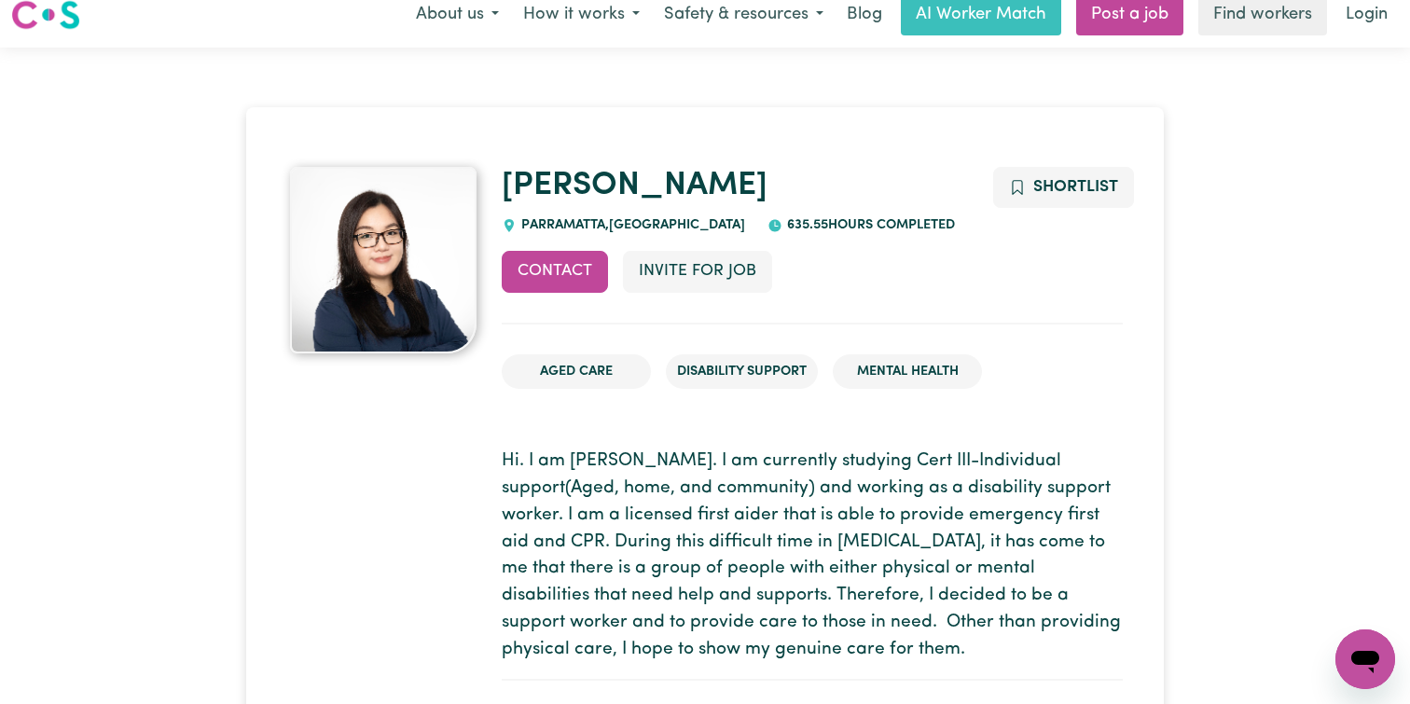
scroll to position [16, 0]
